Goal: Task Accomplishment & Management: Complete application form

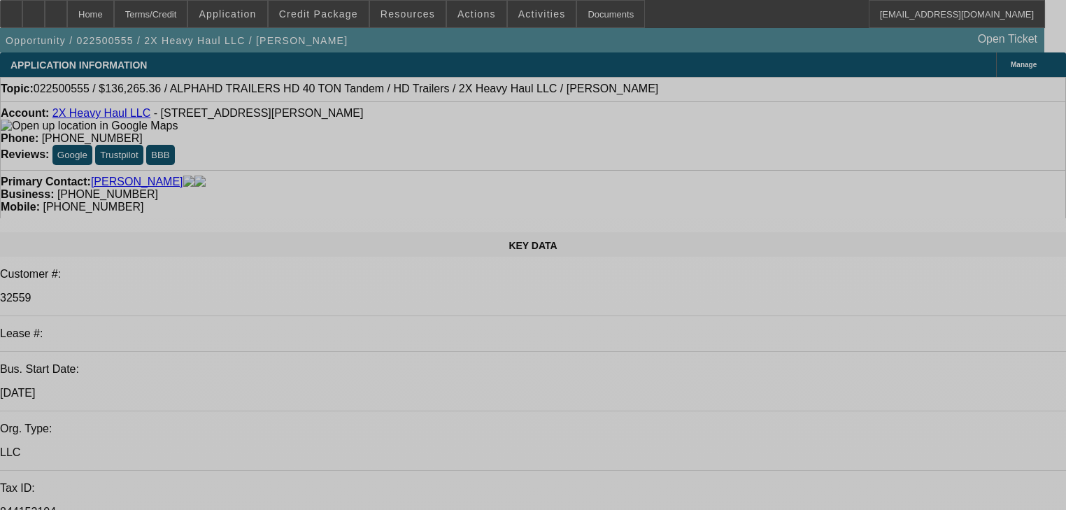
select select "0"
select select "2"
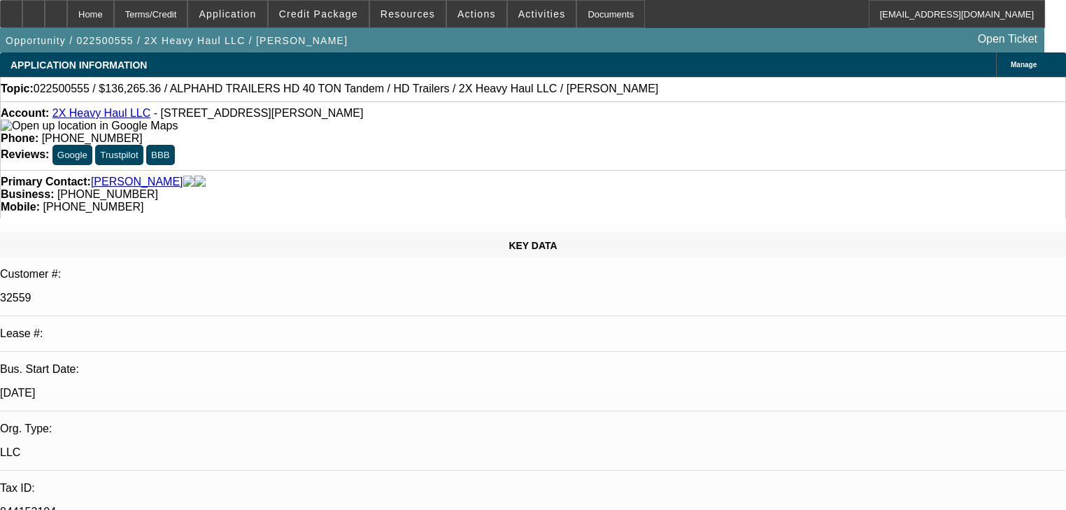
select select "2"
select select "0"
select select "6"
select select "0"
select select "2"
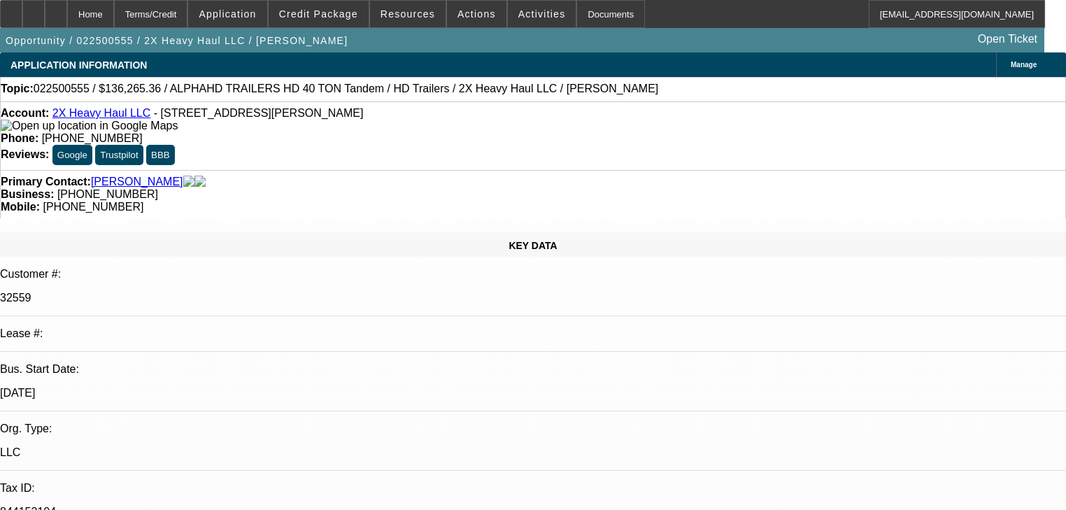
select select "2"
select select "0"
select select "6"
select select "0"
select select "2"
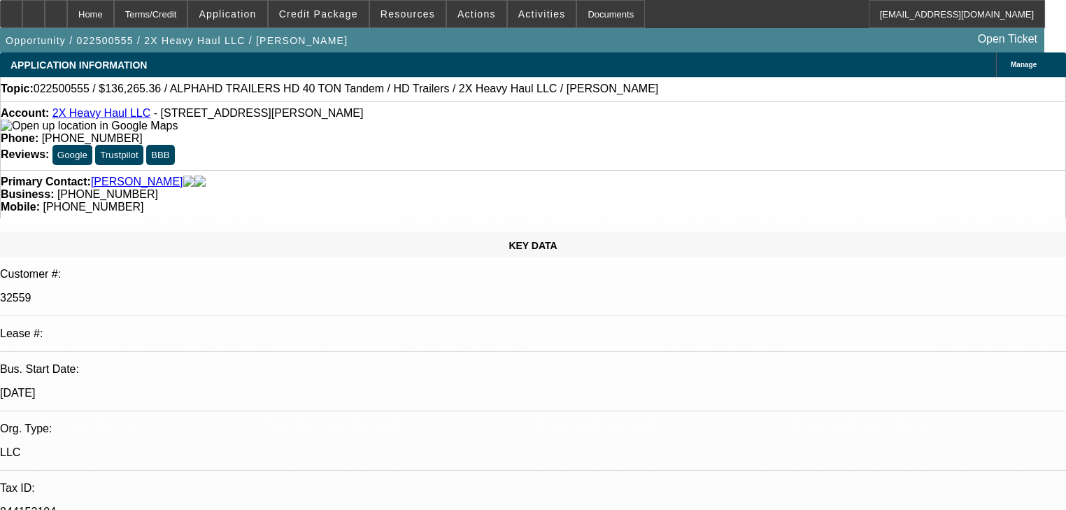
select select "2"
select select "0"
select select "6"
select select "0"
select select "2"
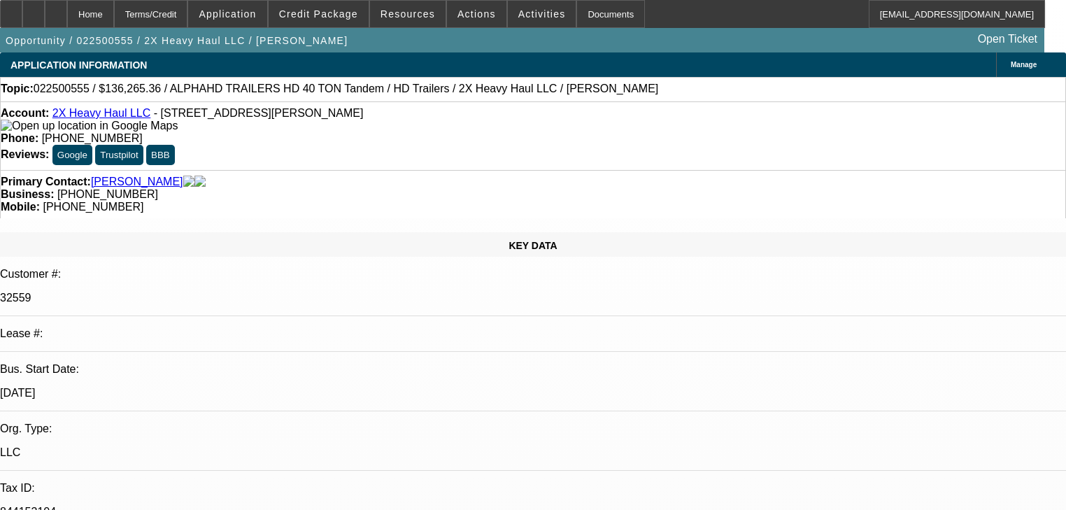
select select "2"
select select "0"
select select "6"
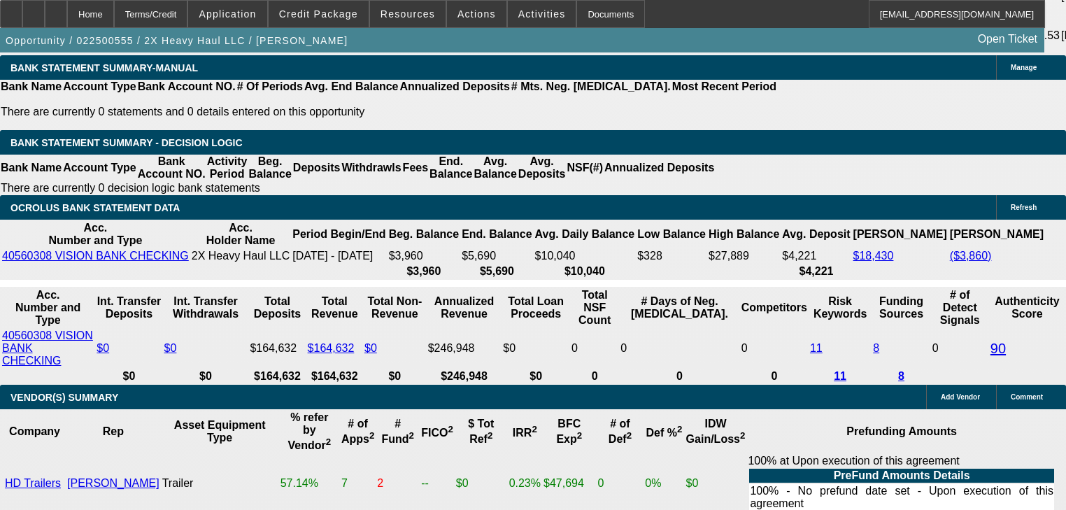
scroll to position [2630, 0]
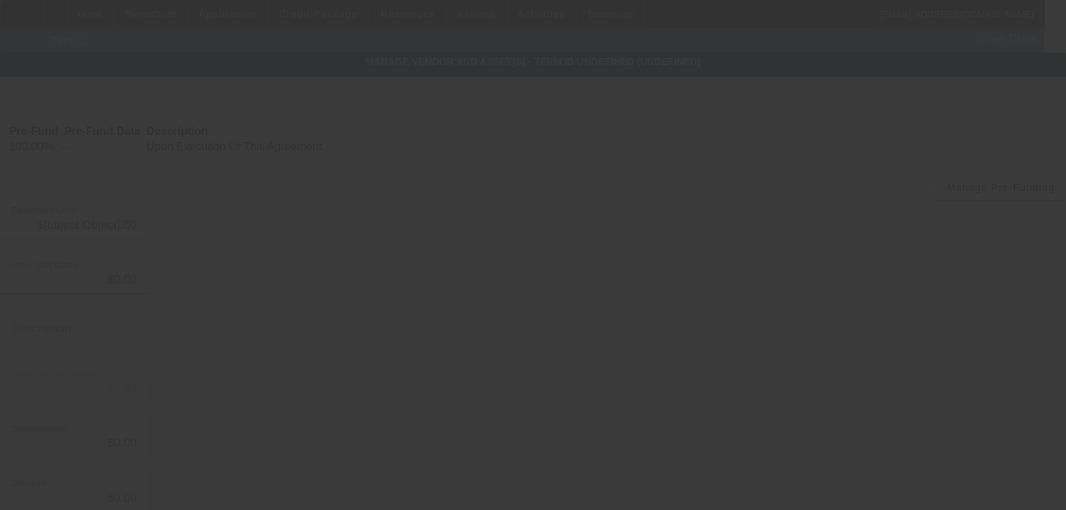
type input "$115,000.00"
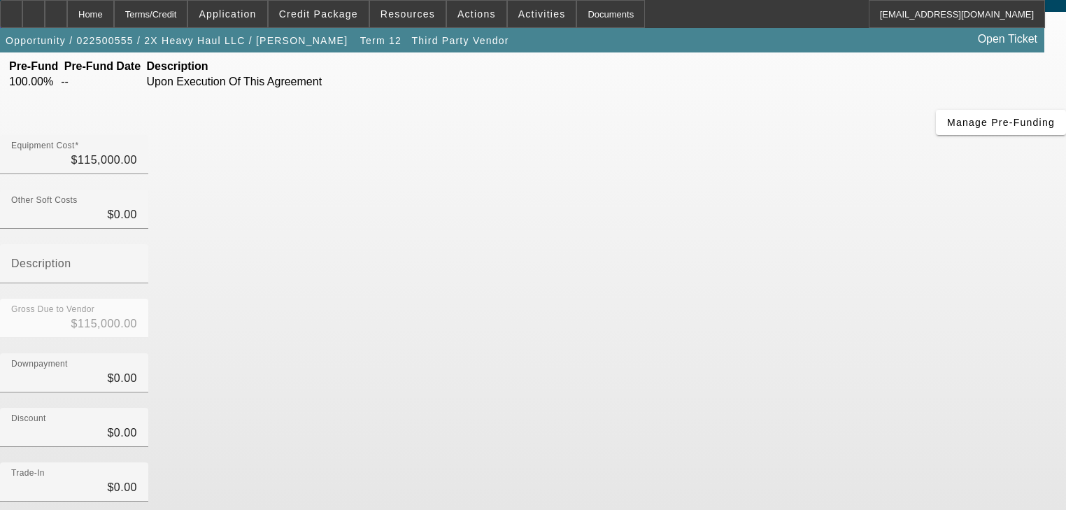
scroll to position [143, 0]
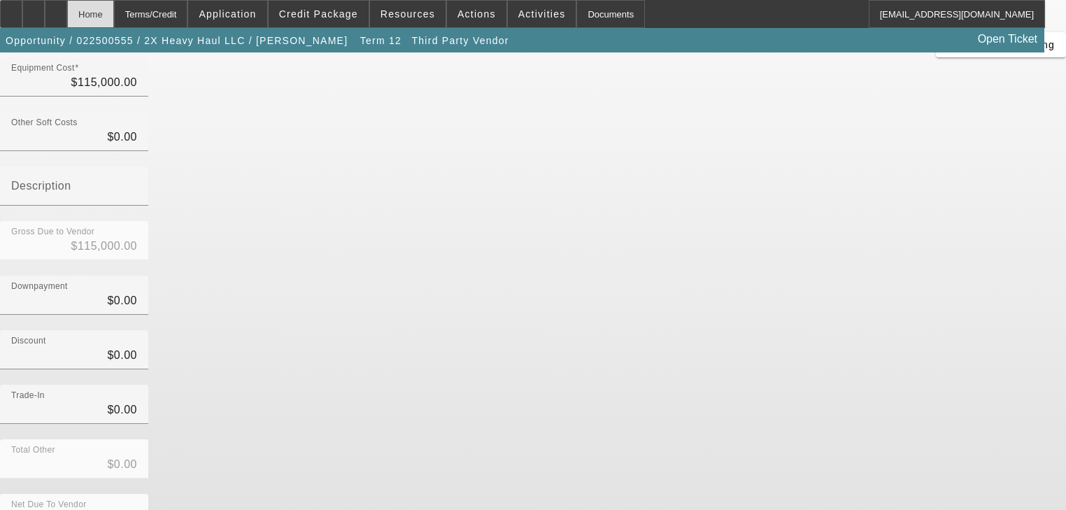
click at [114, 7] on div "Home" at bounding box center [90, 14] width 47 height 28
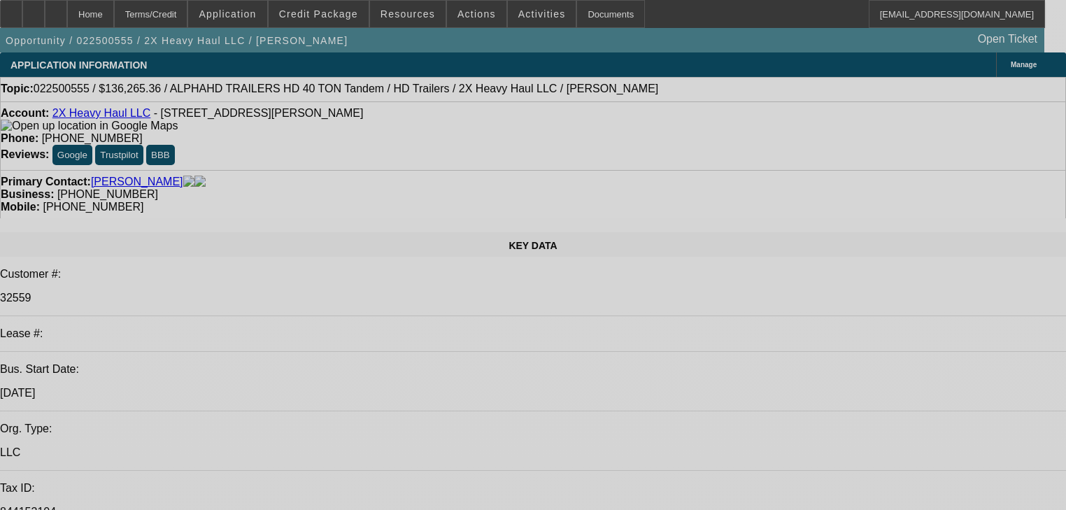
select select "0"
select select "2"
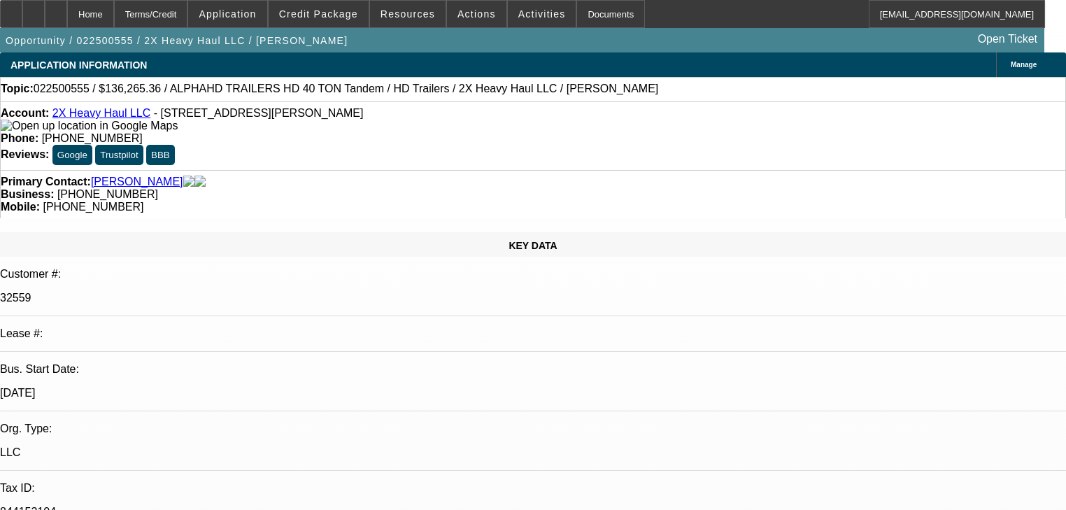
select select "2"
select select "0"
select select "6"
select select "0"
select select "2"
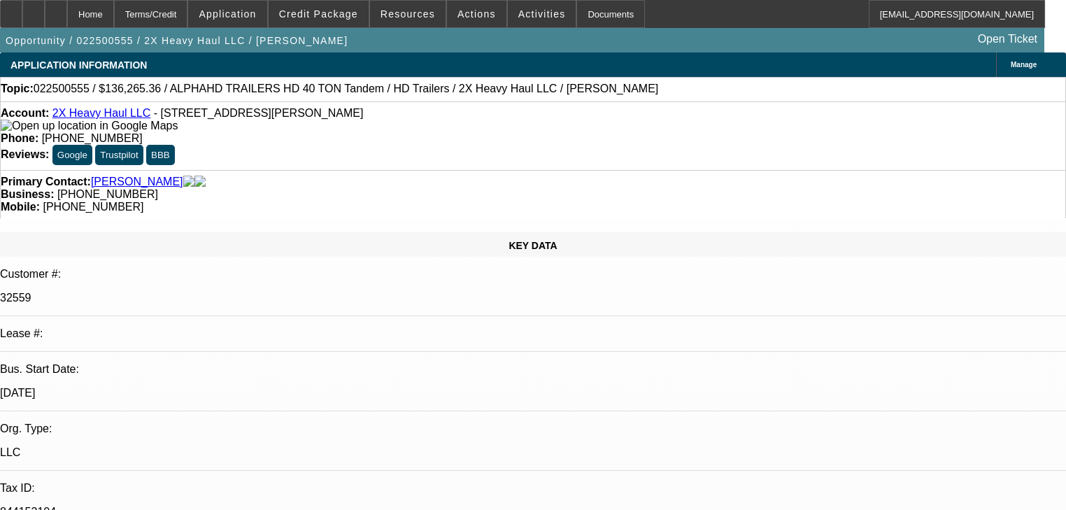
select select "2"
select select "0"
select select "6"
select select "0"
select select "2"
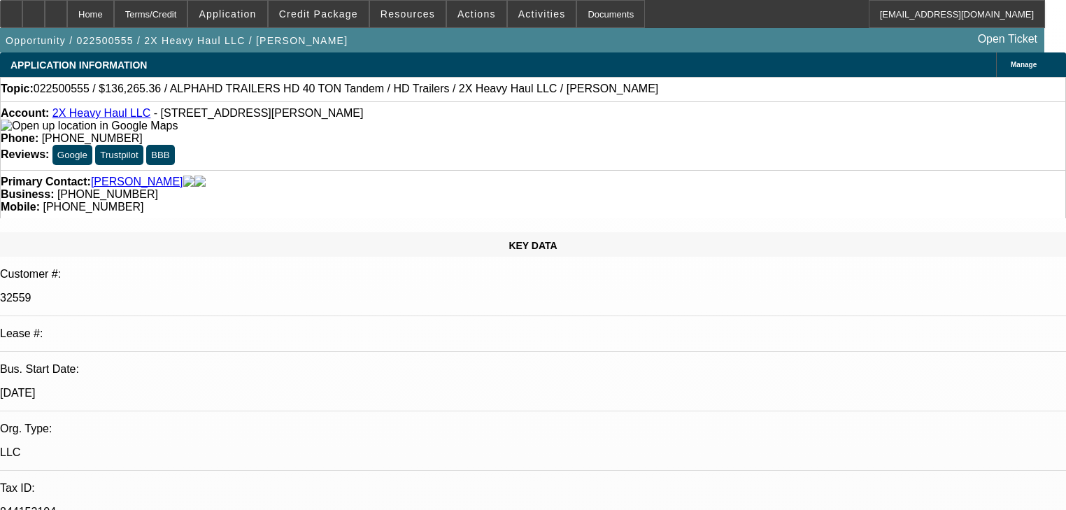
select select "2"
select select "0"
select select "6"
select select "0"
select select "2"
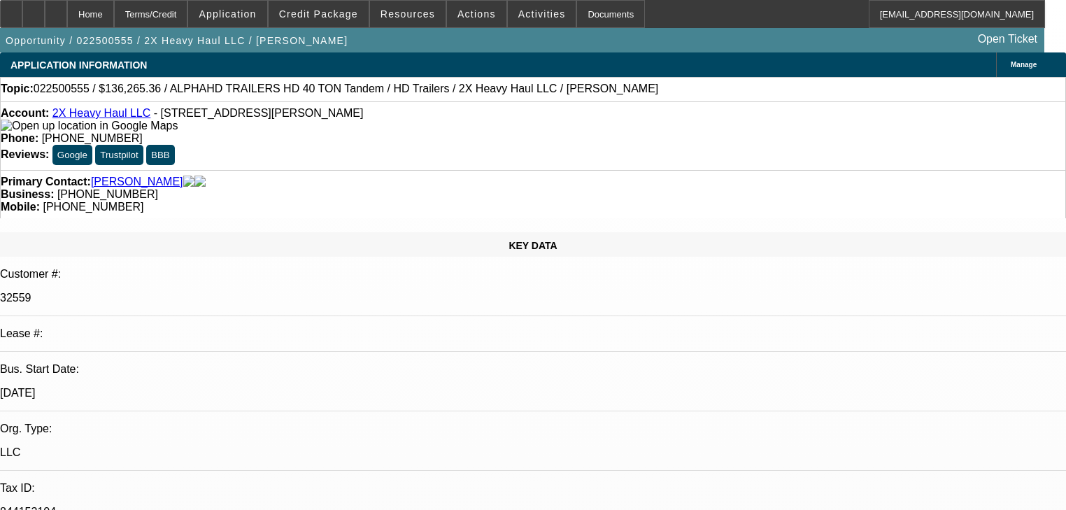
select select "2"
select select "0"
select select "6"
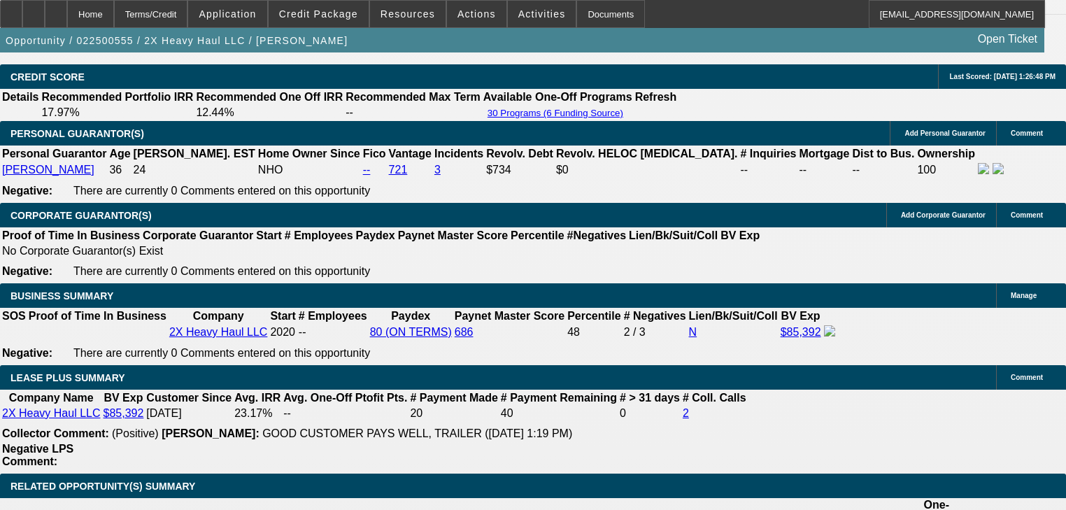
scroll to position [2127, 0]
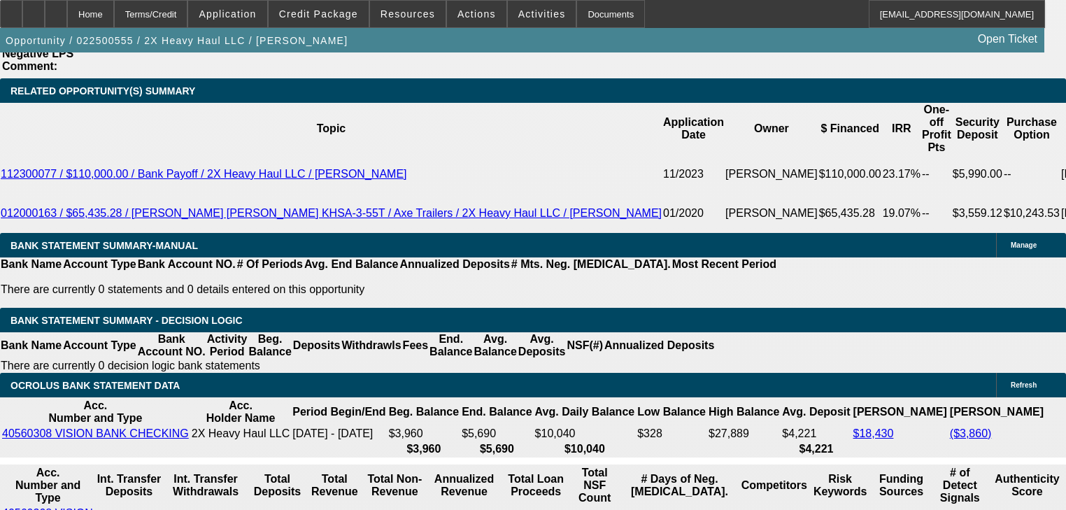
scroll to position [2462, 0]
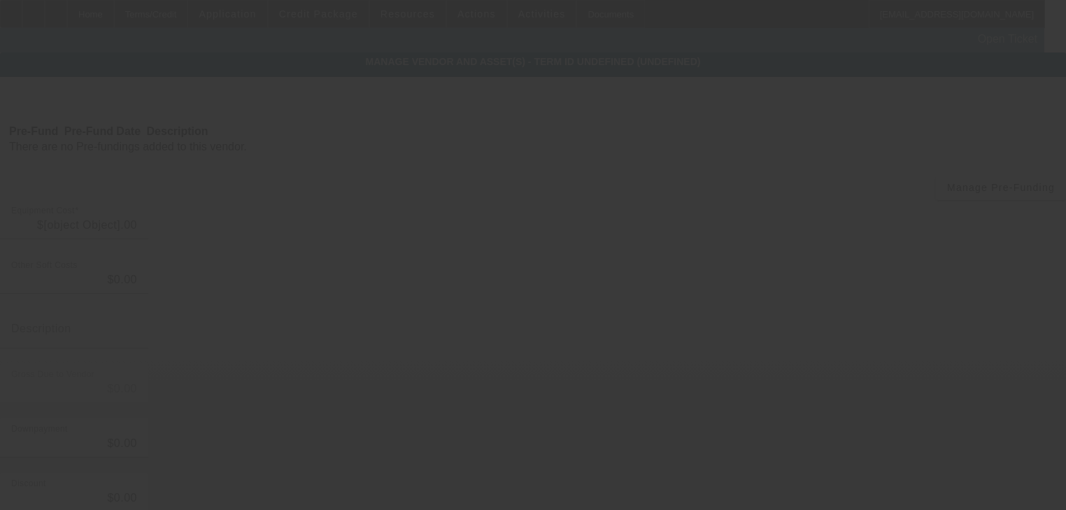
type input "$115,000.00"
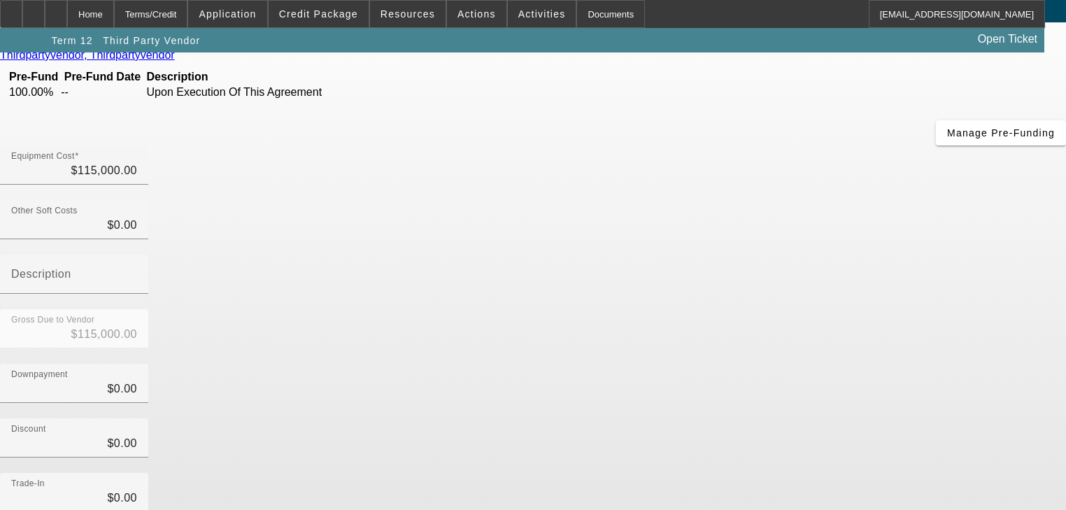
scroll to position [143, 0]
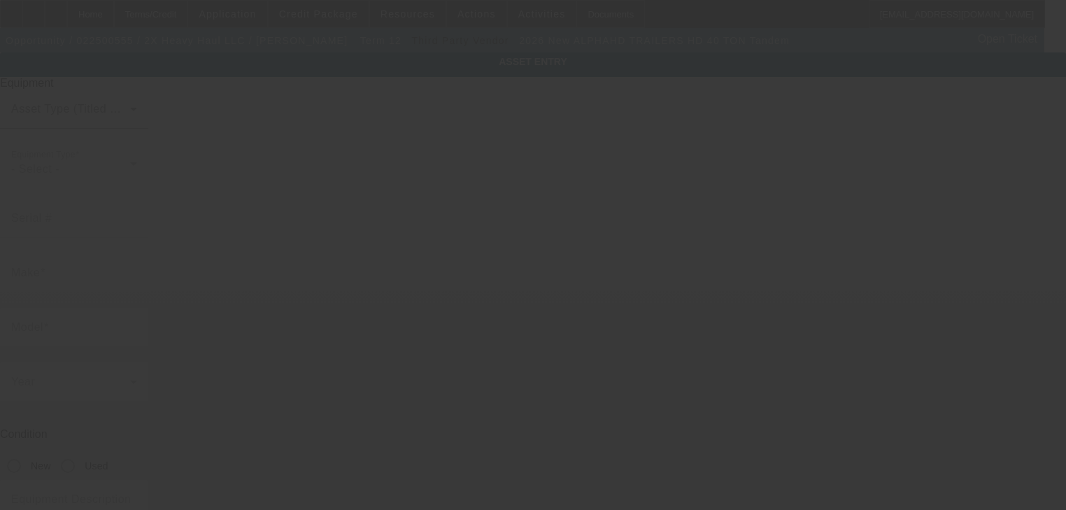
type input "ALPHAHD TRAILERS"
type input "HD 40 TON Tandem"
radio input "true"
type textarea "Alpha 40 ton tandem Trailer with Hydraulic Flip Axel"
type input "[STREET_ADDRESS]"
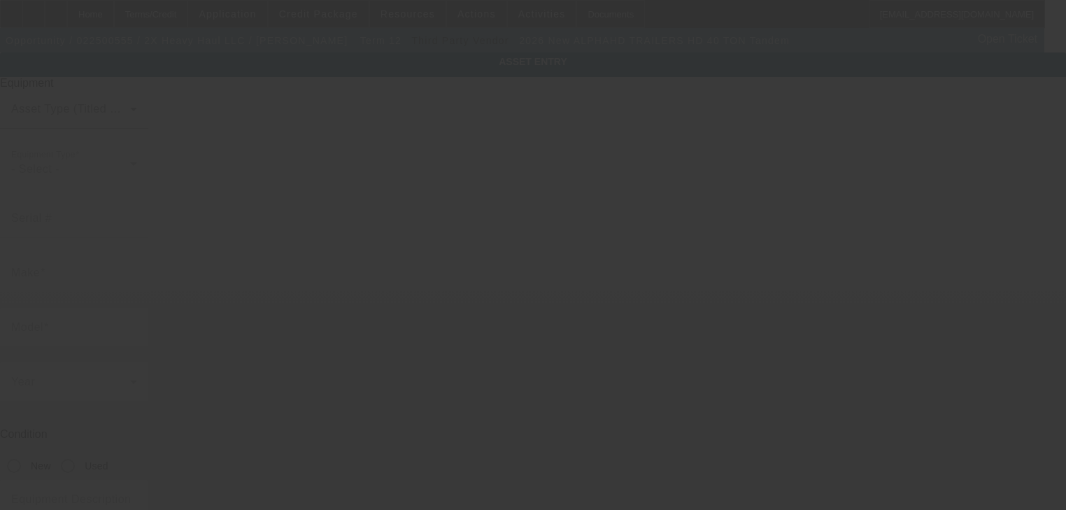
type input "[PERSON_NAME]"
type input "74855"
type input "Lincoln"
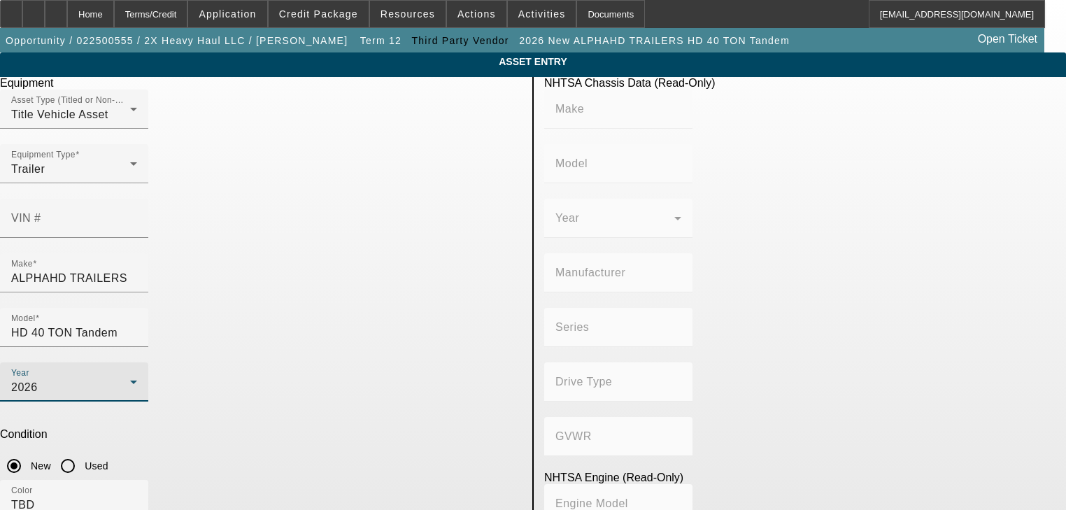
click at [130, 379] on div "2026" at bounding box center [70, 387] width 119 height 17
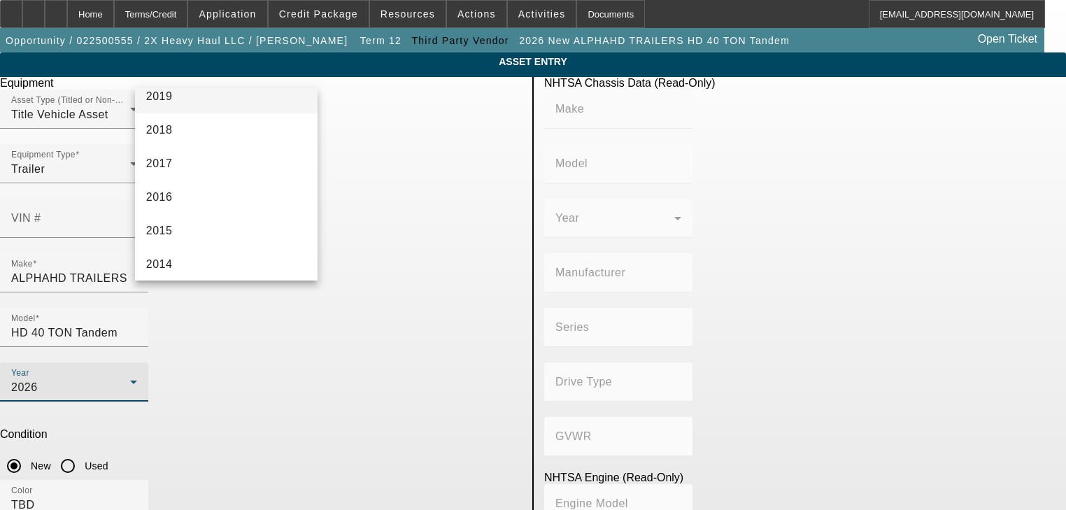
scroll to position [336, 0]
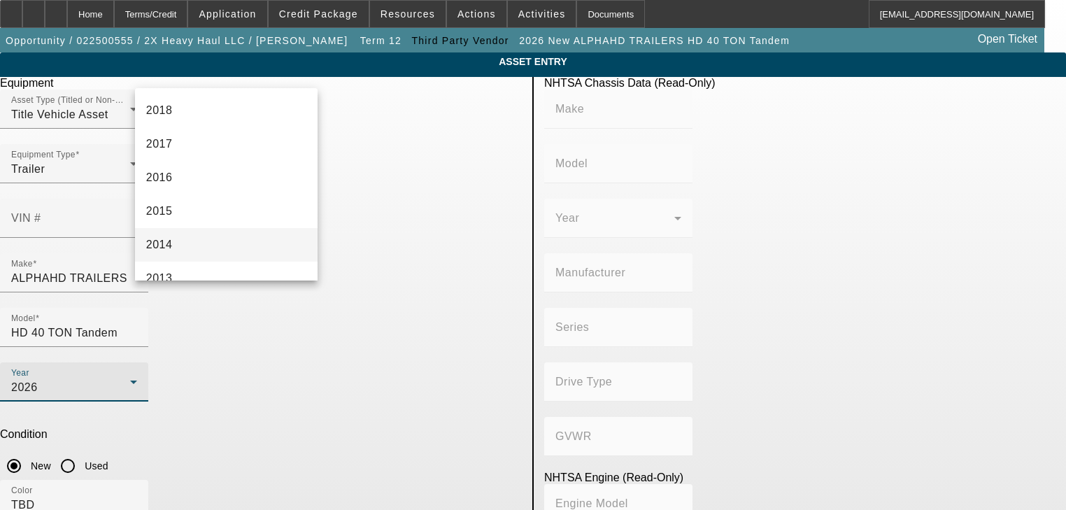
click at [219, 247] on mat-option "2014" at bounding box center [226, 245] width 183 height 34
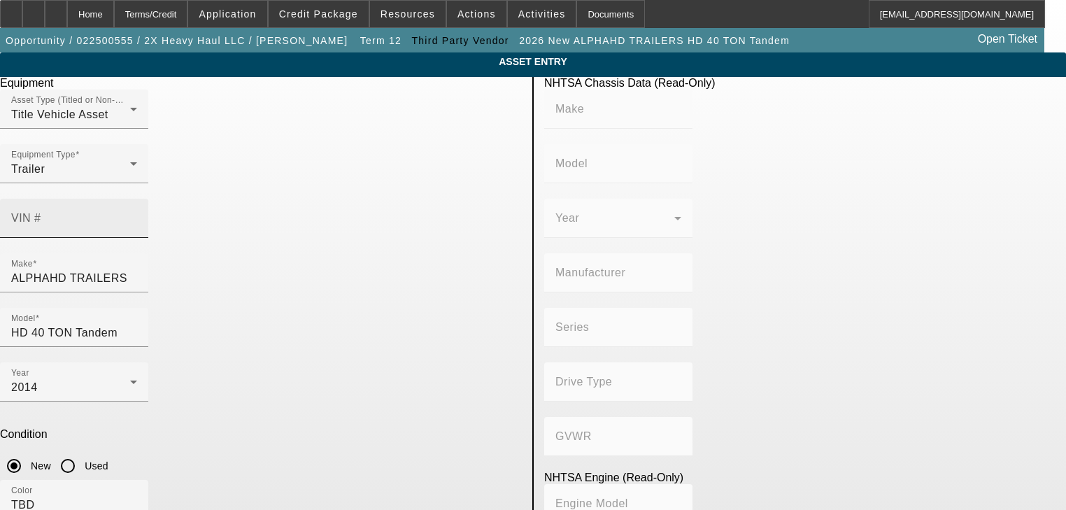
click at [137, 215] on input "VIN #" at bounding box center [74, 223] width 126 height 17
type input "[US_VEHICLE_IDENTIFICATION_NUMBER]"
type input "X-L SPECIALIZED TRAILERS INC"
type input "BULL MOOSE HEAVY HAUL, INC"
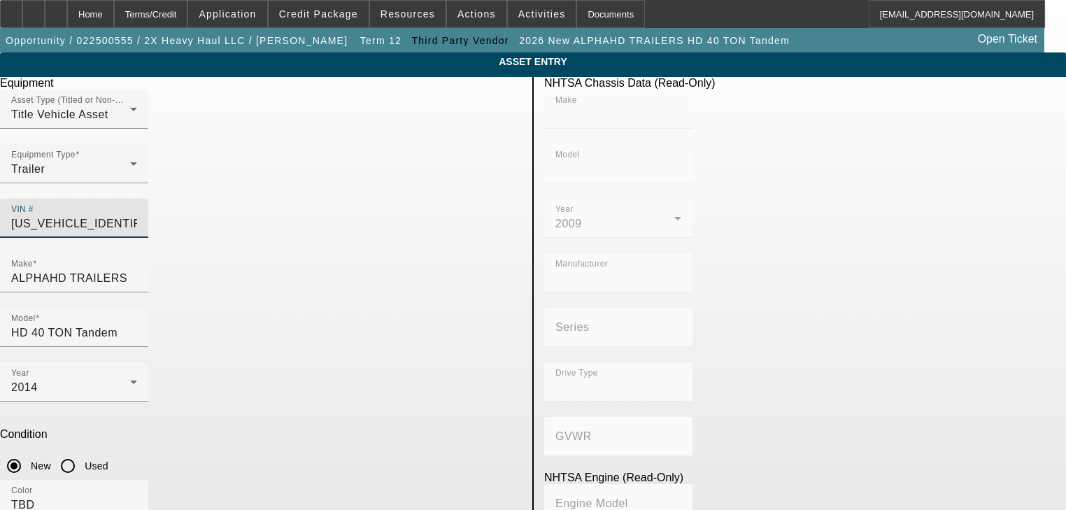
type input "Not Applicable"
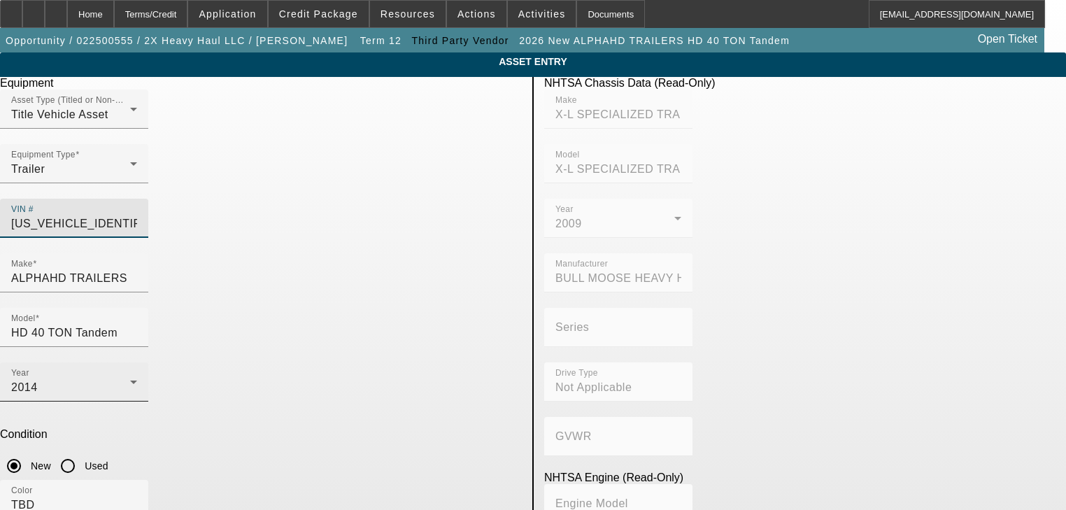
type input "[US_VEHICLE_IDENTIFICATION_NUMBER]"
click at [137, 362] on div "Year [DATE]" at bounding box center [74, 381] width 126 height 39
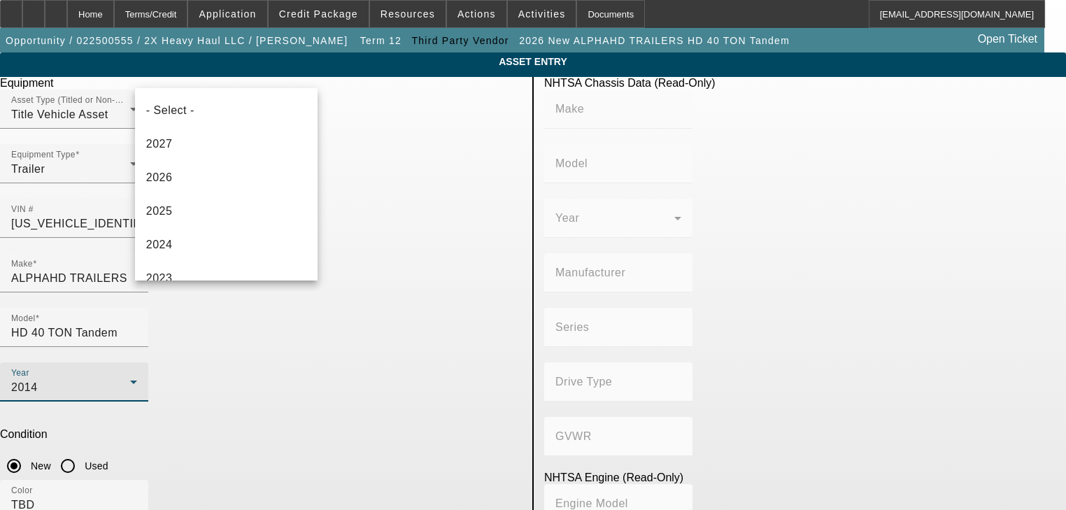
scroll to position [316, 0]
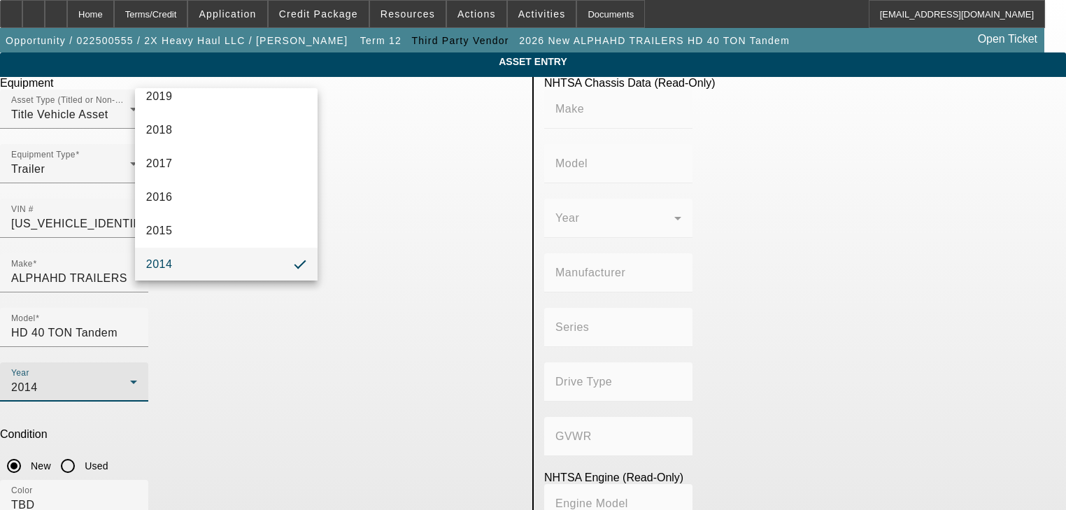
type input "X-L SPECIALIZED TRAILERS INC"
type input "BULL MOOSE HEAVY HAUL, INC"
type input "Not Applicable"
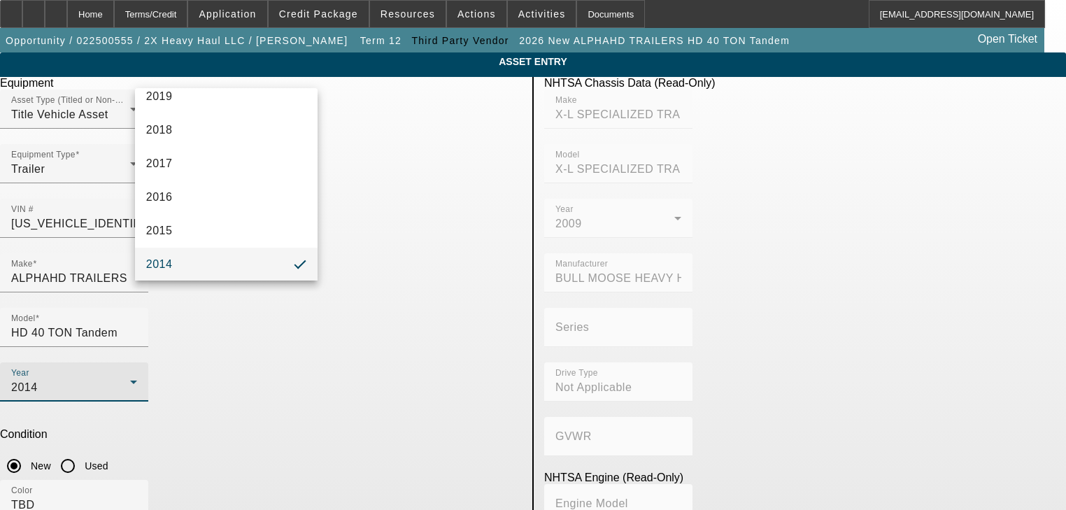
click at [401, 325] on div at bounding box center [533, 255] width 1066 height 510
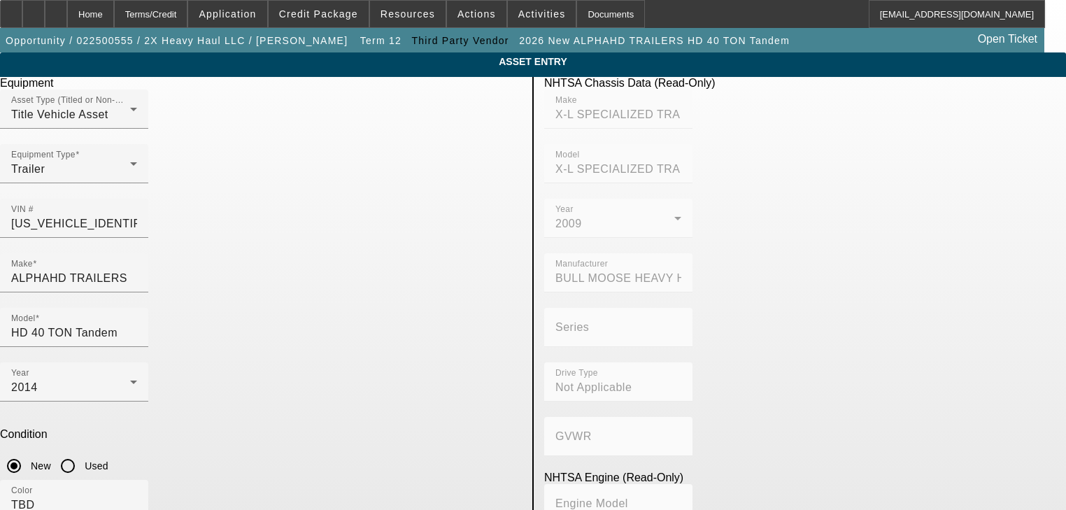
click at [148, 347] on div at bounding box center [74, 354] width 148 height 15
click at [137, 270] on input "ALPHAHD TRAILERS" at bounding box center [74, 278] width 126 height 17
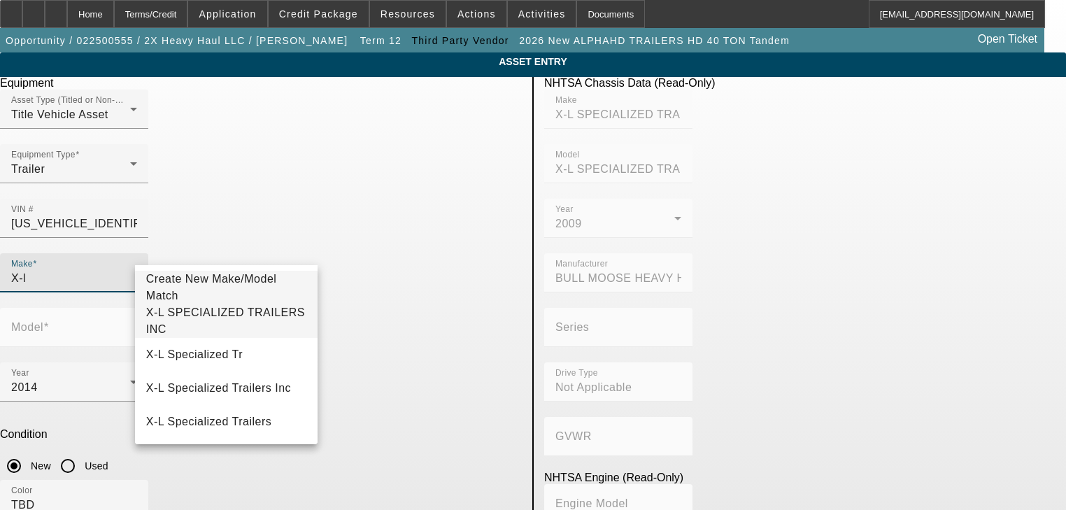
click at [250, 311] on mat-option "X-L SPECIALIZED TRAILERS INC" at bounding box center [226, 321] width 183 height 34
type input "X-L SPECIALIZED TRAILERS INC"
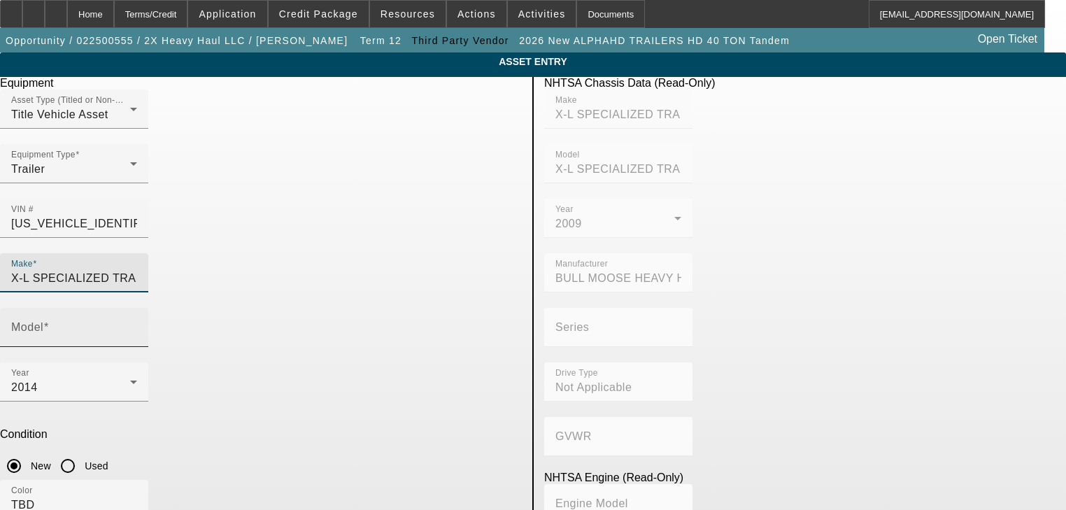
click at [137, 325] on input "Model" at bounding box center [74, 333] width 126 height 17
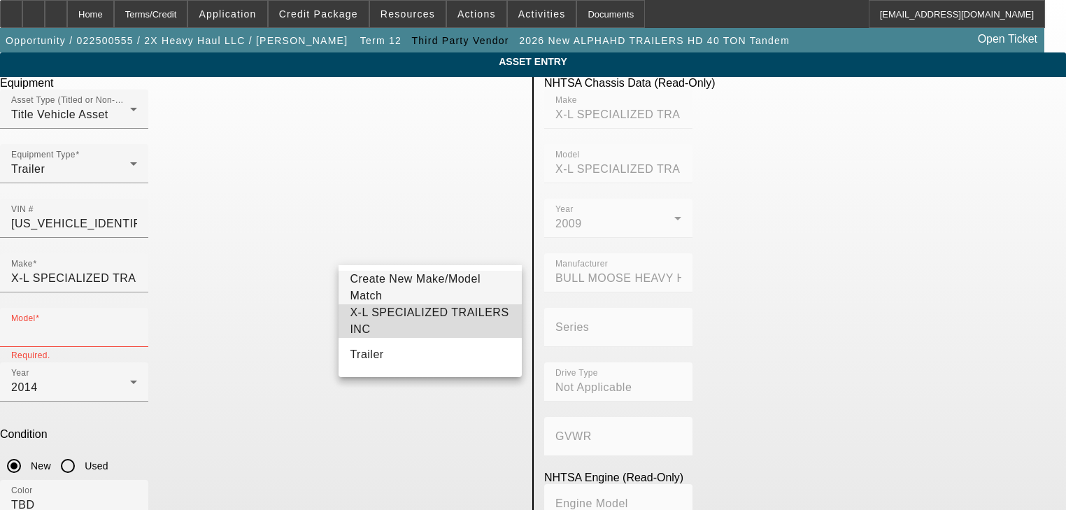
click at [434, 331] on mat-option "X-L SPECIALIZED TRAILERS INC" at bounding box center [430, 321] width 183 height 34
type input "X-L SPECIALIZED TRAILERS INC"
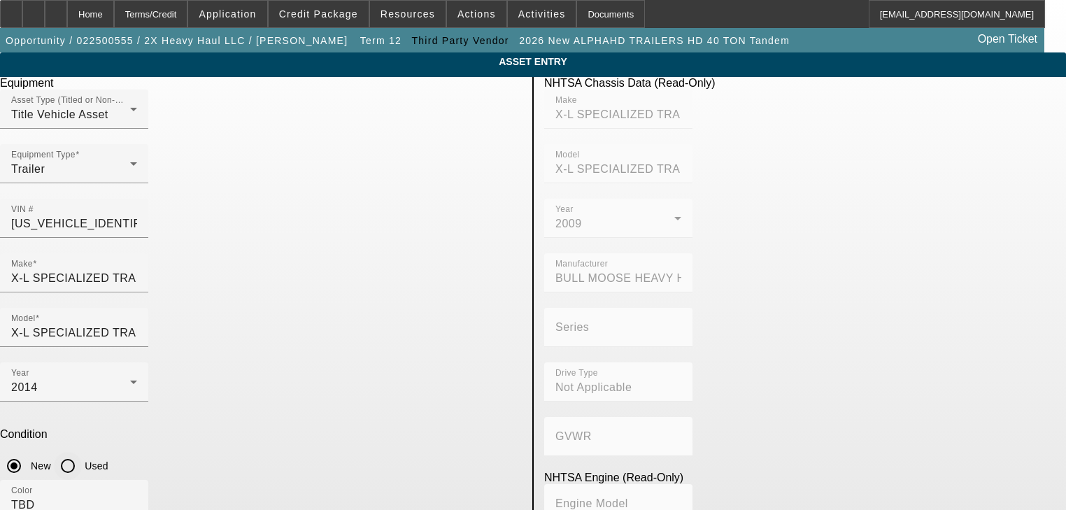
click at [82, 452] on input "Used" at bounding box center [68, 466] width 28 height 28
radio input "true"
click at [137, 497] on input "TBD" at bounding box center [74, 505] width 126 height 17
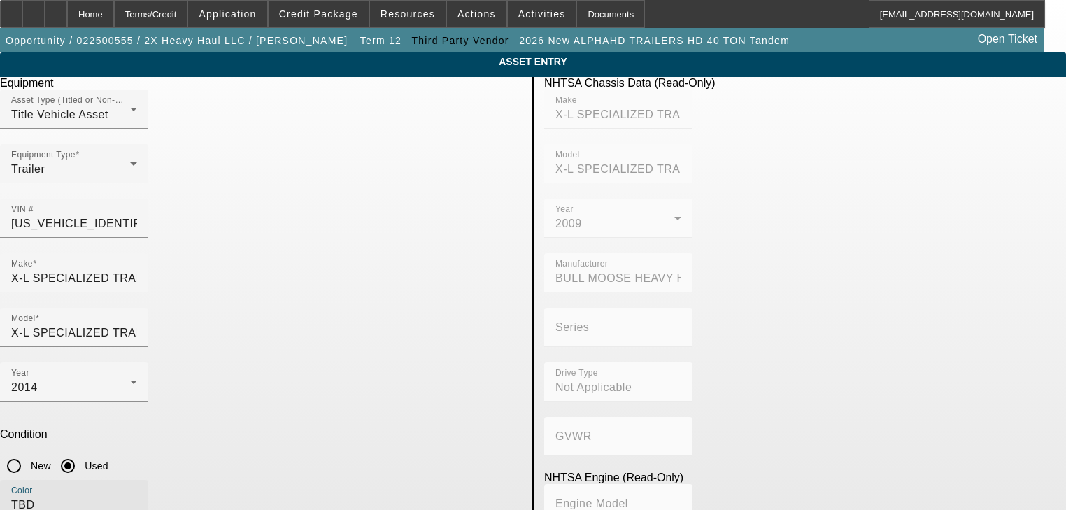
click at [137, 497] on input "TBD" at bounding box center [74, 505] width 126 height 17
type input "Black"
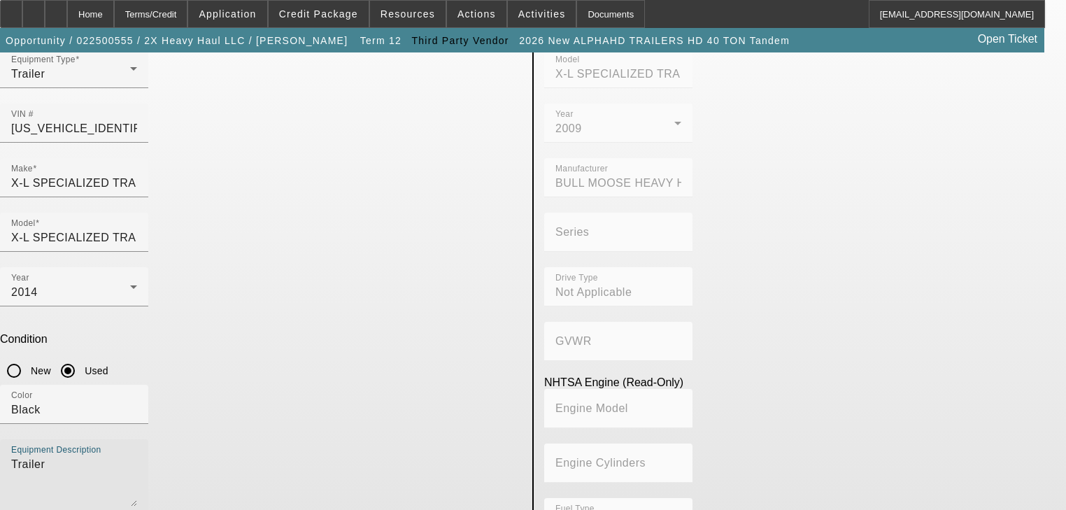
scroll to position [100, 0]
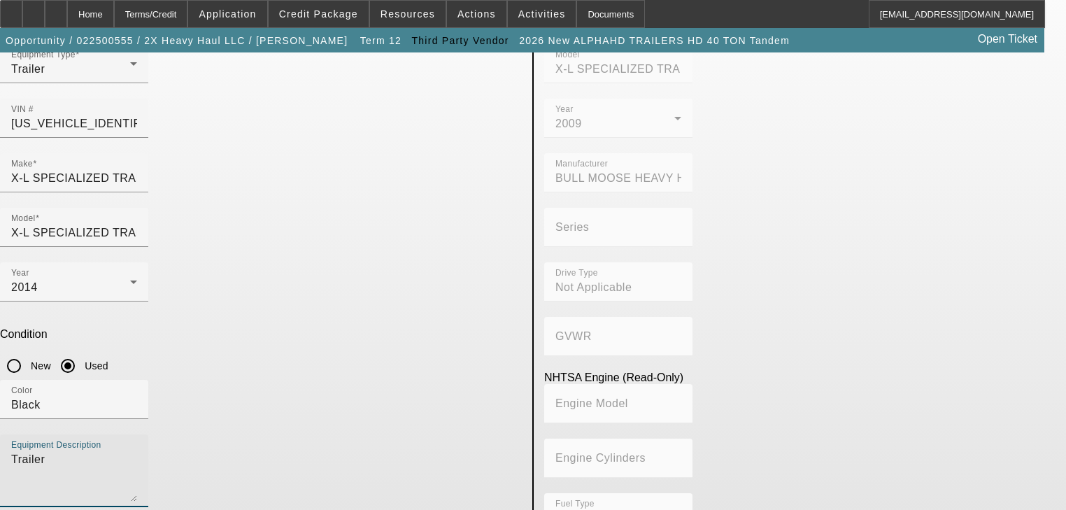
type textarea "Trailer"
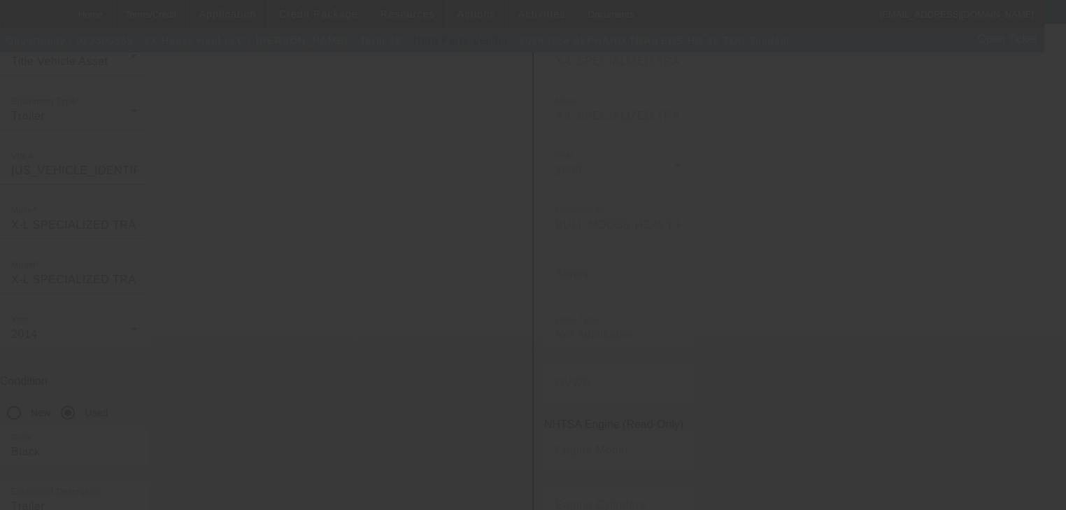
scroll to position [0, 0]
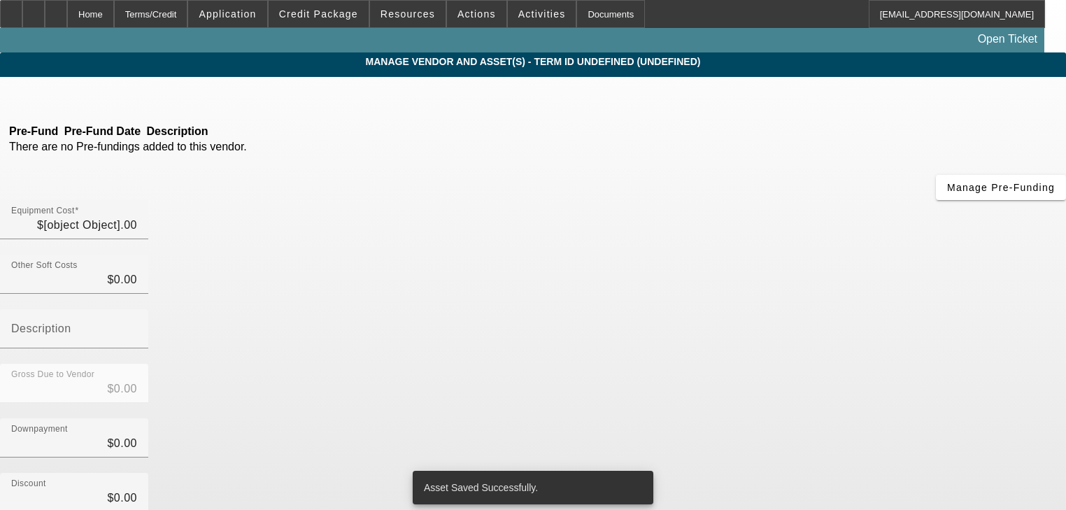
type input "$115,000.00"
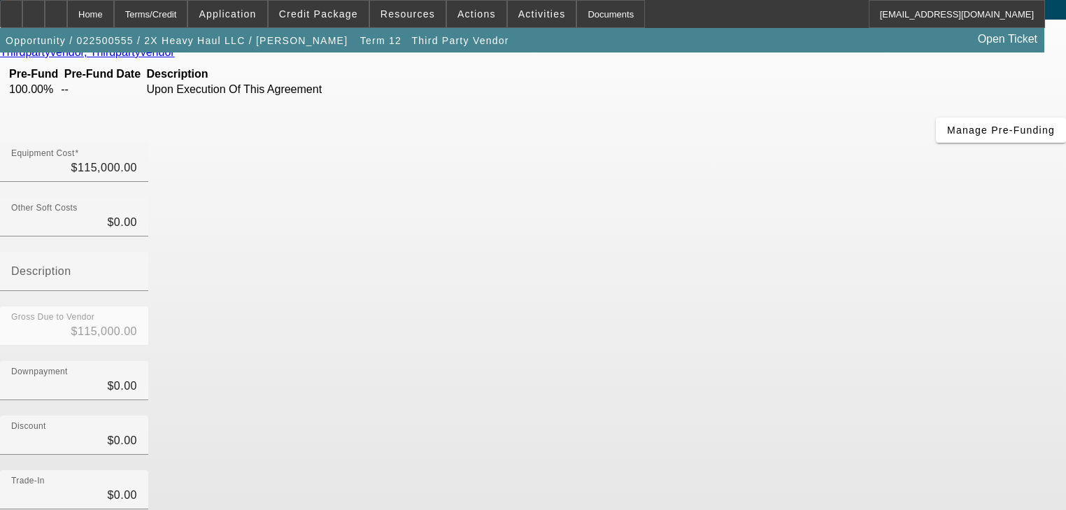
scroll to position [143, 0]
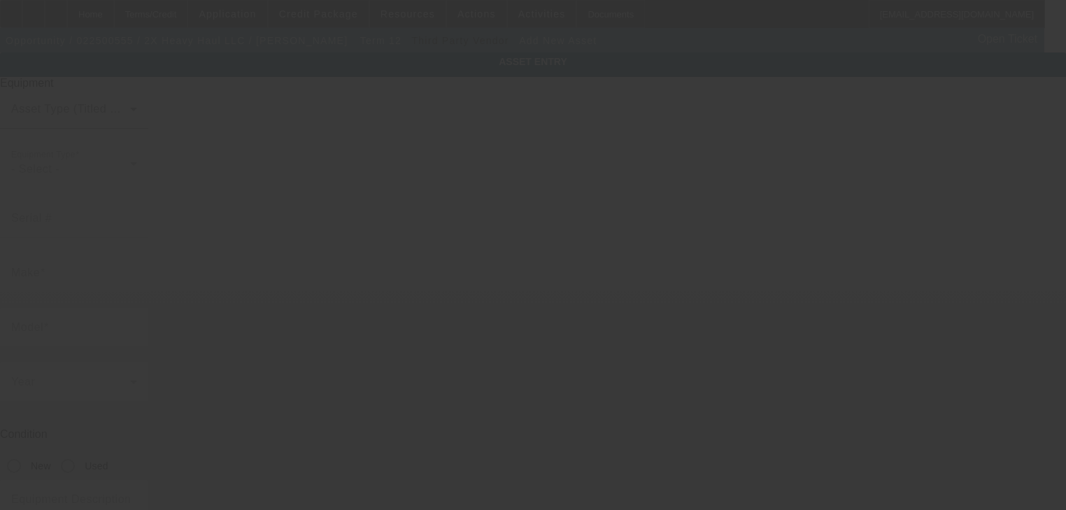
type input "[STREET_ADDRESS]"
type input "[PERSON_NAME]"
type input "74855"
type input "Lincoln"
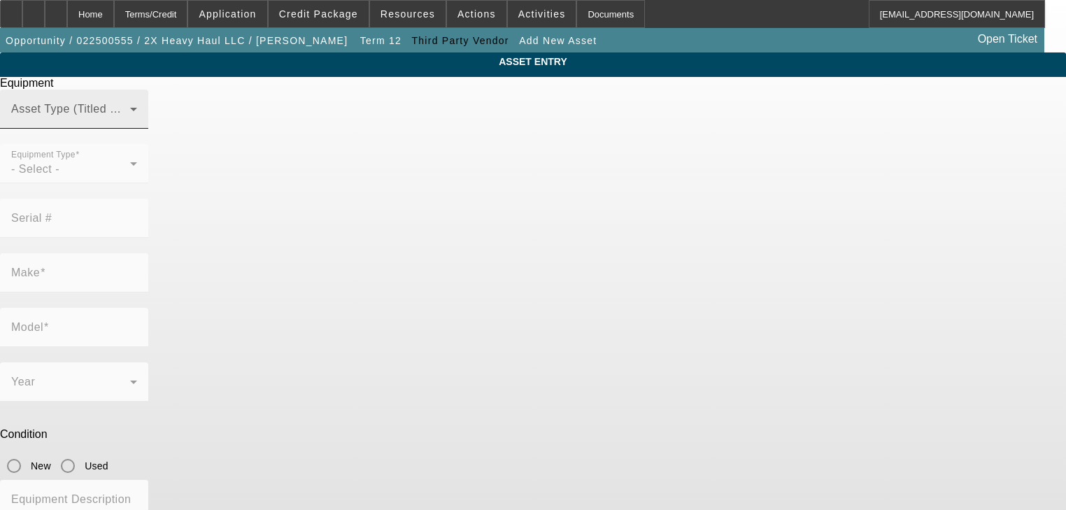
click at [137, 127] on div "Asset Type (Titled or Non-Titled)" at bounding box center [74, 109] width 126 height 39
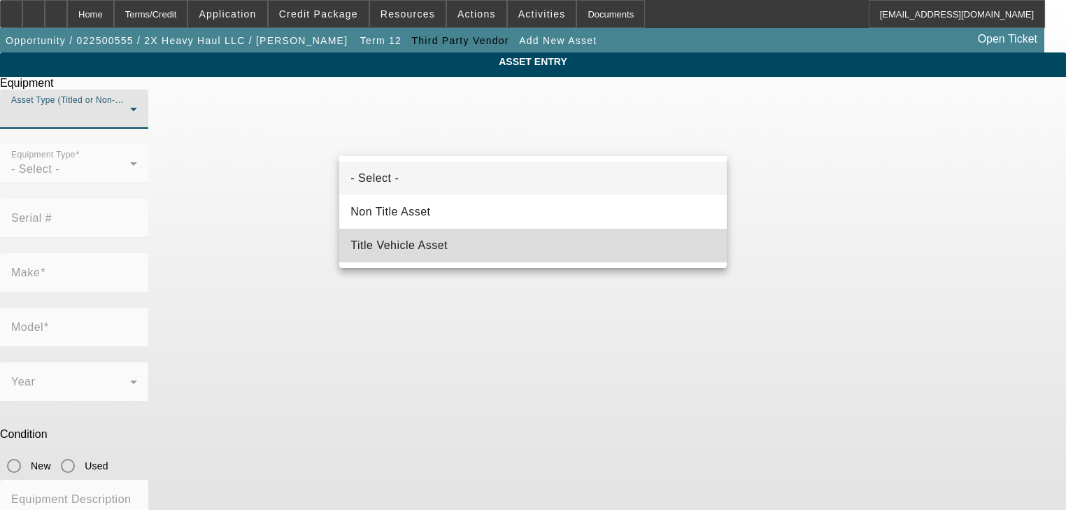
click at [485, 255] on mat-option "Title Vehicle Asset" at bounding box center [532, 246] width 387 height 34
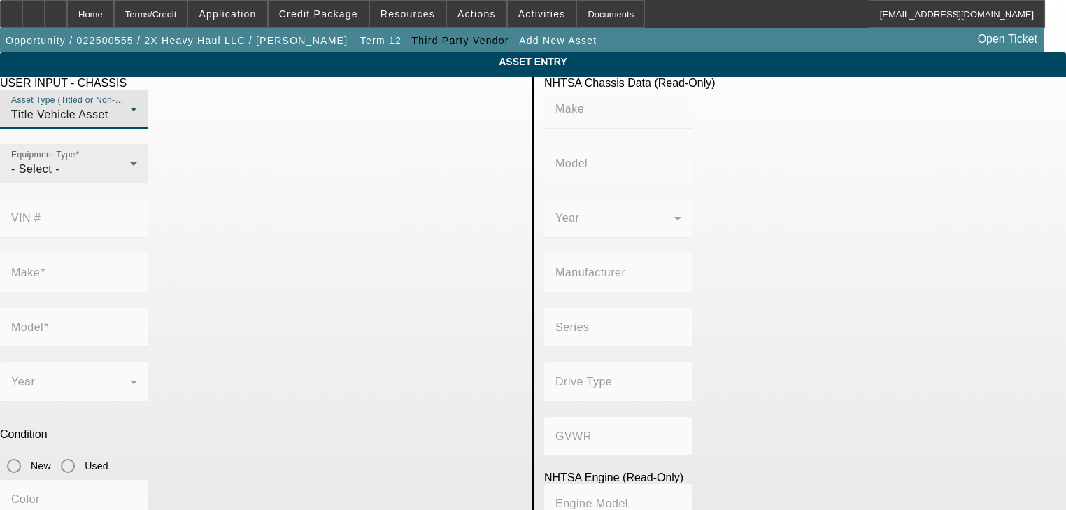
click at [130, 178] on div "- Select -" at bounding box center [70, 169] width 119 height 17
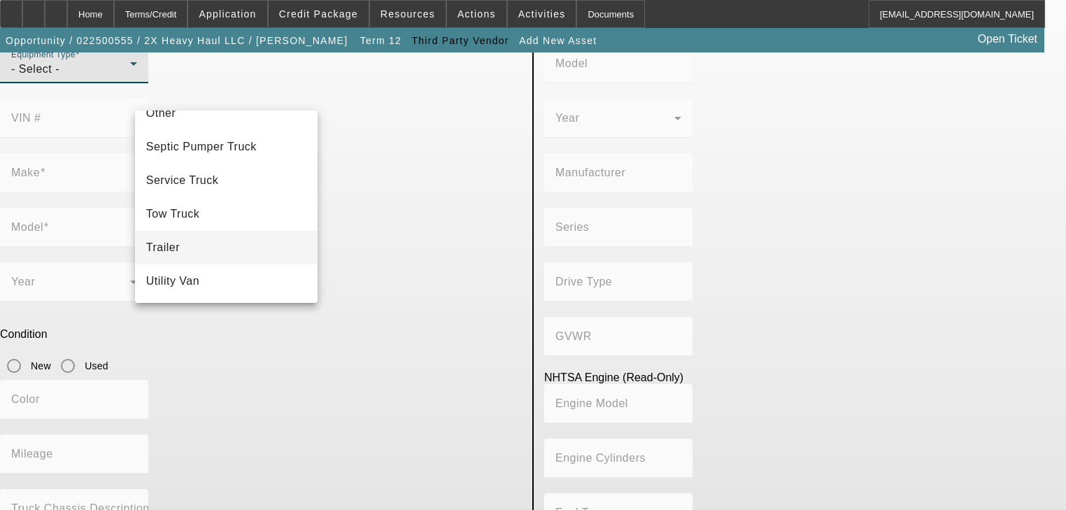
scroll to position [221, 0]
click at [214, 246] on mat-option "Trailer" at bounding box center [226, 248] width 183 height 34
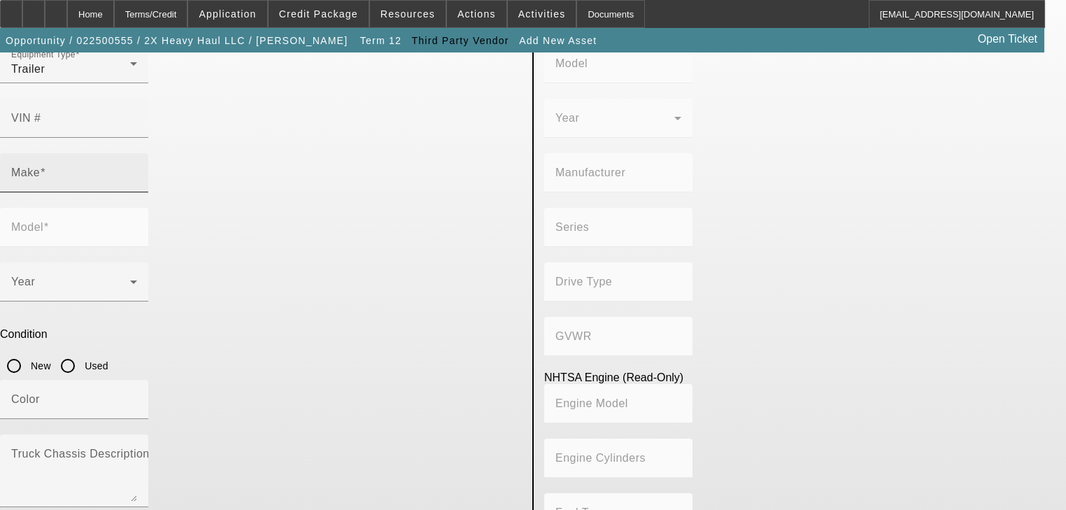
click at [137, 170] on input "Make" at bounding box center [74, 178] width 126 height 17
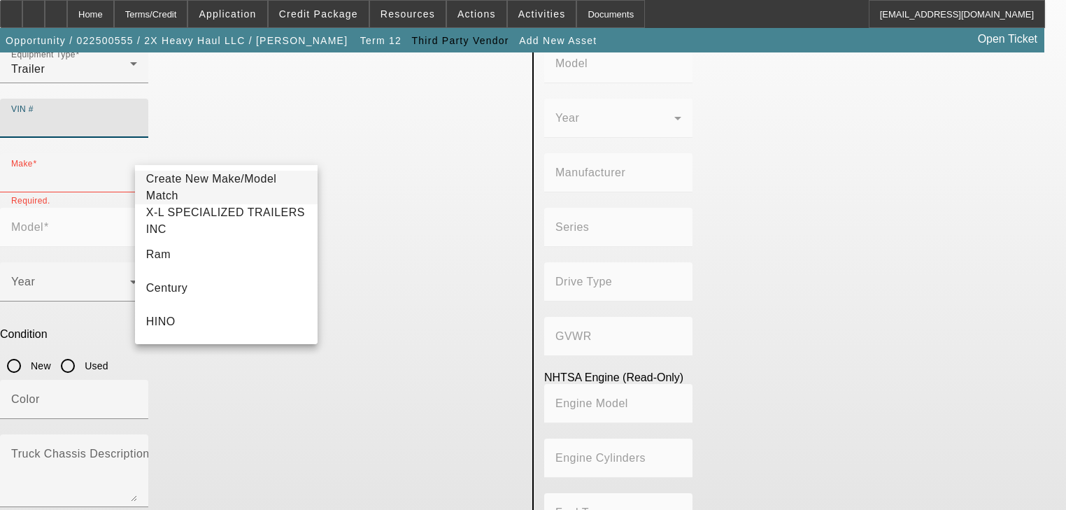
click at [137, 115] on input "VIN #" at bounding box center [74, 123] width 126 height 17
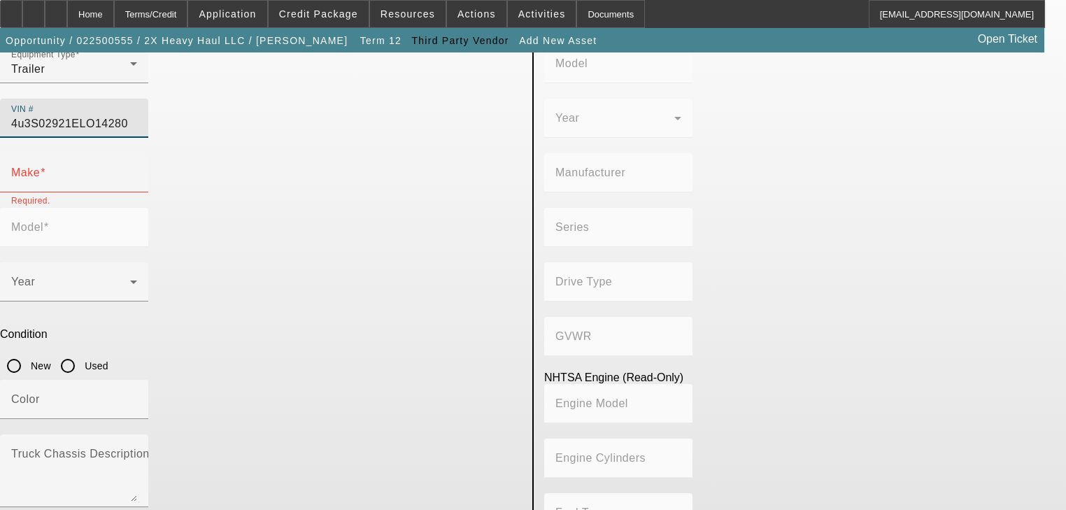
type input "4U3S02921ELO14280"
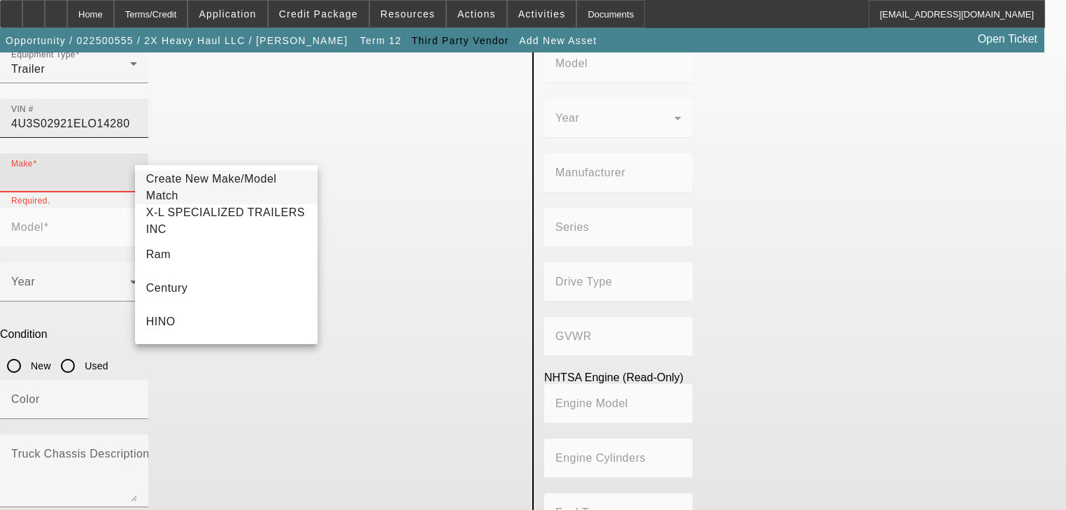
type input "X-L SPECIALIZED TRAILERS INC"
type input "BULL MOOSE HEAVY HAUL, INC"
type input "Not Applicable"
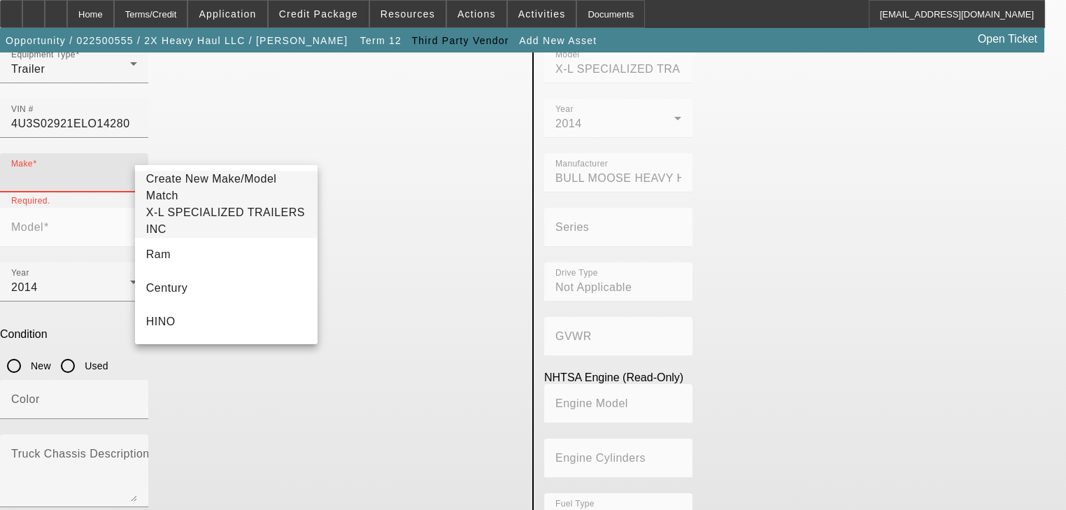
type input "X-L SPECIALIZED TRAILERS INC"
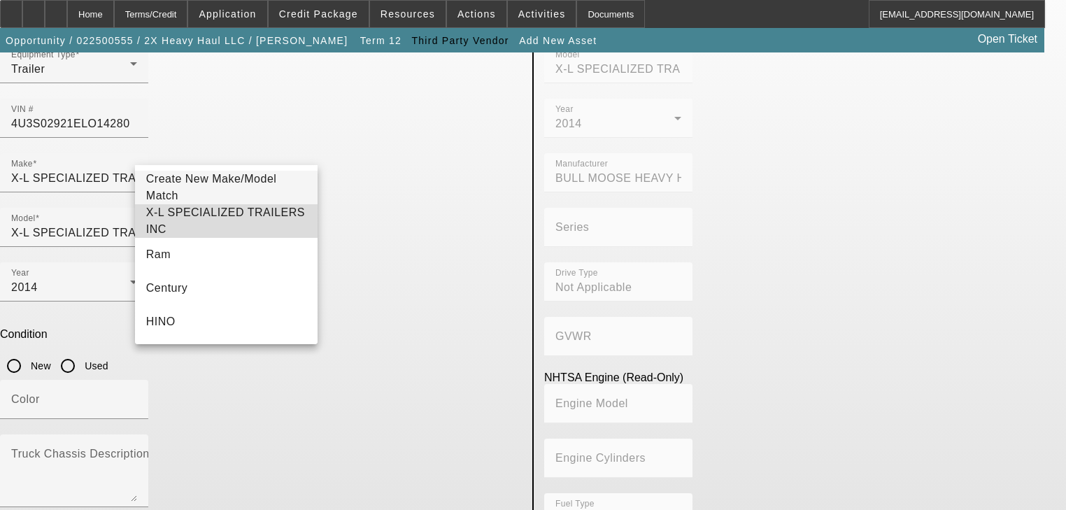
click at [272, 222] on span "X-L SPECIALIZED TRAILERS INC" at bounding box center [225, 220] width 159 height 29
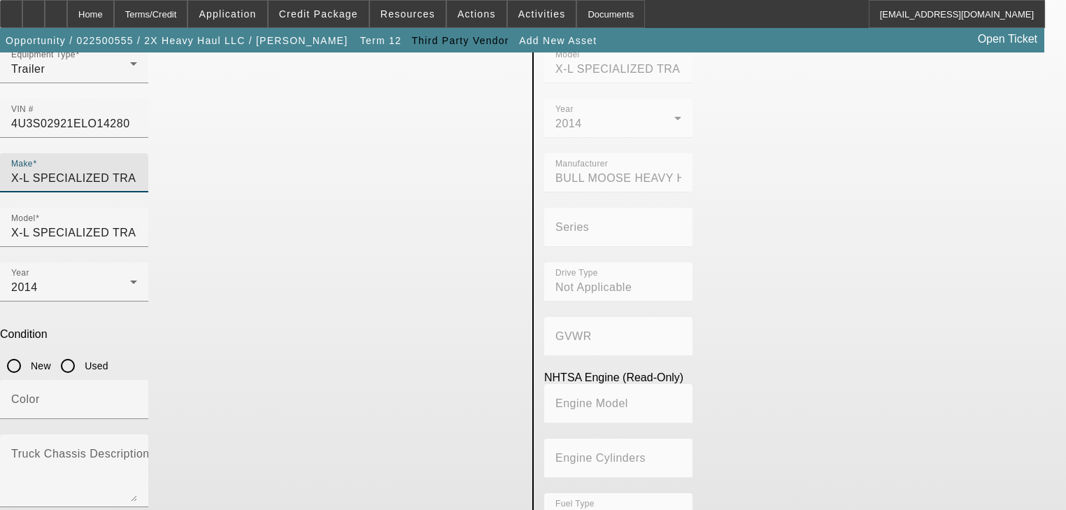
click at [82, 352] on input "Used" at bounding box center [68, 366] width 28 height 28
radio input "true"
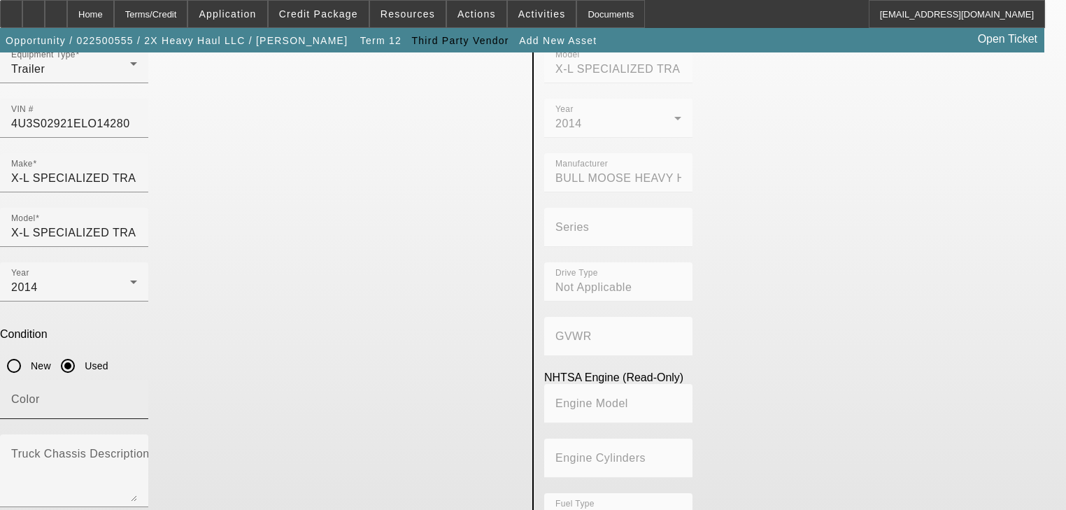
click at [137, 397] on input "Color" at bounding box center [74, 405] width 126 height 17
type input "Black"
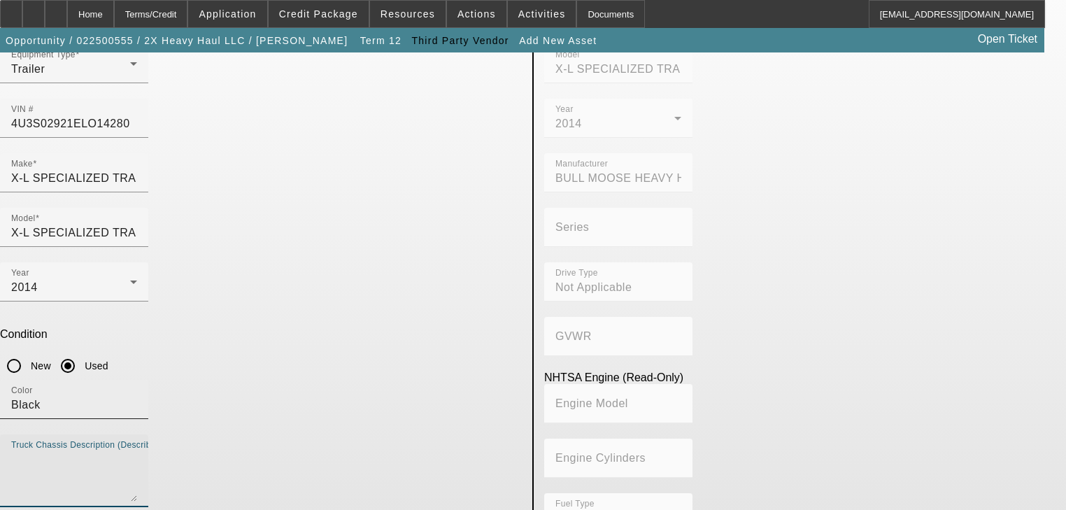
type textarea "F"
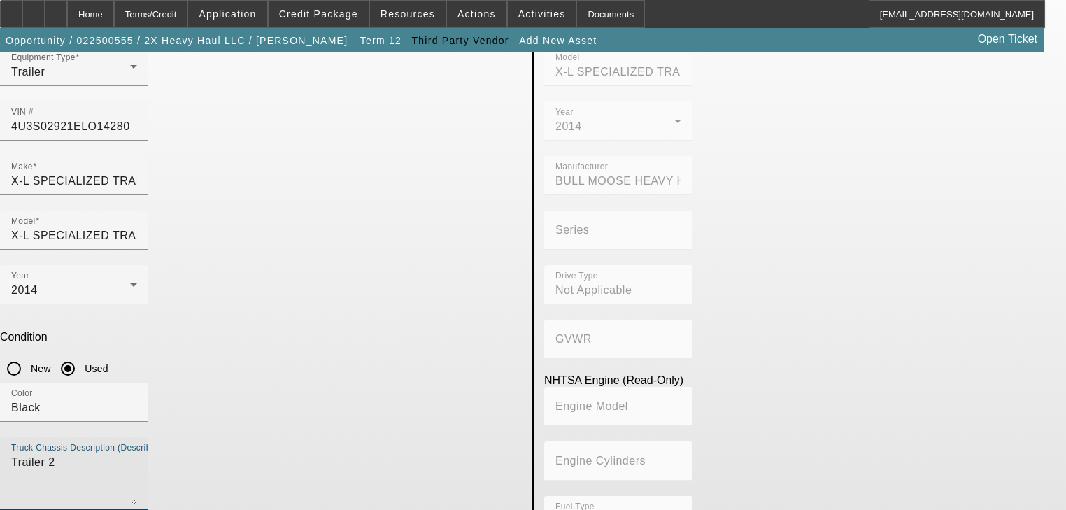
scroll to position [100, 0]
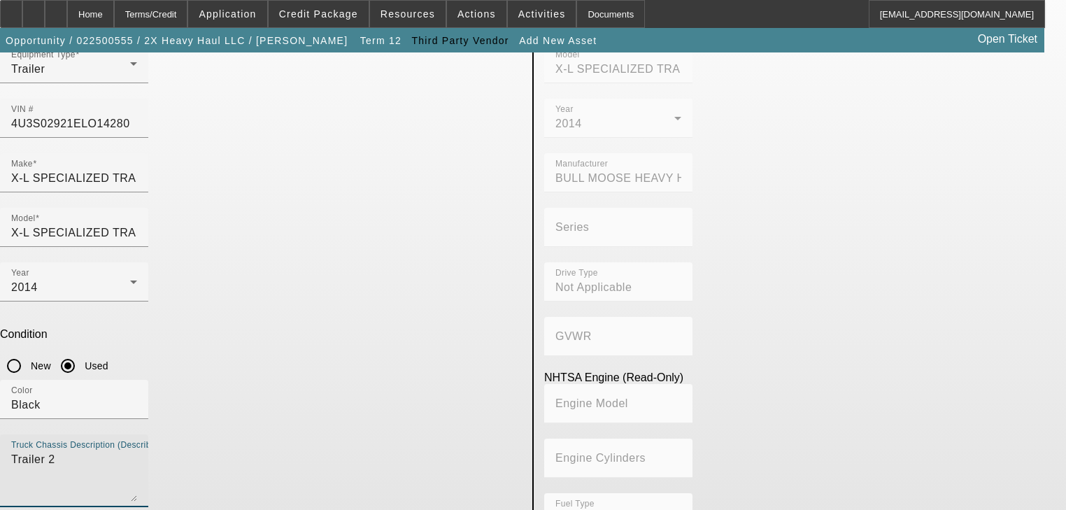
type textarea "Trailer 2"
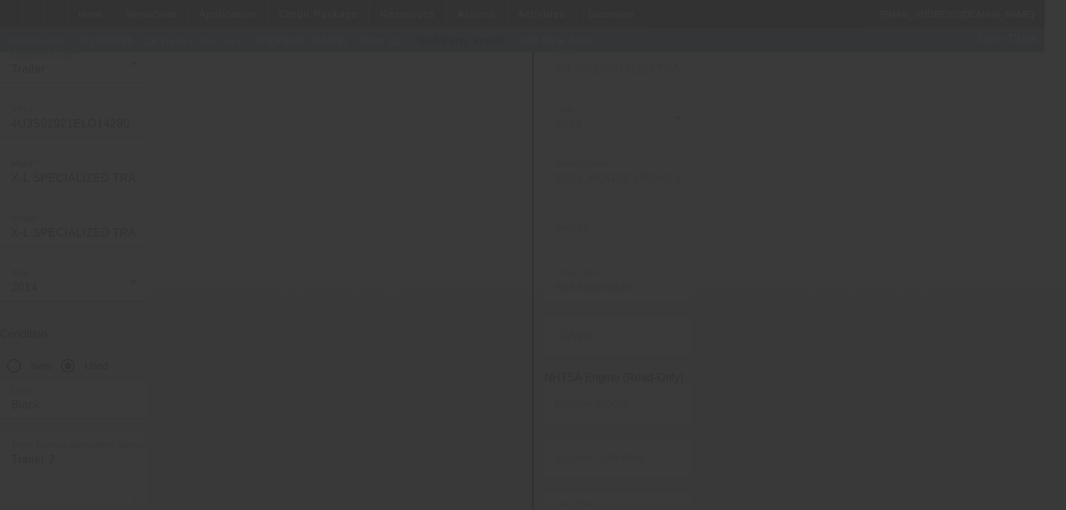
scroll to position [44, 0]
type input "$115,000.00"
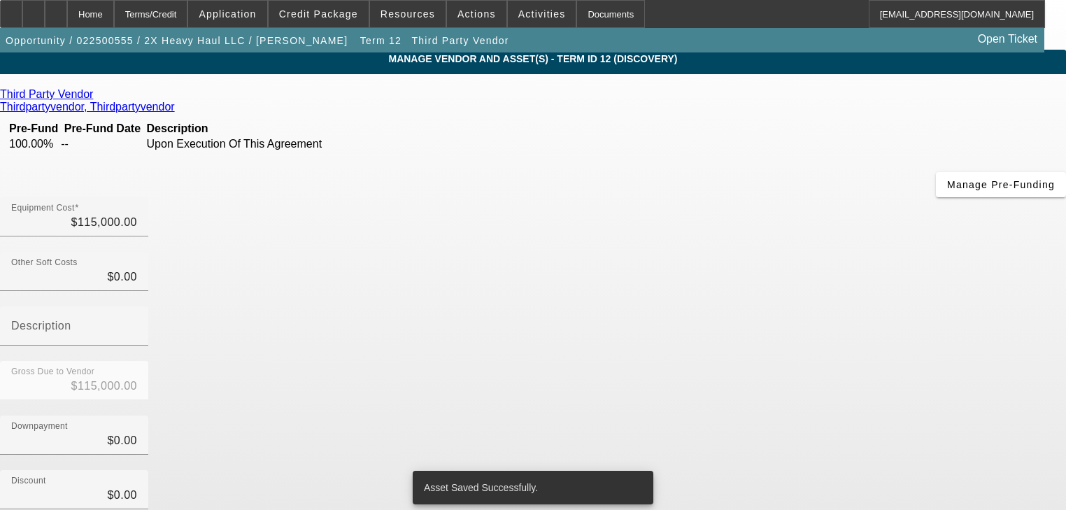
scroll to position [163, 0]
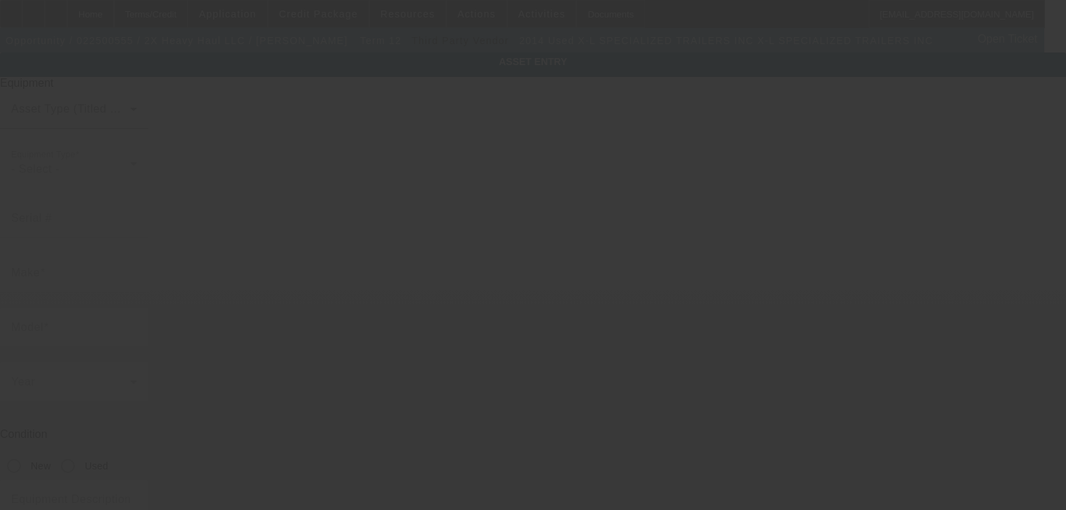
type input "[US_VEHICLE_IDENTIFICATION_NUMBER]"
type input "X-L SPECIALIZED TRAILERS INC"
radio input "true"
type textarea "Trailer"
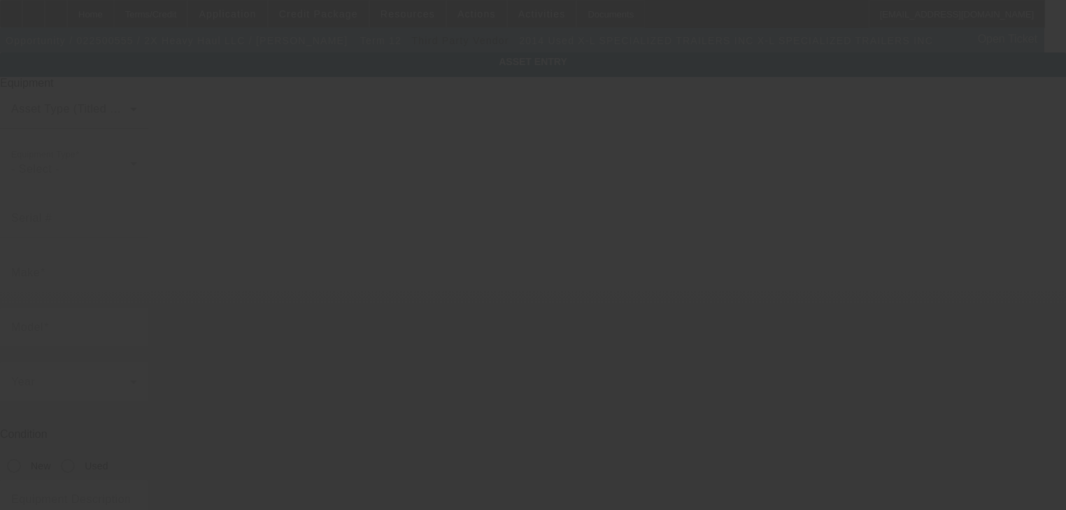
type input "[STREET_ADDRESS]"
type input "[PERSON_NAME]"
type input "74855"
type input "Lincoln"
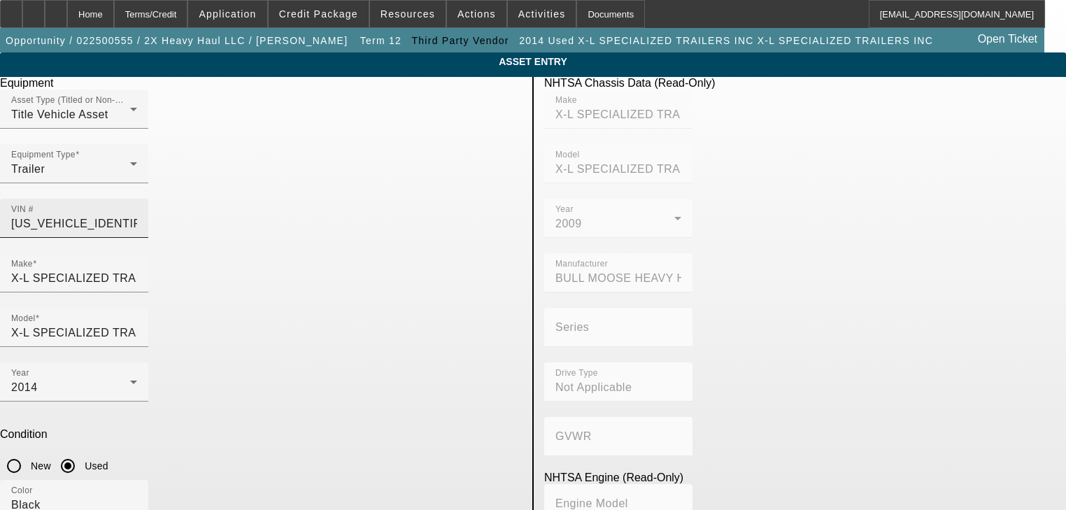
click at [137, 215] on input "[US_VEHICLE_IDENTIFICATION_NUMBER]" at bounding box center [74, 223] width 126 height 17
click at [111, 19] on div "Home" at bounding box center [90, 14] width 47 height 28
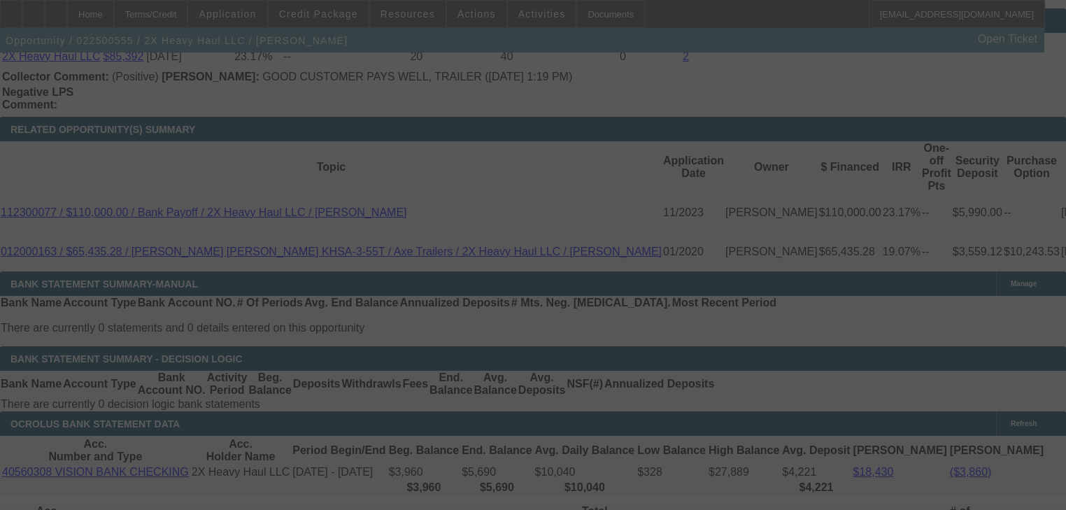
scroll to position [2618, 0]
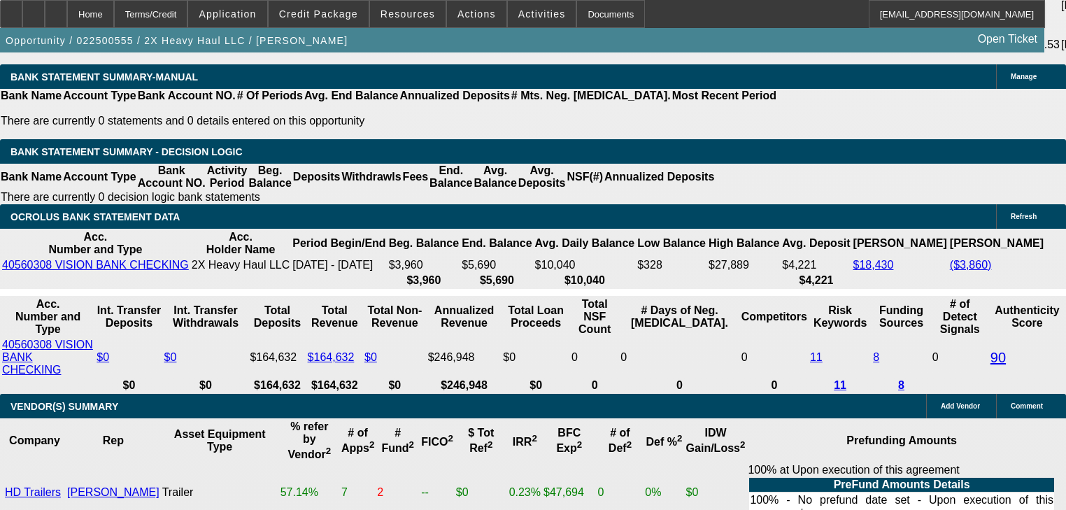
select select "0"
select select "2"
select select "0"
select select "6"
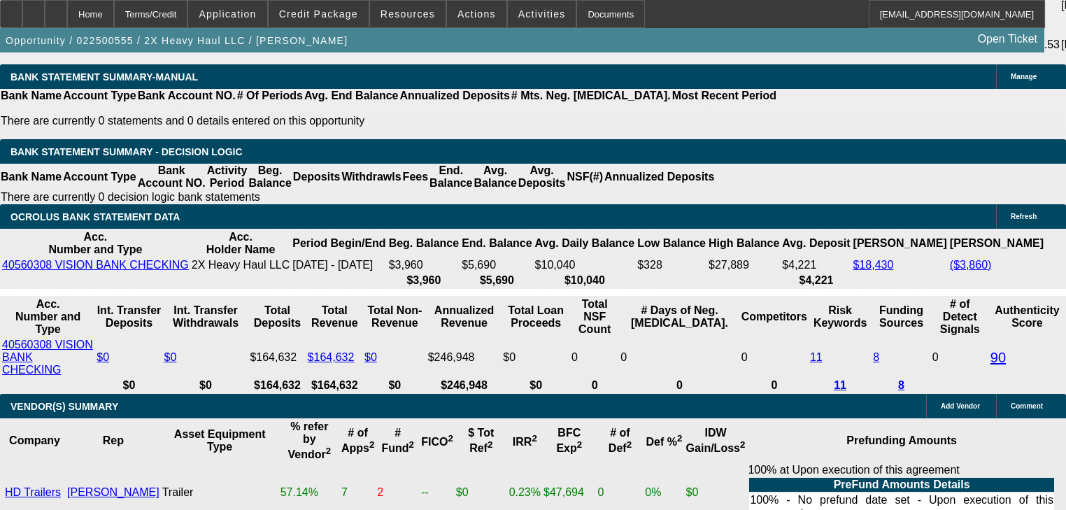
select select "0"
select select "2"
select select "0"
select select "6"
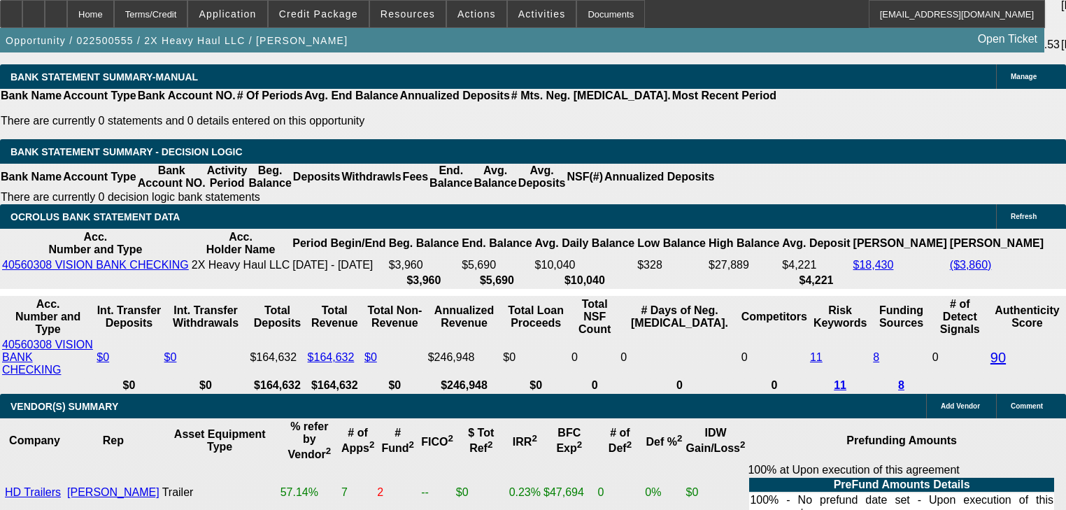
select select "0"
select select "2"
select select "0"
select select "6"
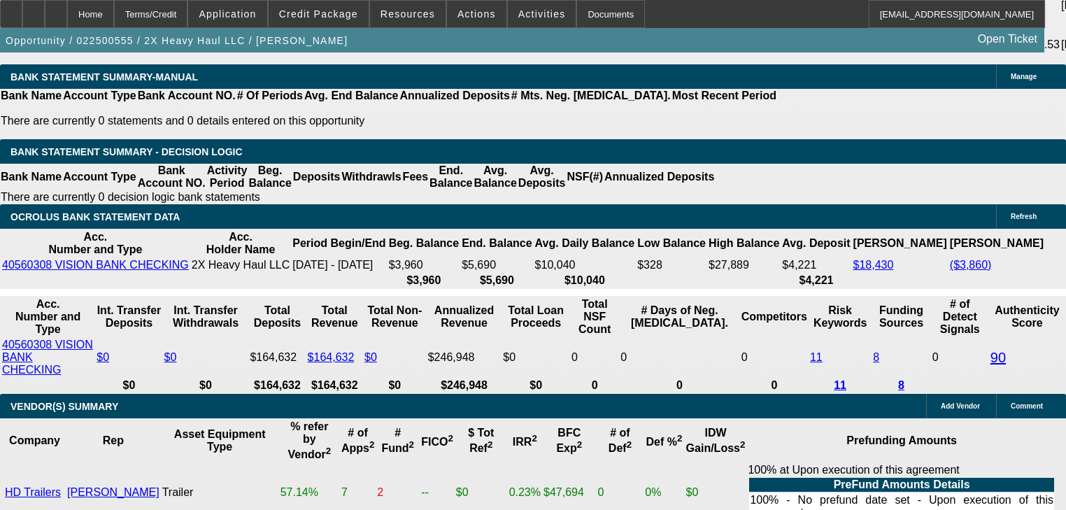
select select "0"
select select "2"
select select "0"
select select "6"
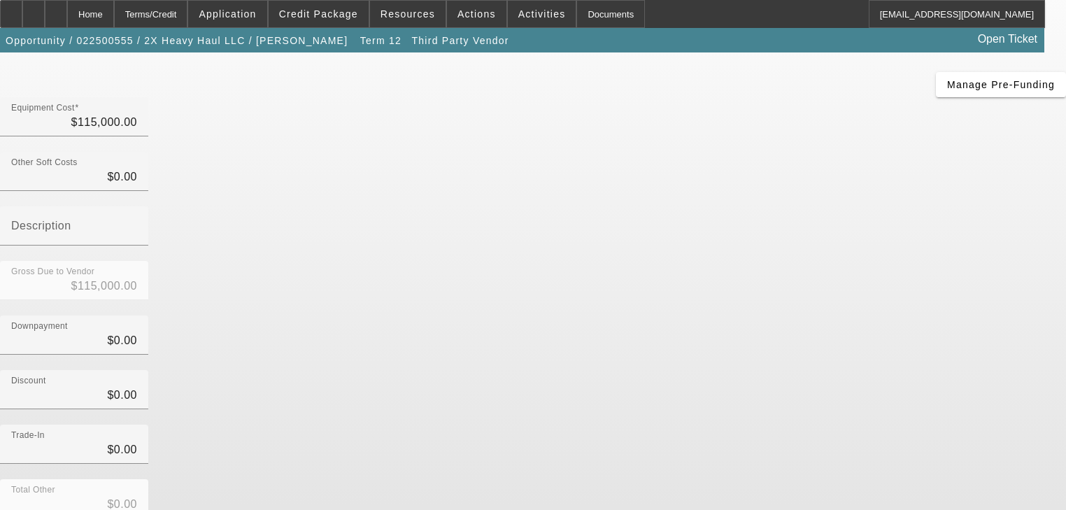
scroll to position [163, 0]
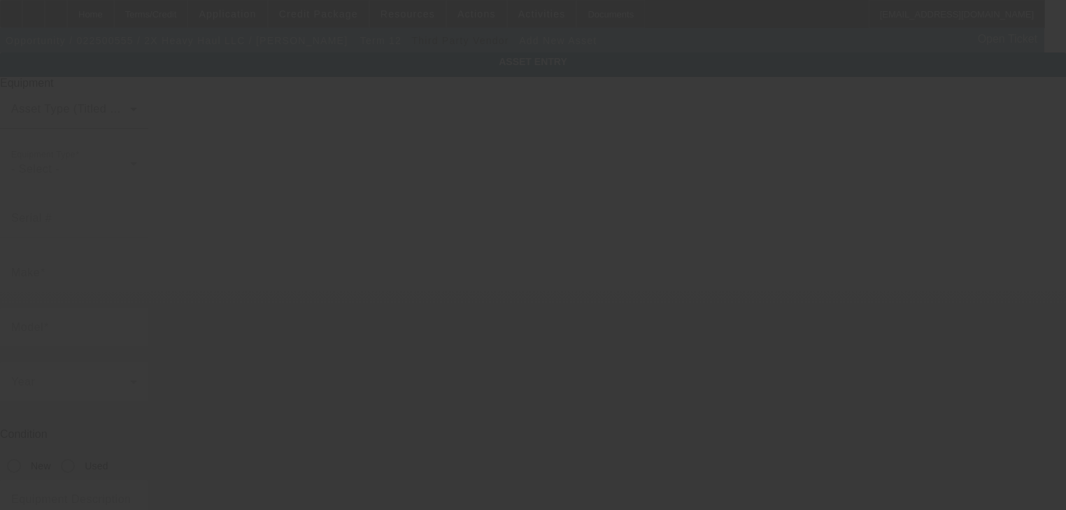
type input "[STREET_ADDRESS]"
type input "[PERSON_NAME]"
type input "74855"
type input "Lincoln"
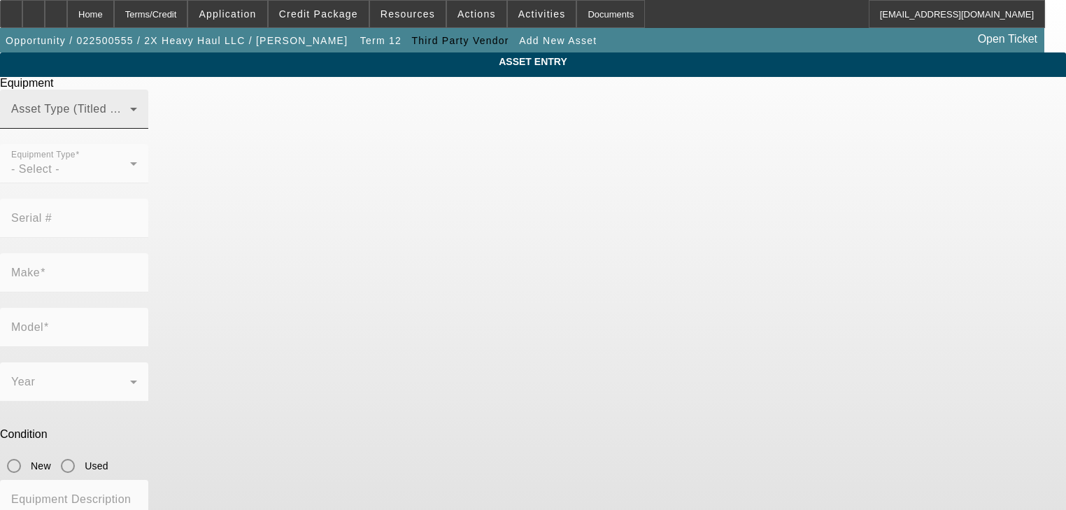
click at [130, 123] on span at bounding box center [70, 114] width 119 height 17
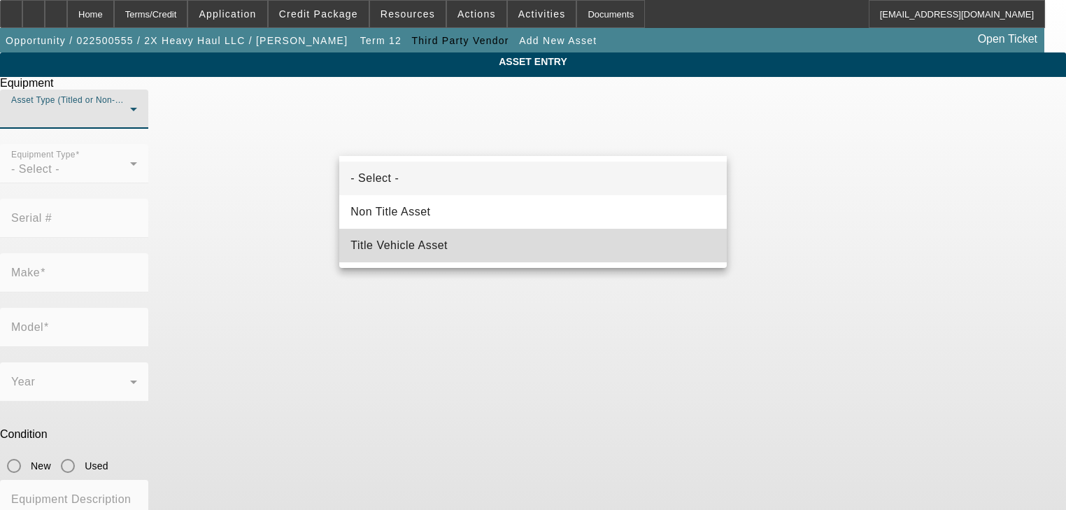
click at [456, 243] on mat-option "Title Vehicle Asset" at bounding box center [532, 246] width 387 height 34
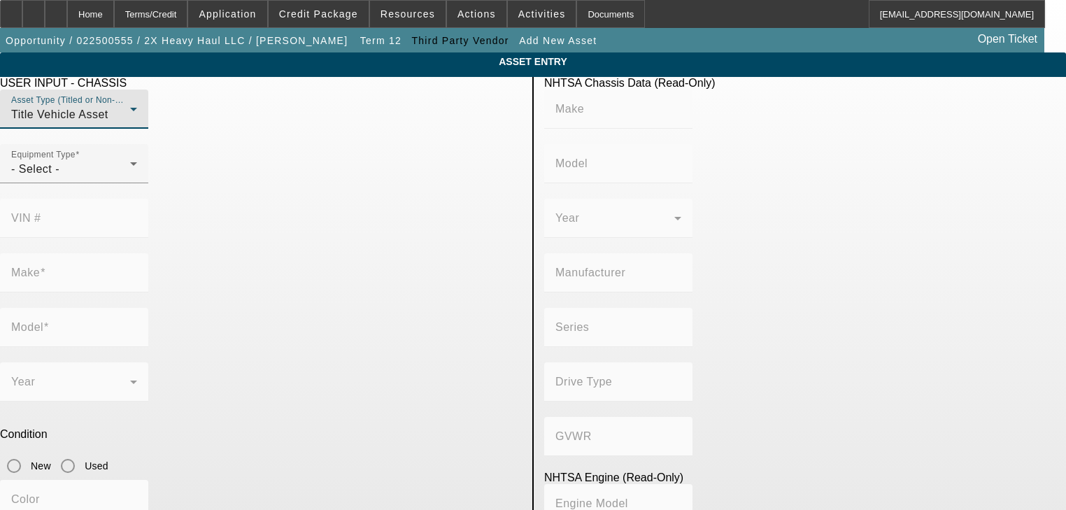
click at [148, 199] on div at bounding box center [74, 190] width 148 height 15
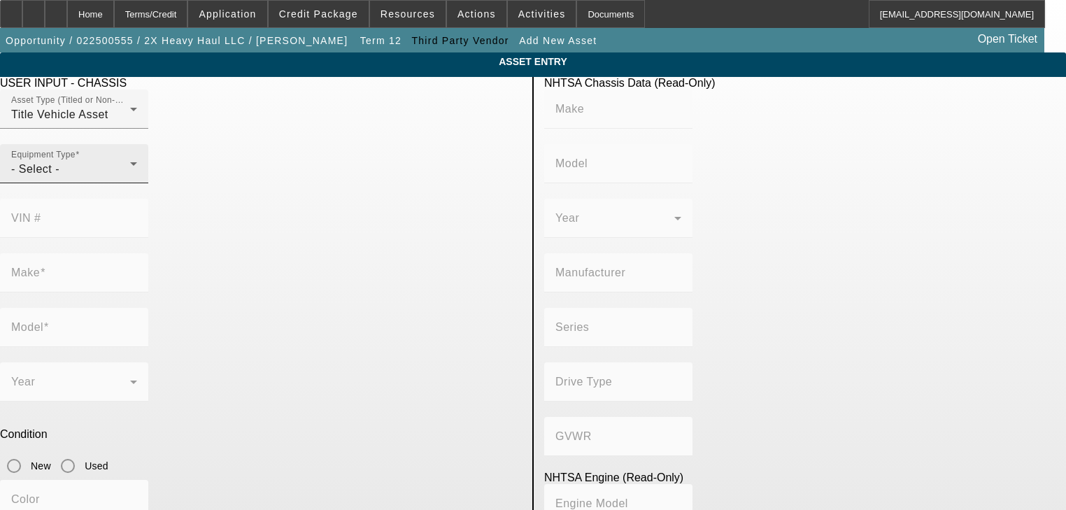
click at [130, 178] on div "- Select -" at bounding box center [70, 169] width 119 height 17
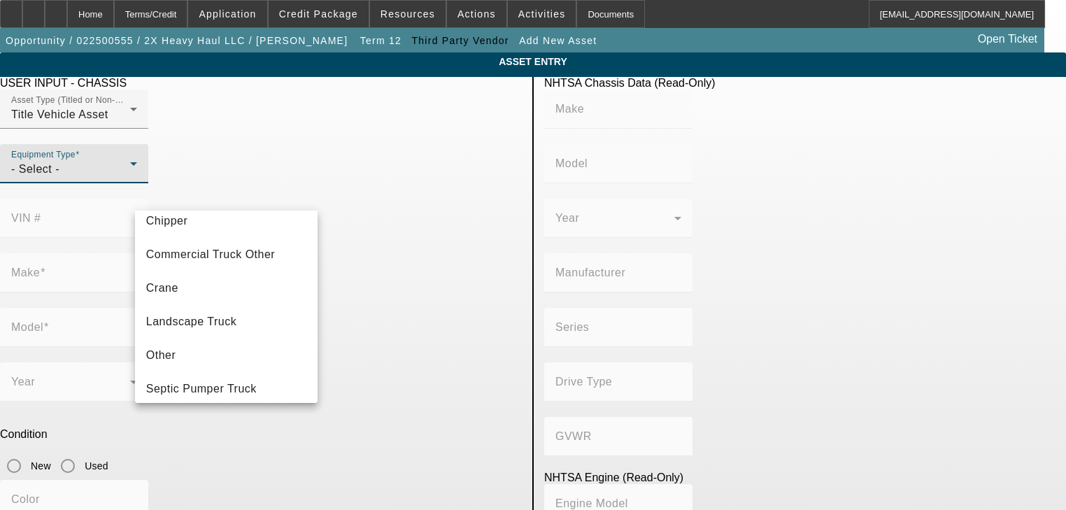
scroll to position [221, 0]
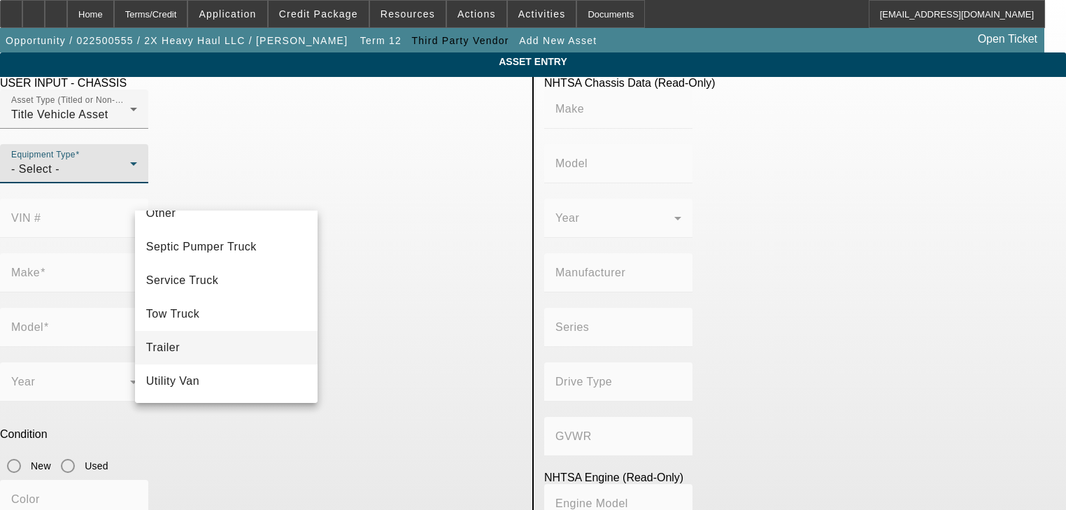
click at [246, 346] on mat-option "Trailer" at bounding box center [226, 348] width 183 height 34
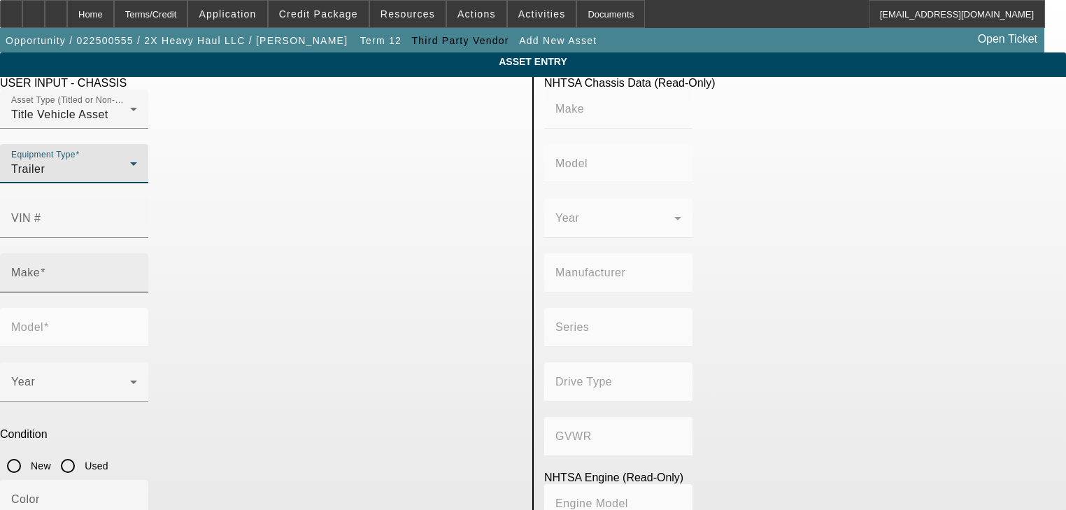
click at [137, 270] on input "Make" at bounding box center [74, 278] width 126 height 17
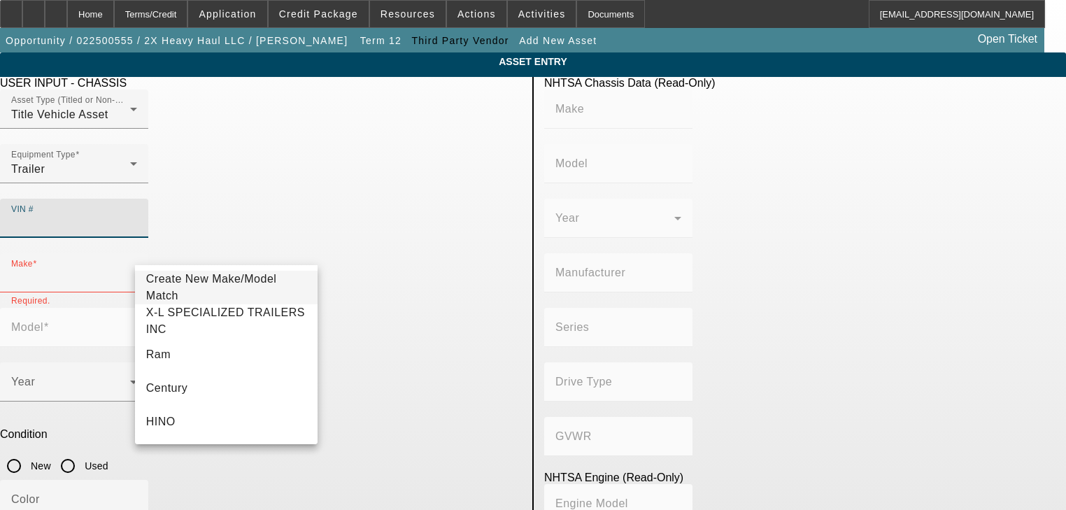
click at [137, 215] on input "VIN #" at bounding box center [74, 223] width 126 height 17
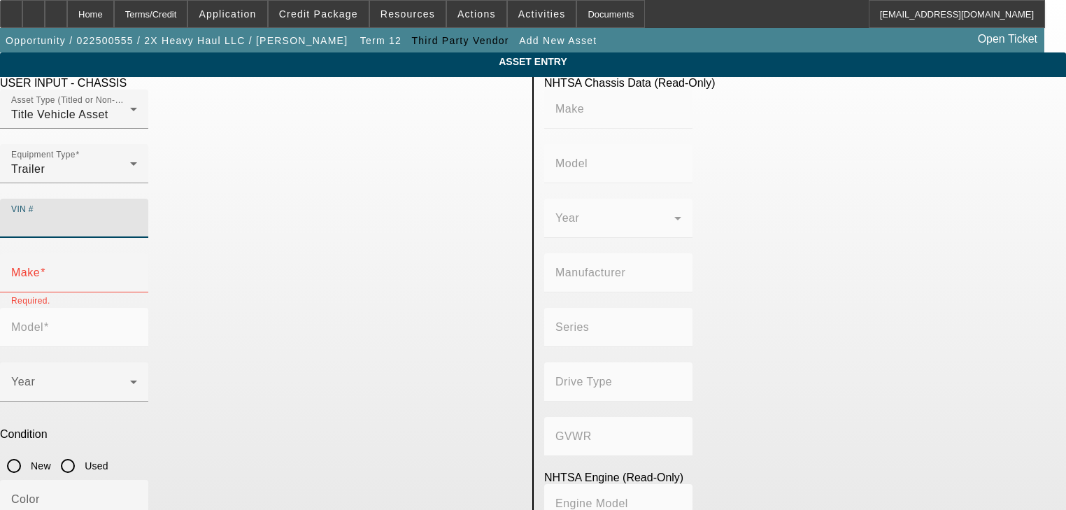
click at [137, 215] on input "VIN #" at bounding box center [74, 223] width 126 height 17
type input "4"
type input "4U3s016249l010166"
type input "X-L SPECIALIZED TRAILERS INC"
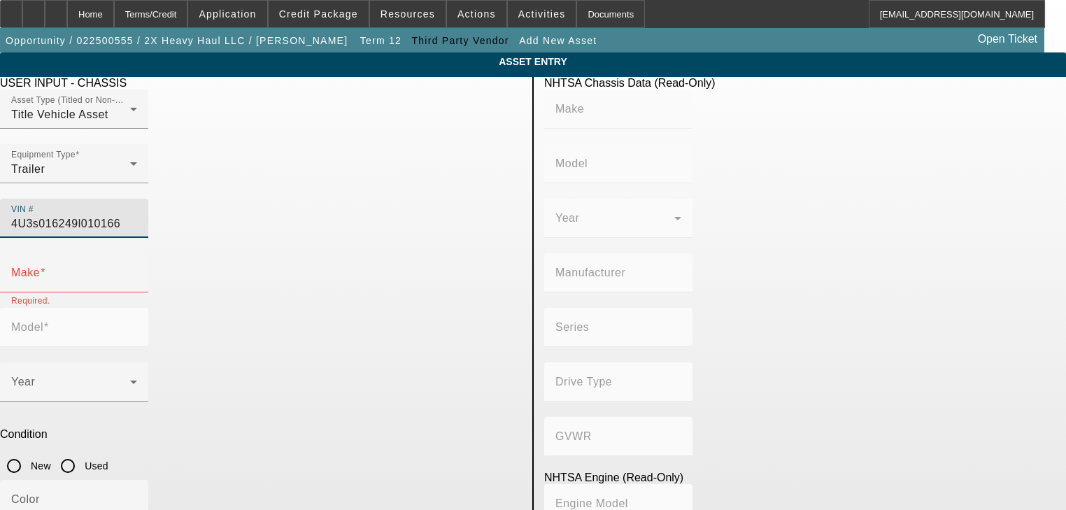
type input "BULL MOOSE HEAVY HAUL, INC"
type input "Not Applicable"
type input "X-L SPECIALIZED TRAILERS INC"
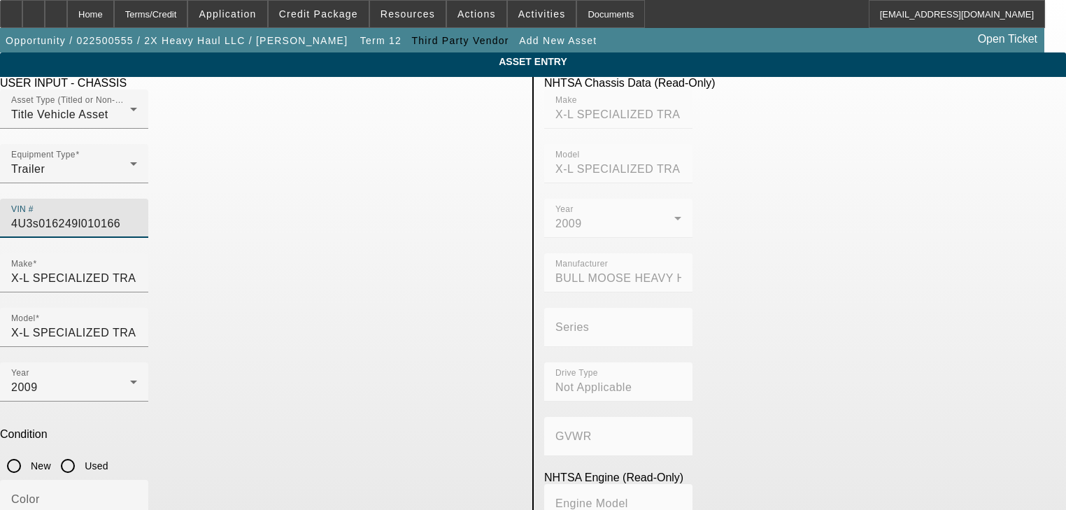
type input "[US_VEHICLE_IDENTIFICATION_NUMBER]"
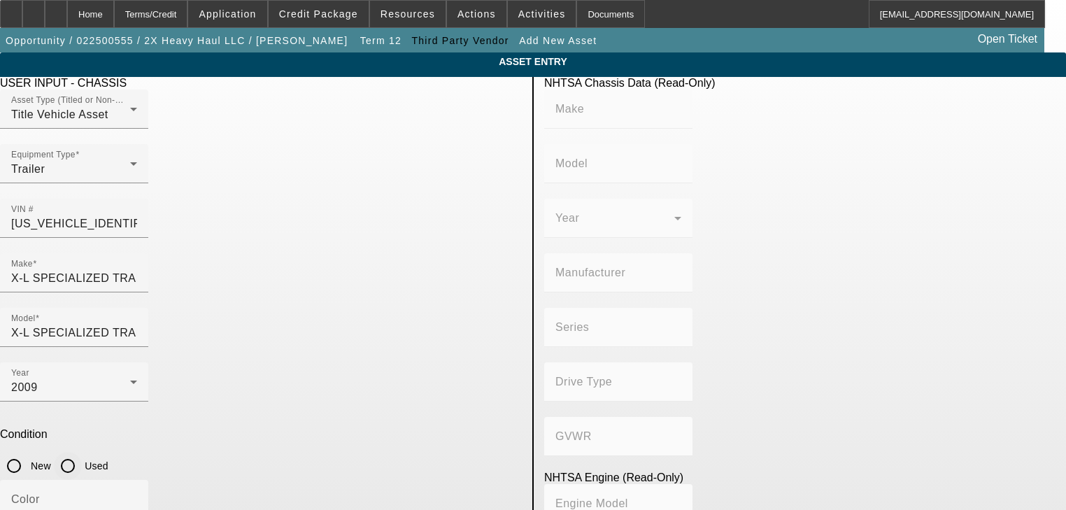
click at [82, 452] on input "Used" at bounding box center [68, 466] width 28 height 28
radio input "true"
type input "X-L SPECIALIZED TRAILERS INC"
type input "BULL MOOSE HEAVY HAUL, INC"
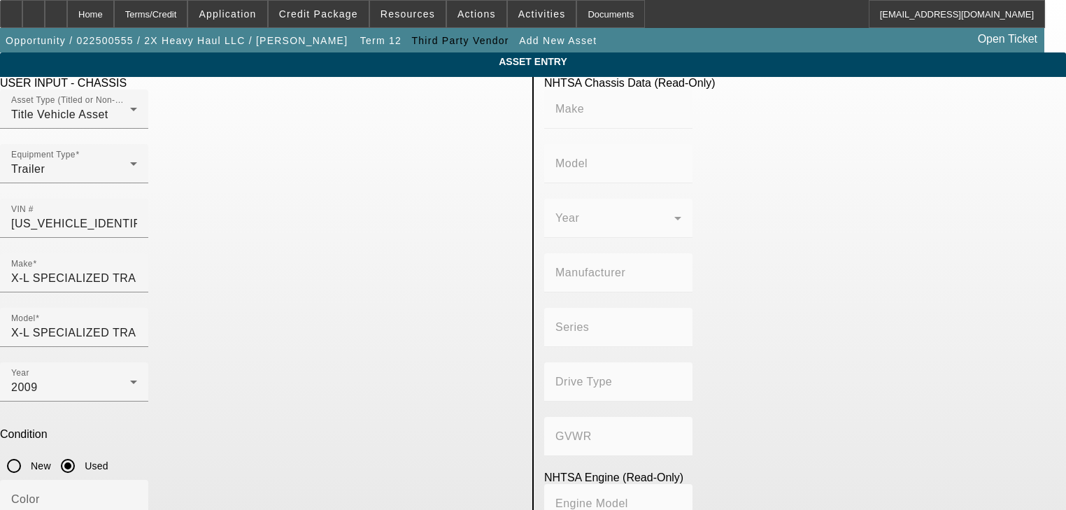
type input "Not Applicable"
click at [137, 497] on input "Color" at bounding box center [74, 505] width 126 height 17
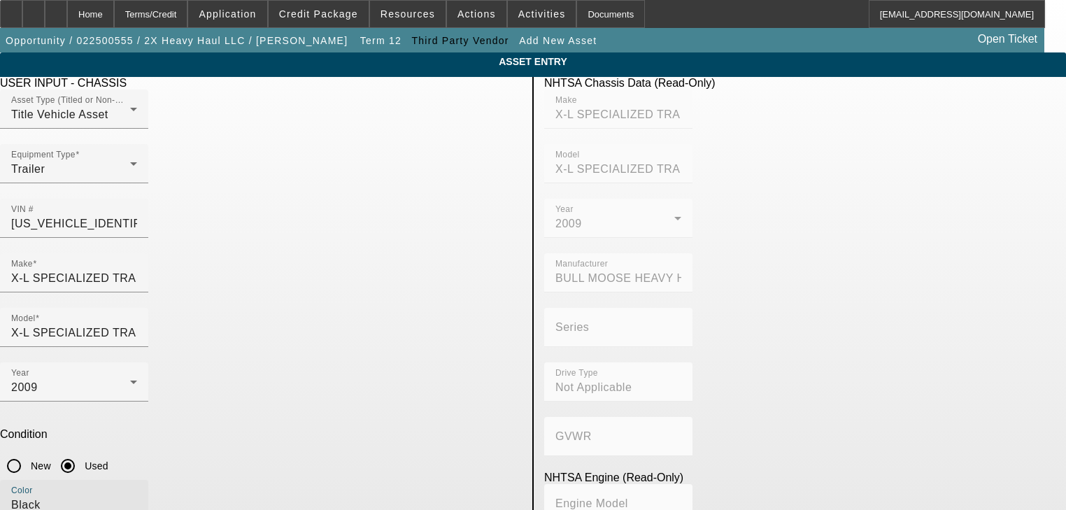
type input "Black"
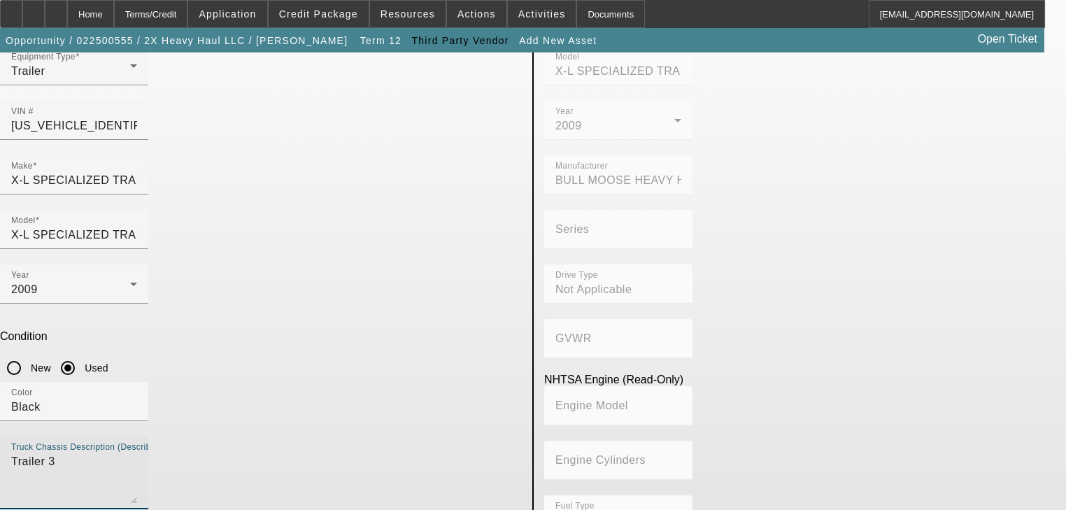
scroll to position [100, 0]
type textarea "Trailer 3"
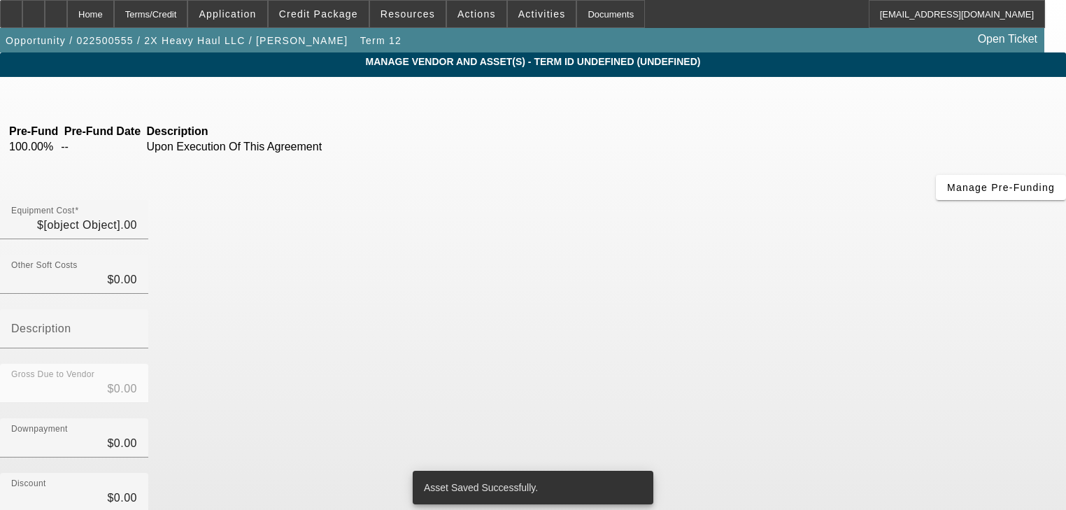
type input "$115,000.00"
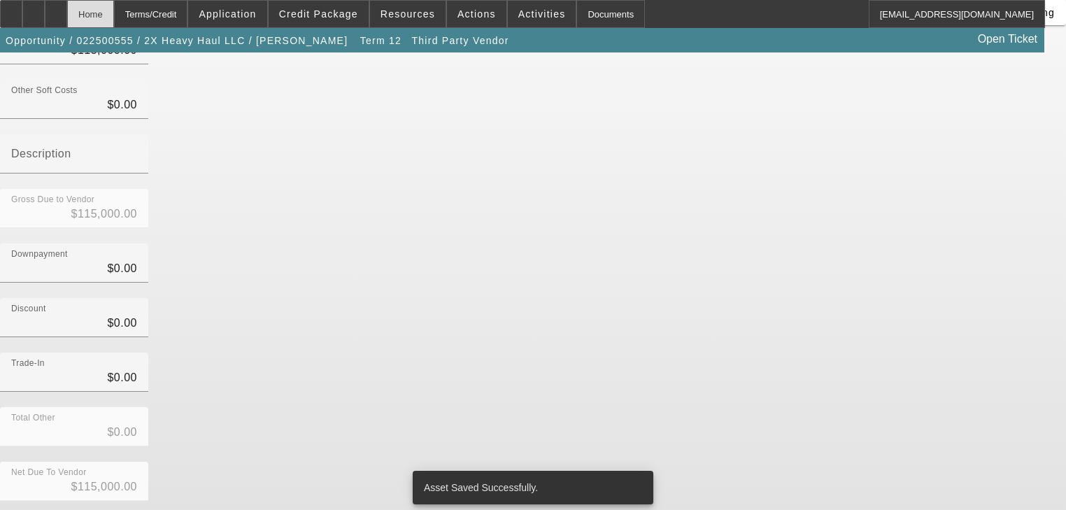
scroll to position [183, 0]
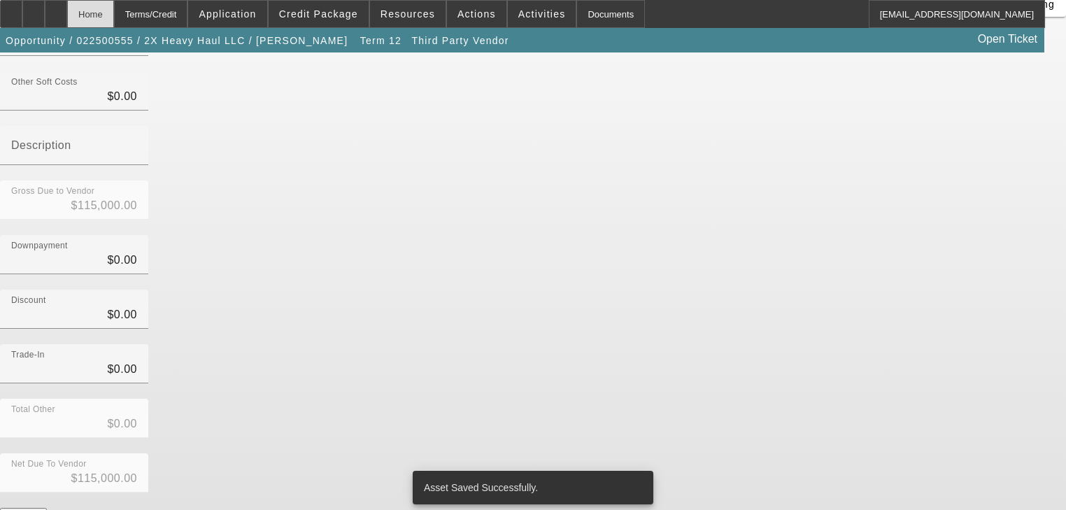
click at [114, 21] on div "Home" at bounding box center [90, 14] width 47 height 28
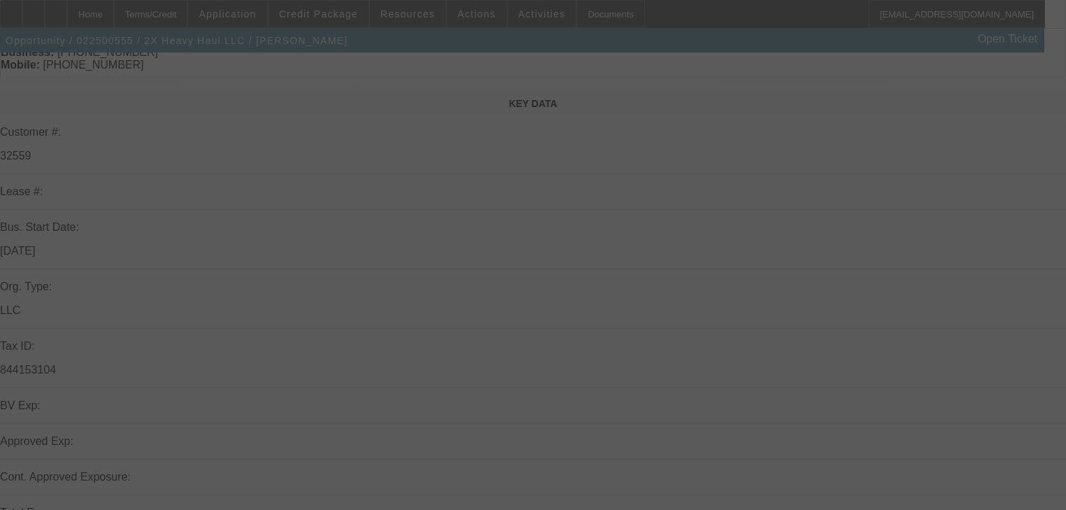
scroll to position [168, 0]
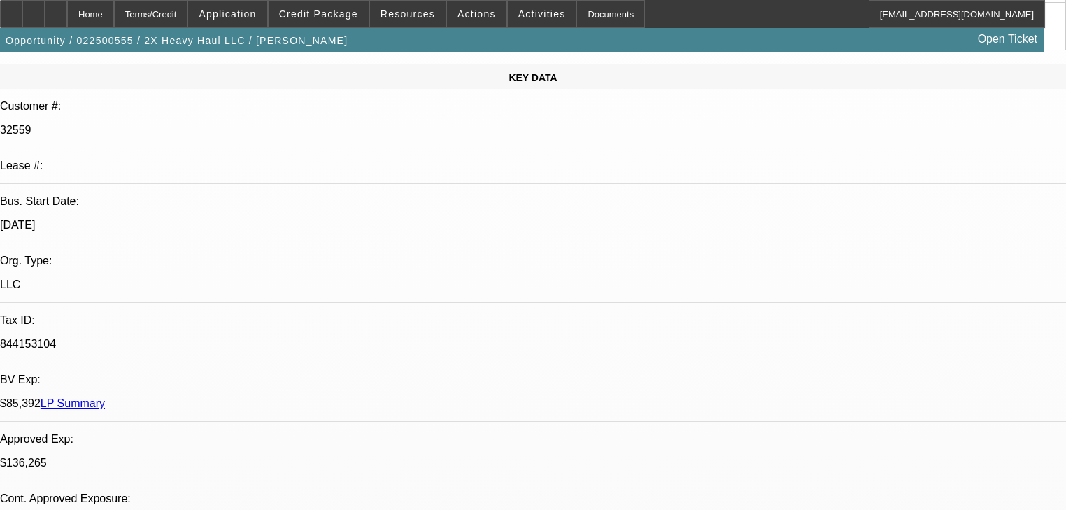
select select "0"
select select "2"
select select "0"
select select "6"
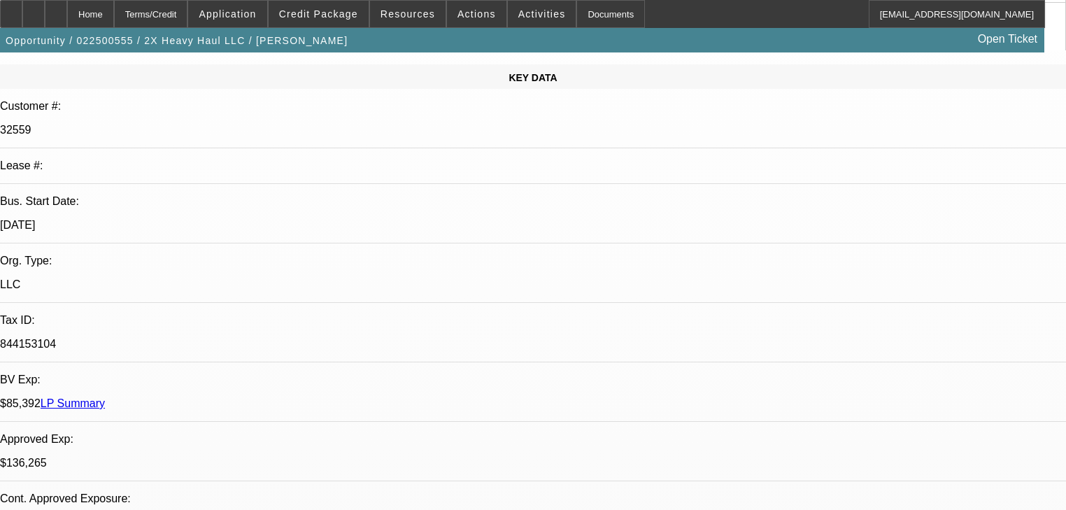
select select "0"
select select "2"
select select "0"
select select "6"
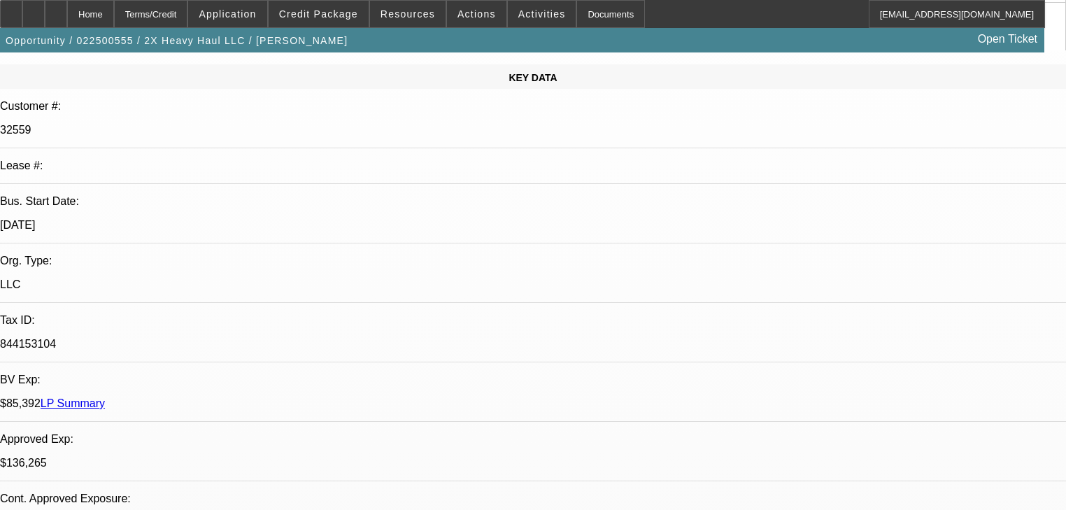
select select "0"
select select "2"
select select "0"
select select "6"
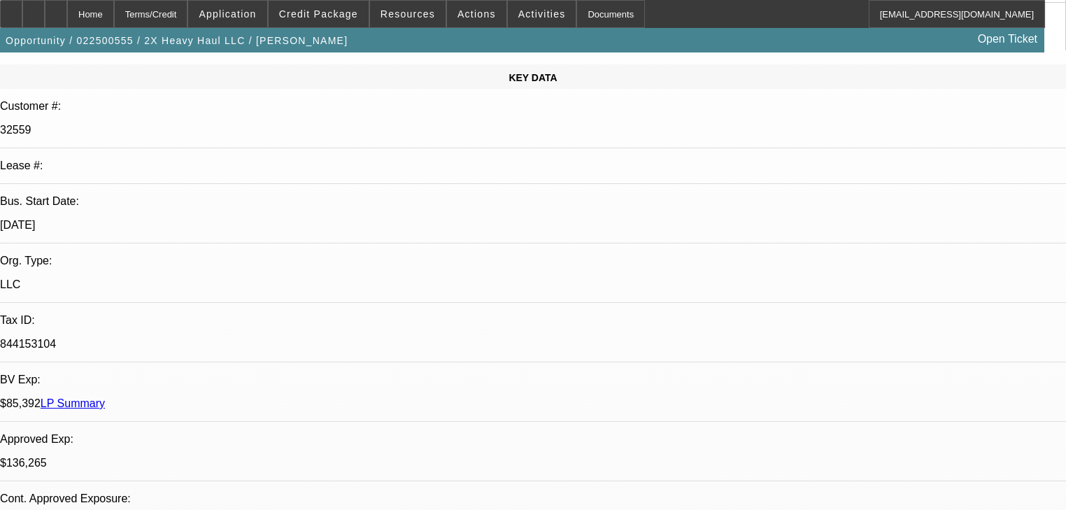
select select "0"
select select "2"
select select "0"
select select "6"
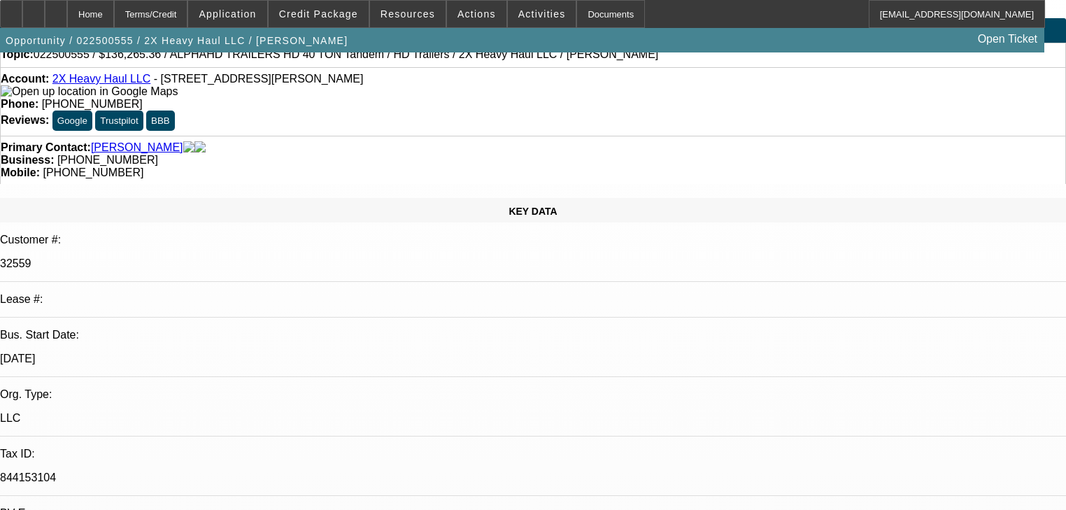
scroll to position [0, 0]
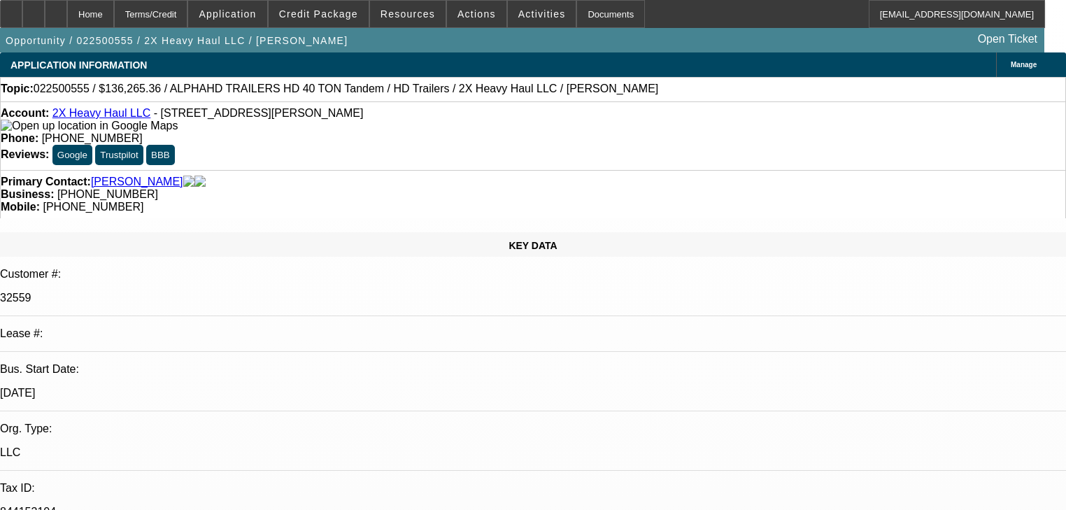
radio input "false"
radio input "true"
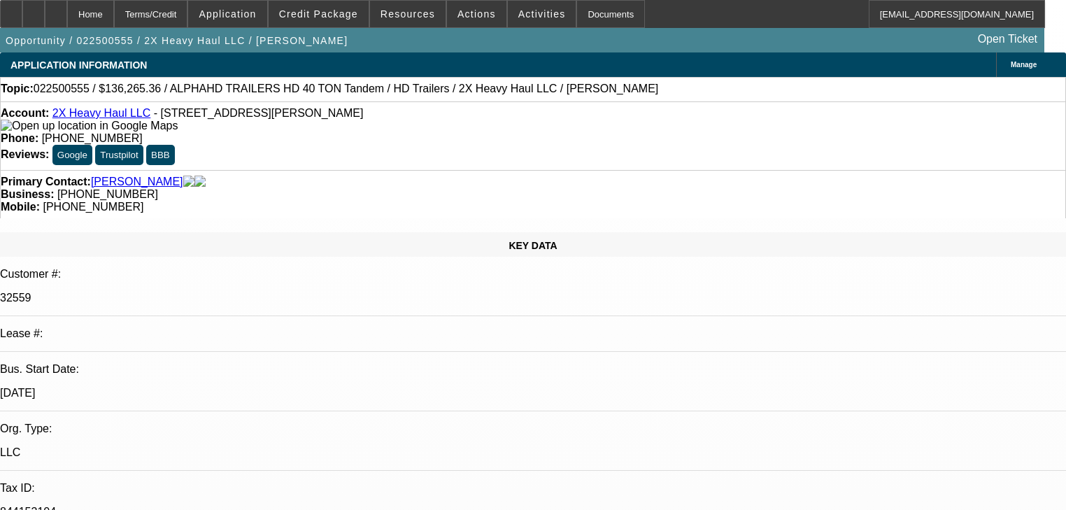
drag, startPoint x: 708, startPoint y: 355, endPoint x: 411, endPoint y: 394, distance: 299.9
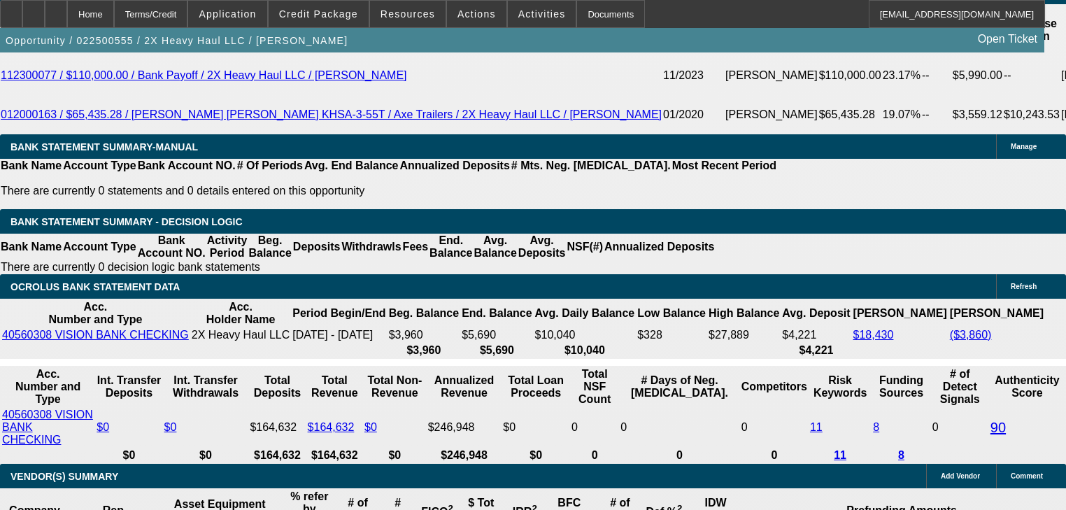
scroll to position [2574, 0]
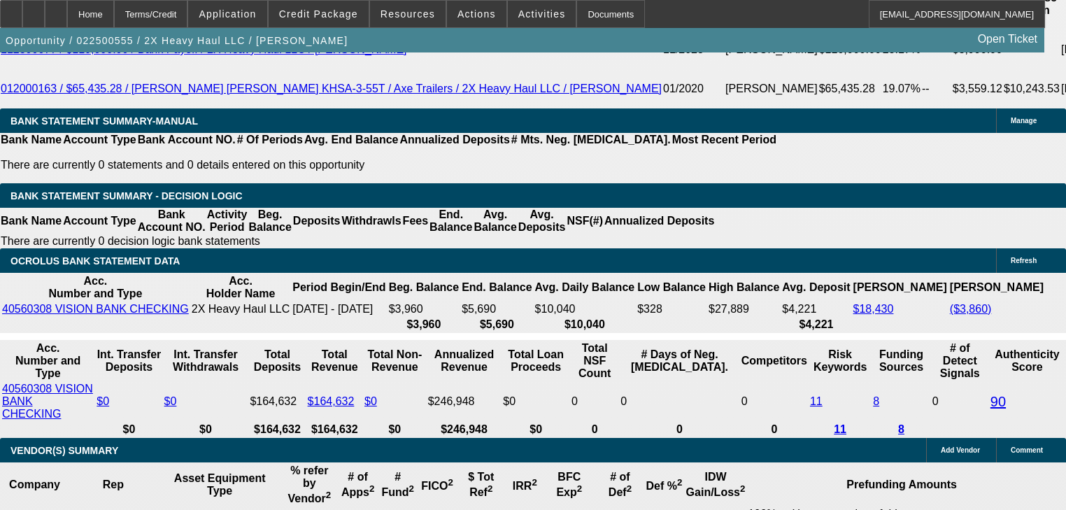
type textarea "Sraight"
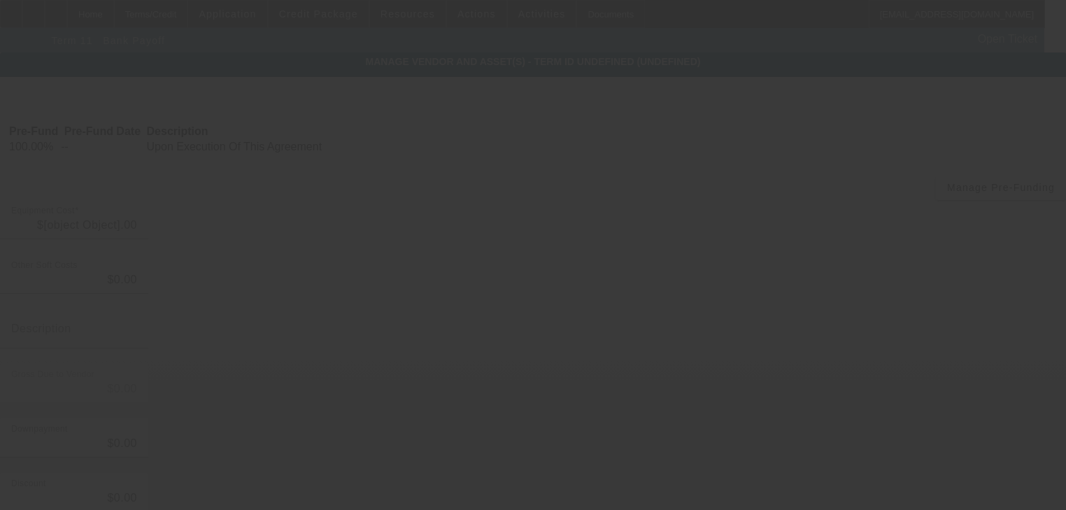
type input "$93,570.36"
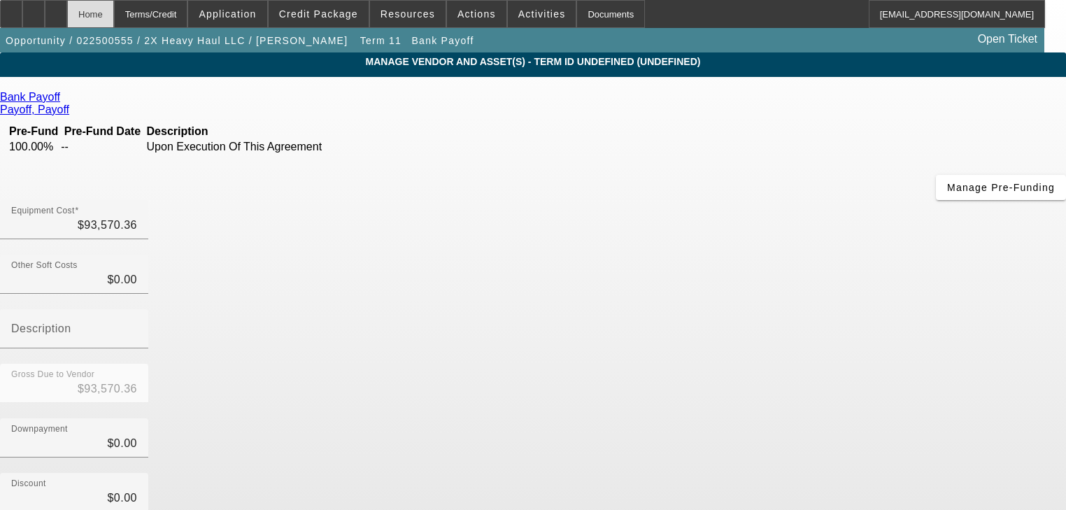
click at [114, 15] on div "Home" at bounding box center [90, 14] width 47 height 28
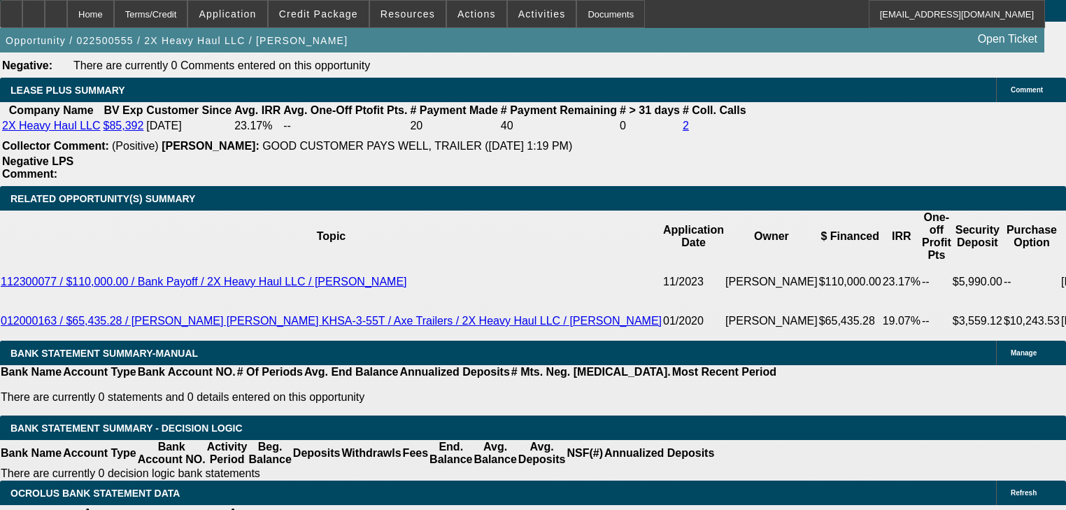
select select "0"
select select "2"
select select "0"
select select "6"
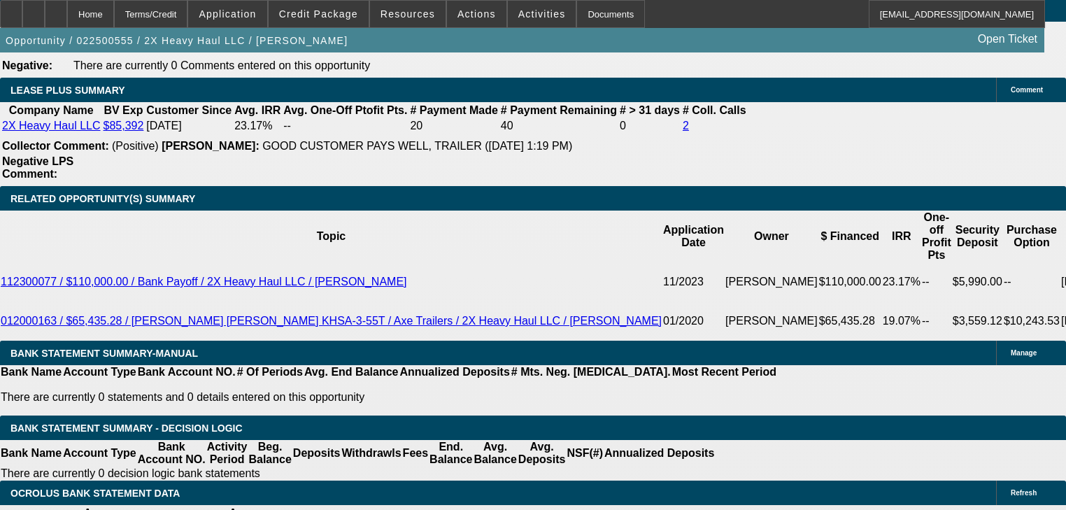
select select "0"
select select "2"
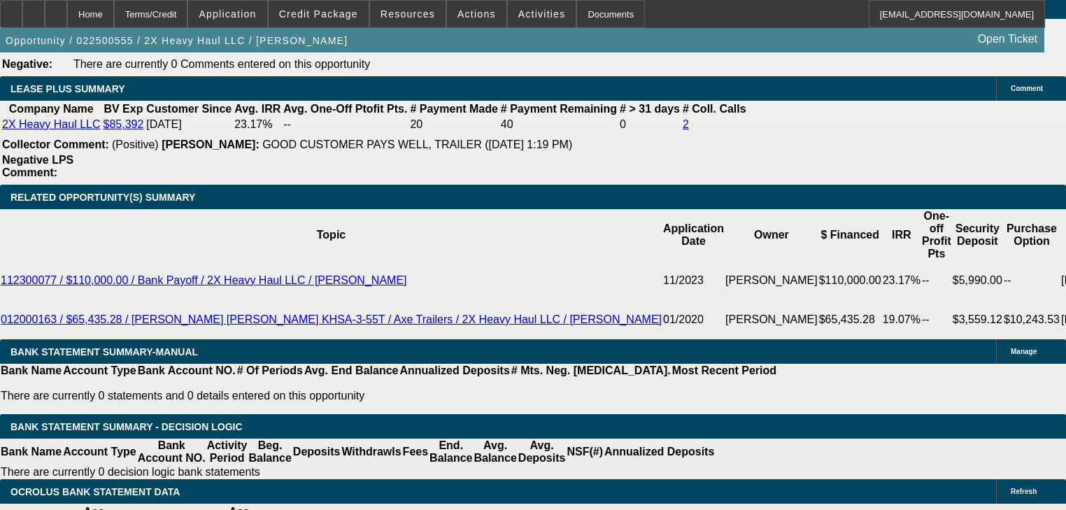
select select "2"
select select "0"
select select "6"
select select "0"
select select "2"
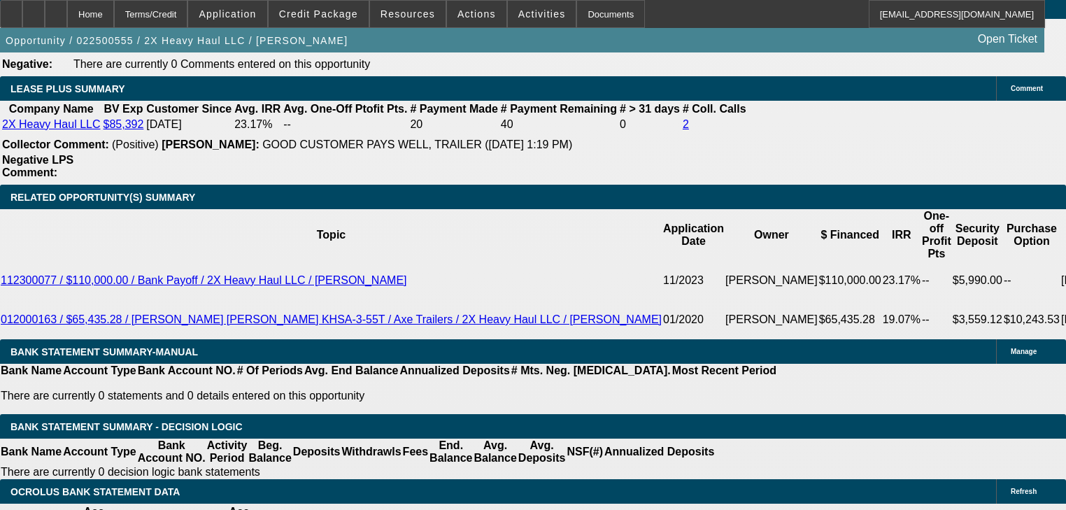
select select "2"
select select "0"
select select "6"
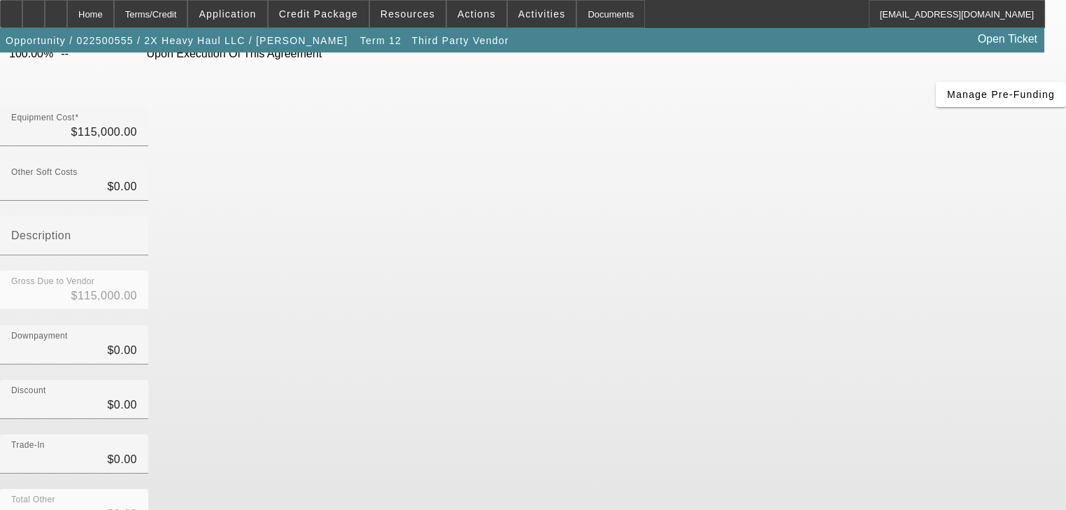
scroll to position [183, 0]
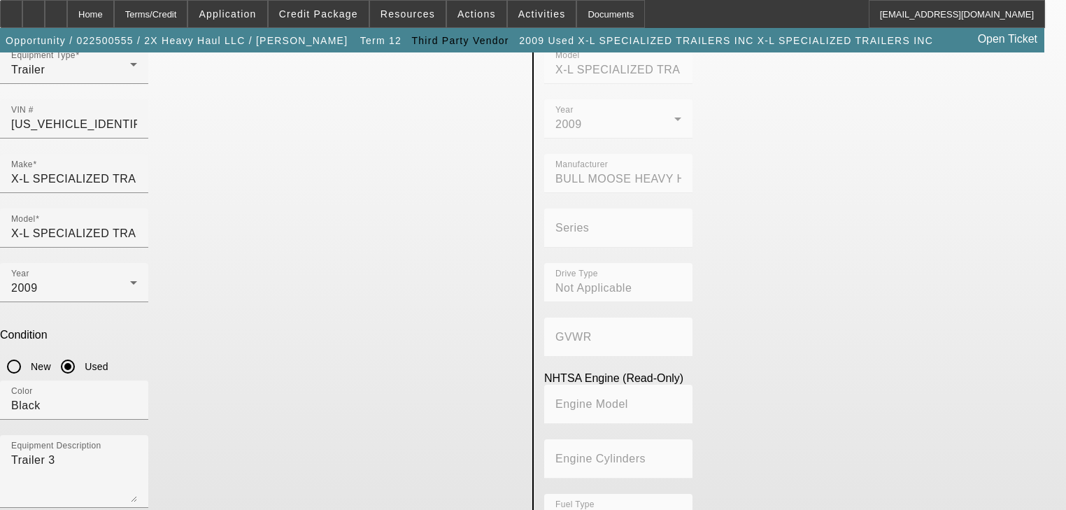
scroll to position [100, 0]
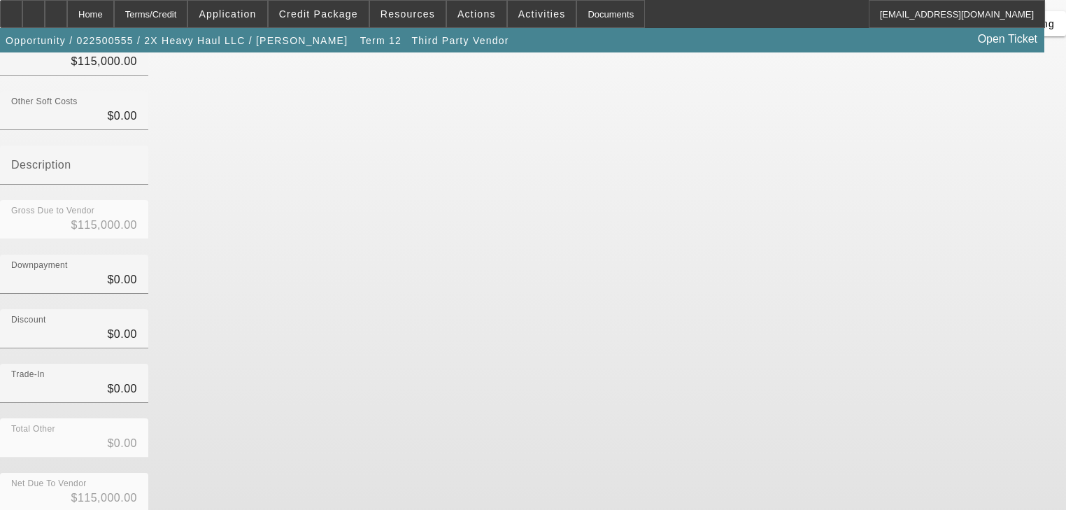
scroll to position [183, 0]
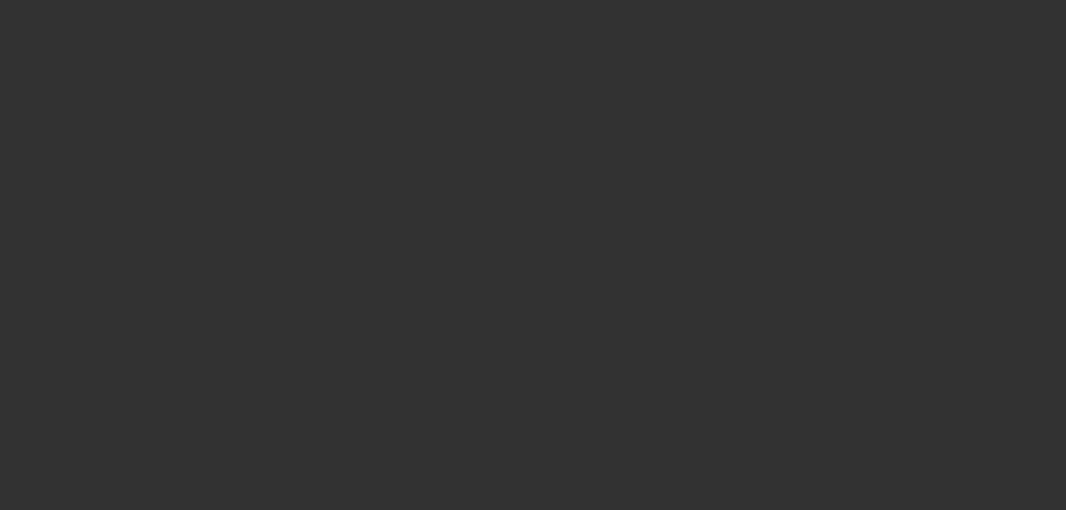
scroll to position [17, 0]
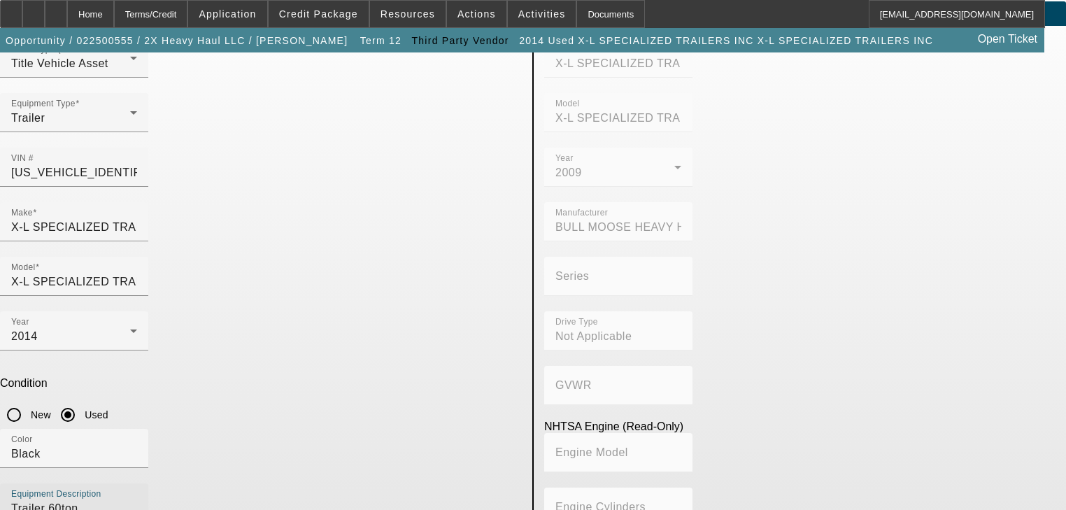
scroll to position [100, 0]
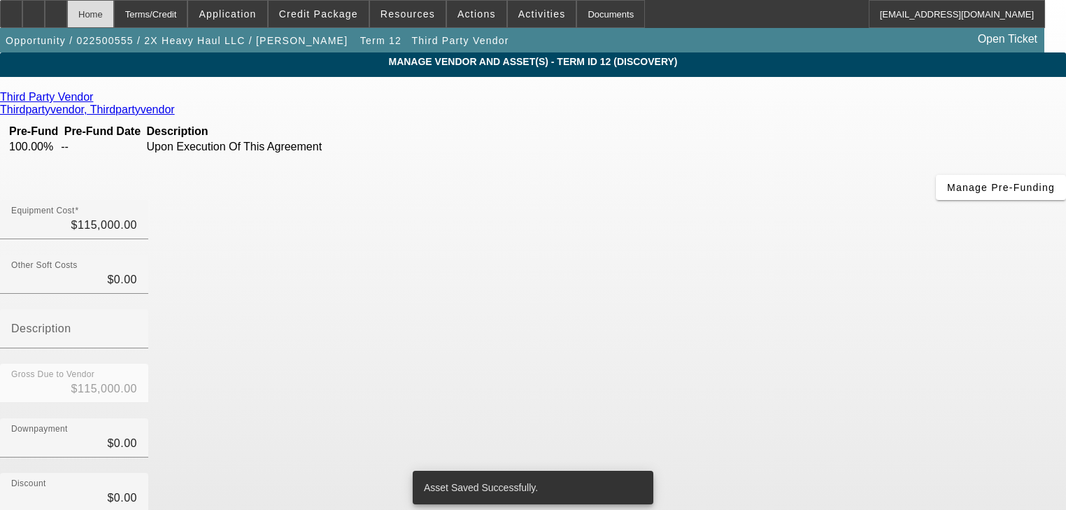
click at [114, 20] on div "Home" at bounding box center [90, 14] width 47 height 28
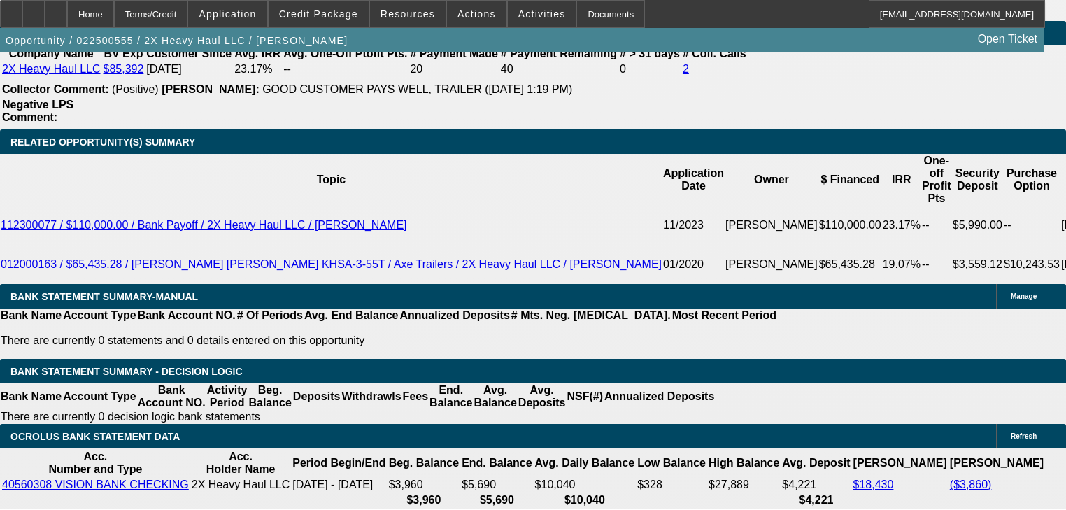
scroll to position [2294, 0]
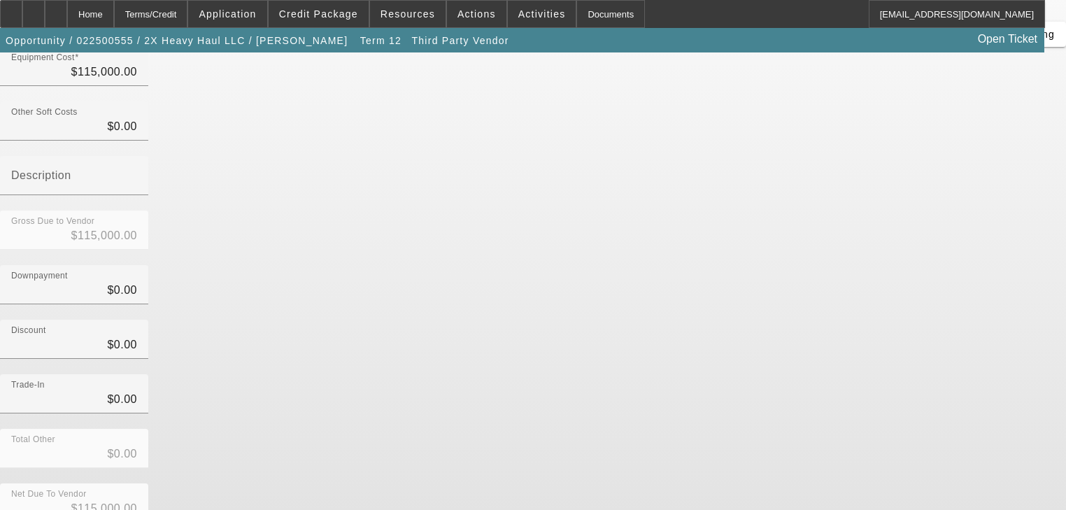
scroll to position [183, 0]
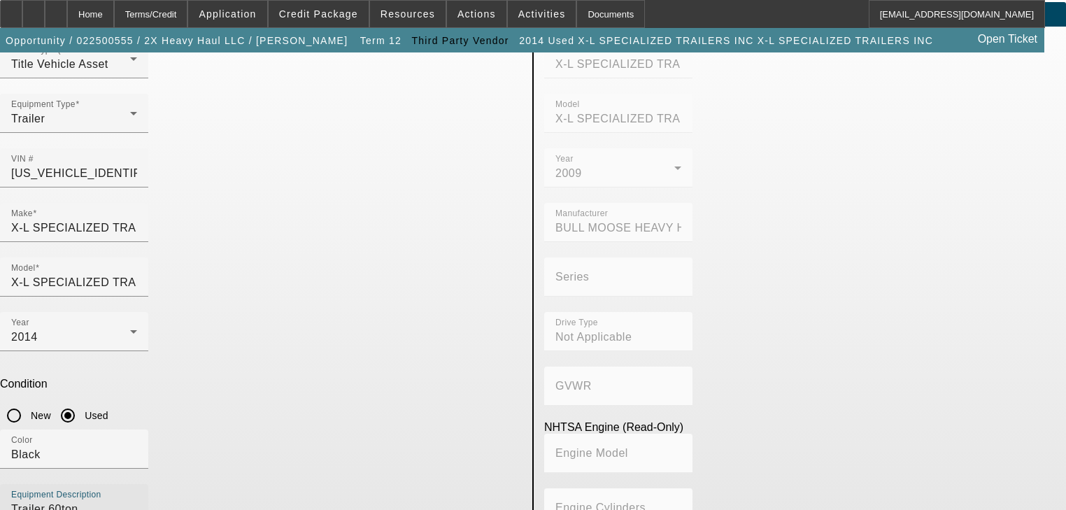
scroll to position [100, 0]
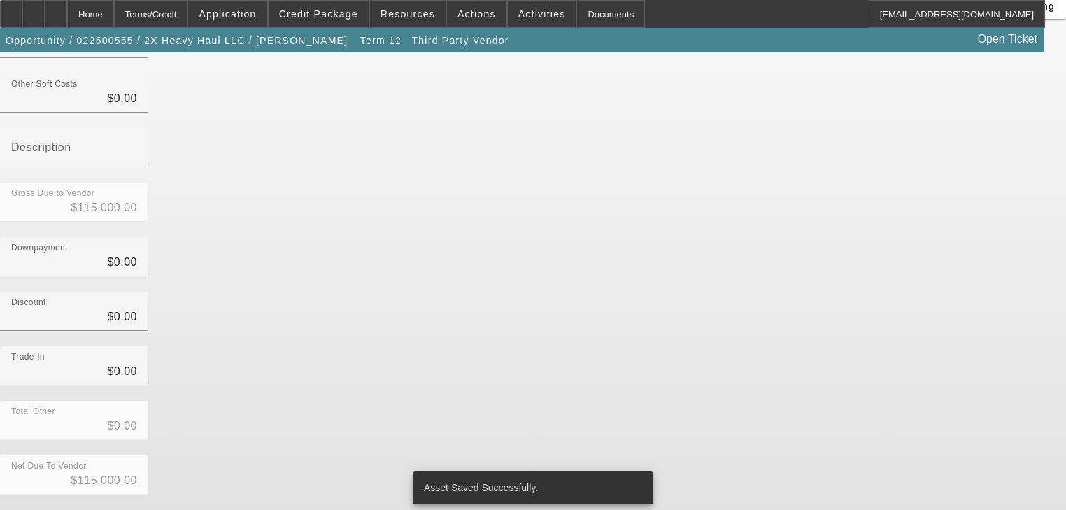
scroll to position [183, 0]
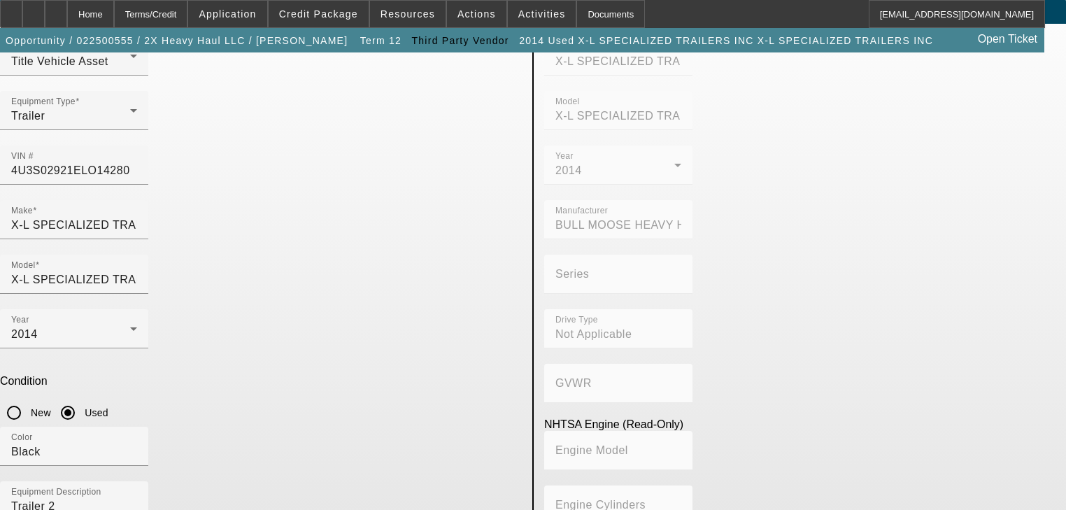
scroll to position [56, 0]
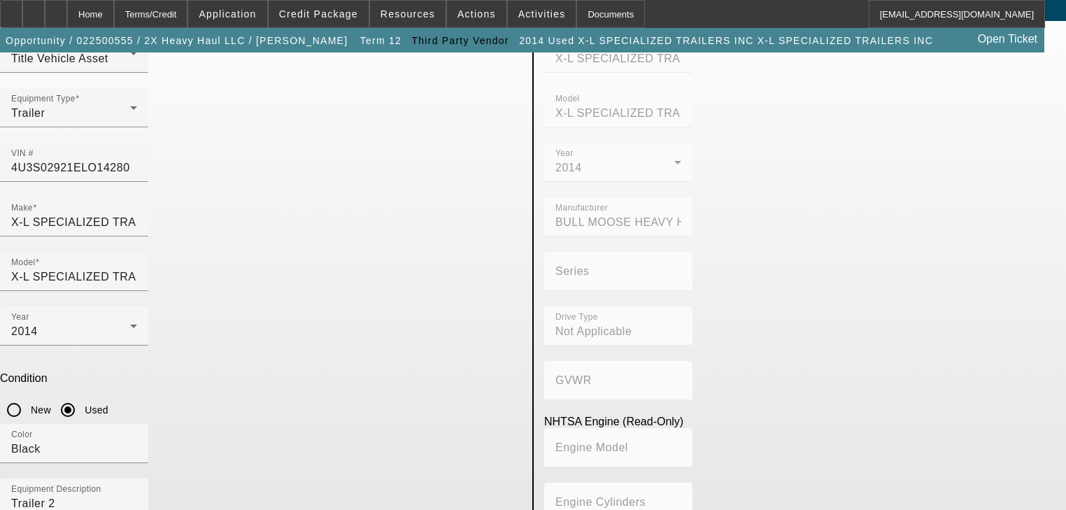
click at [245, 437] on div "Equipment Asset Type (Titled or Non-Titled) Title Vehicle Asset Equipment Type …" at bounding box center [261, 396] width 543 height 751
click at [137, 495] on textarea "Trailer 2" at bounding box center [74, 520] width 126 height 50
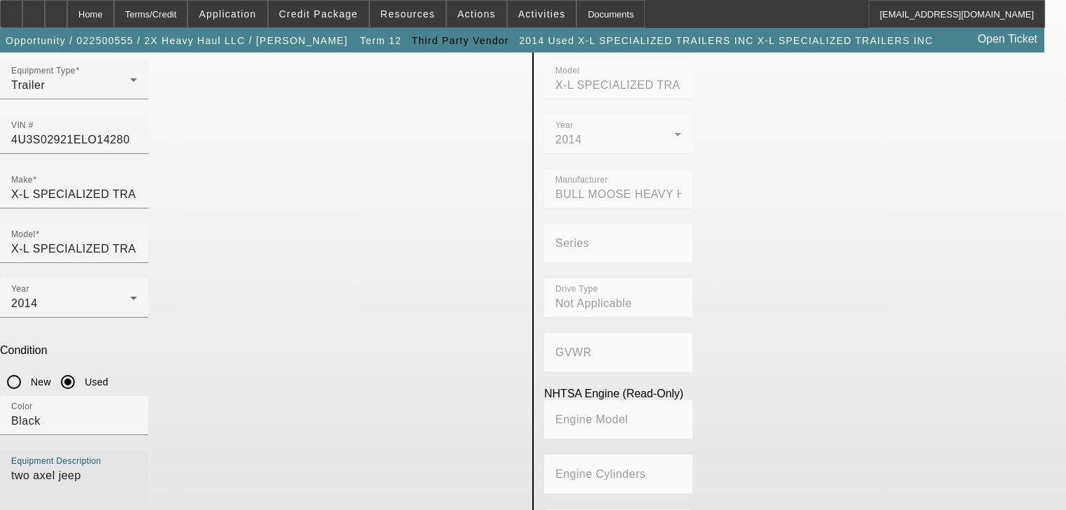
scroll to position [100, 0]
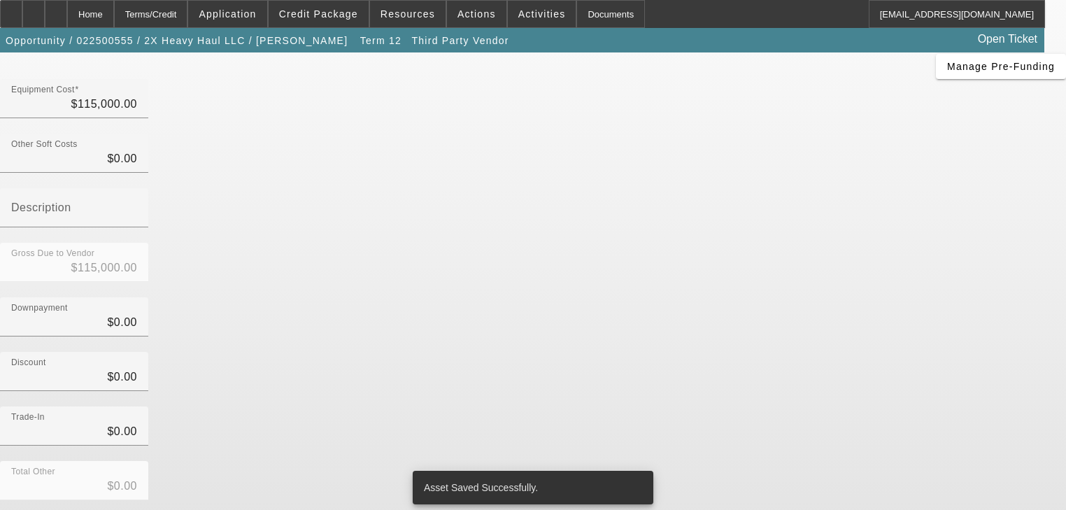
scroll to position [183, 0]
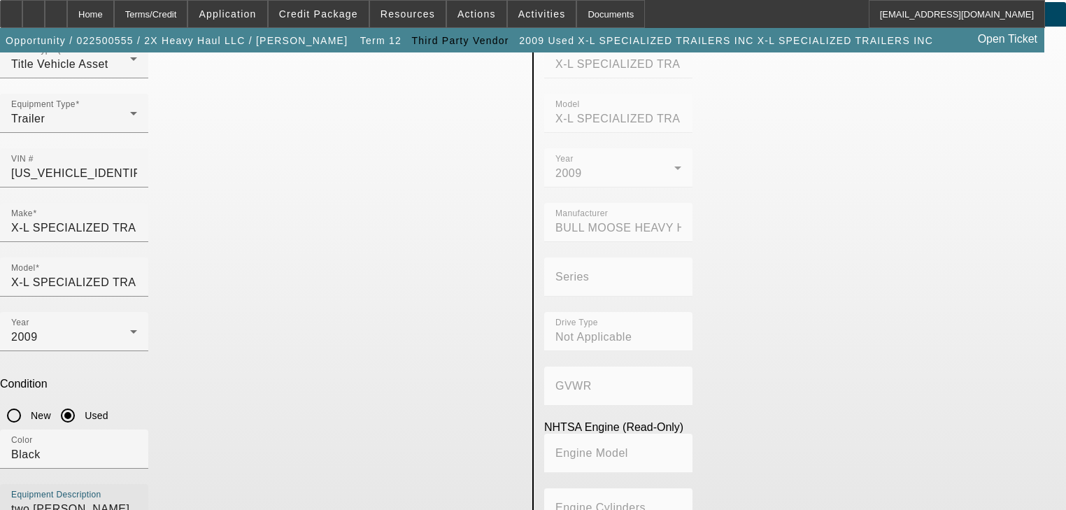
scroll to position [100, 0]
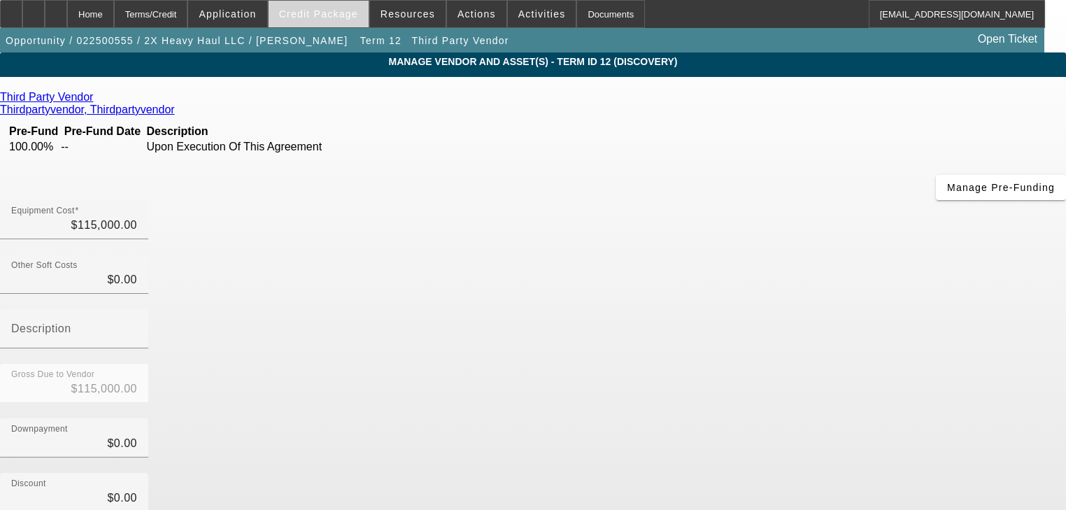
click at [333, 17] on span "Credit Package" at bounding box center [318, 13] width 79 height 11
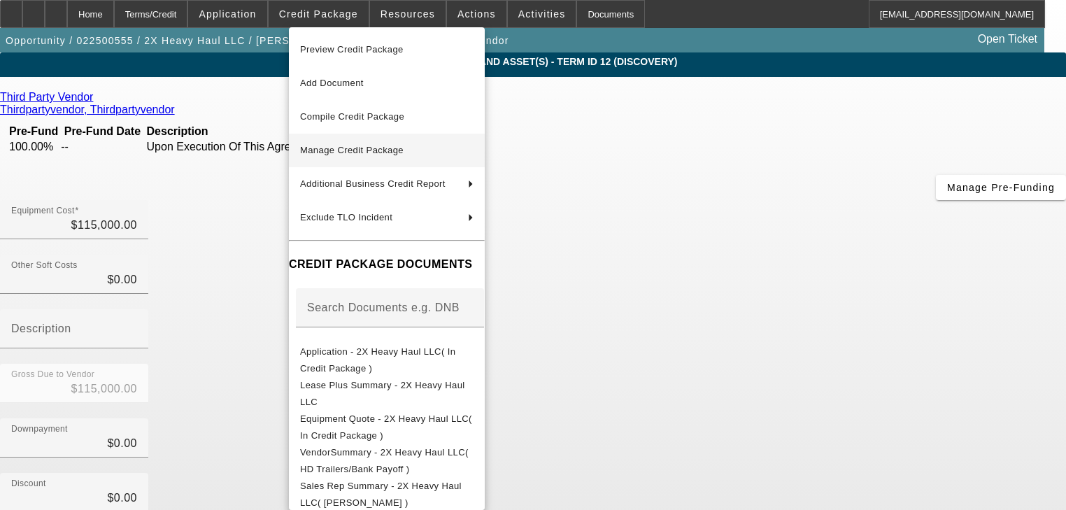
click at [371, 150] on span "Manage Credit Package" at bounding box center [352, 150] width 104 height 10
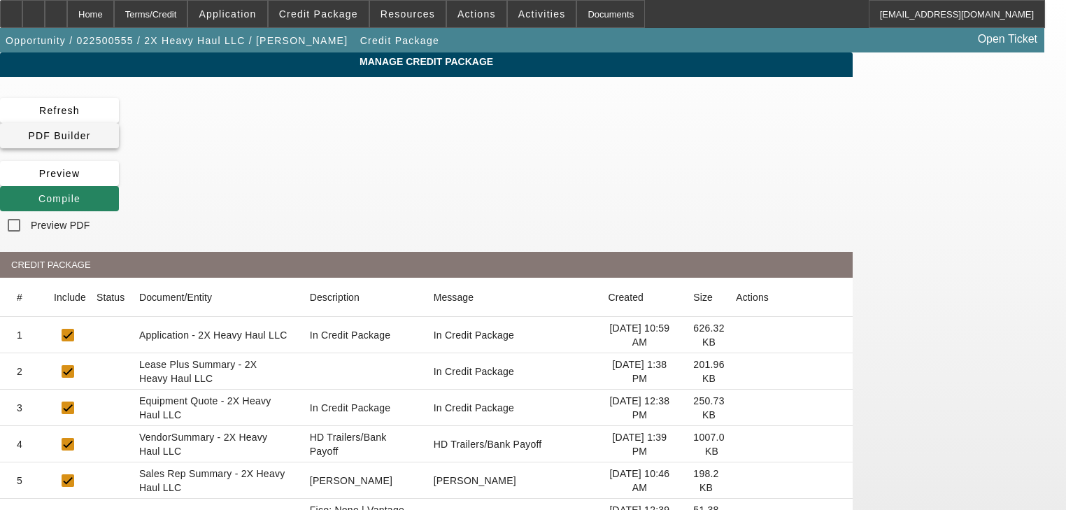
click at [119, 122] on span at bounding box center [59, 136] width 119 height 34
click at [80, 193] on span "Compile" at bounding box center [59, 198] width 42 height 11
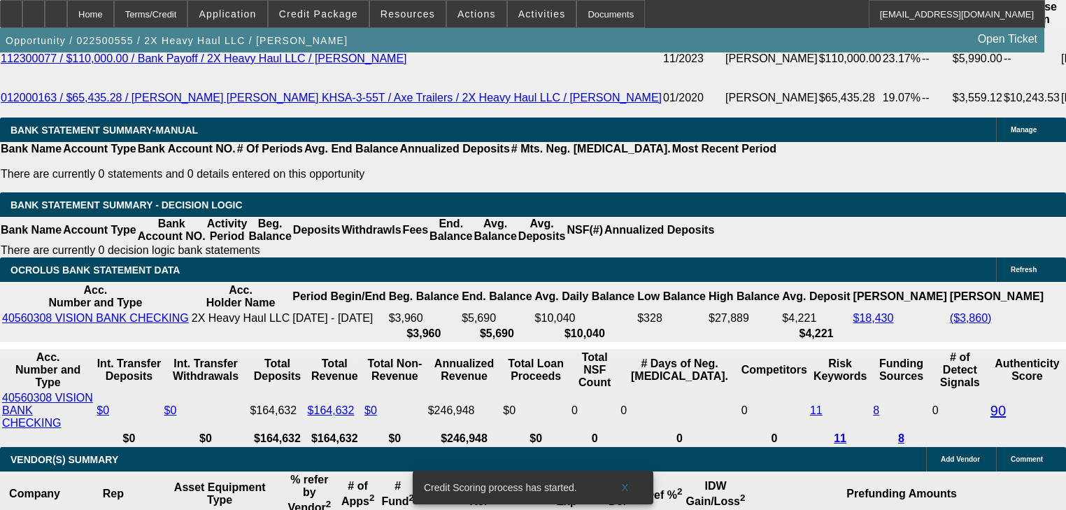
scroll to position [2546, 0]
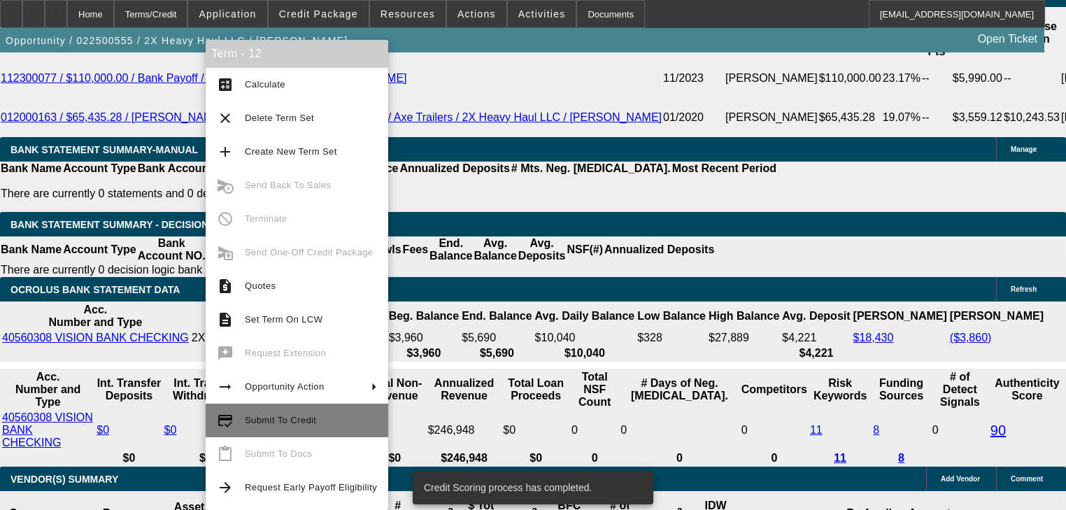
click at [274, 410] on button "credit_score Submit To Credit" at bounding box center [297, 421] width 183 height 34
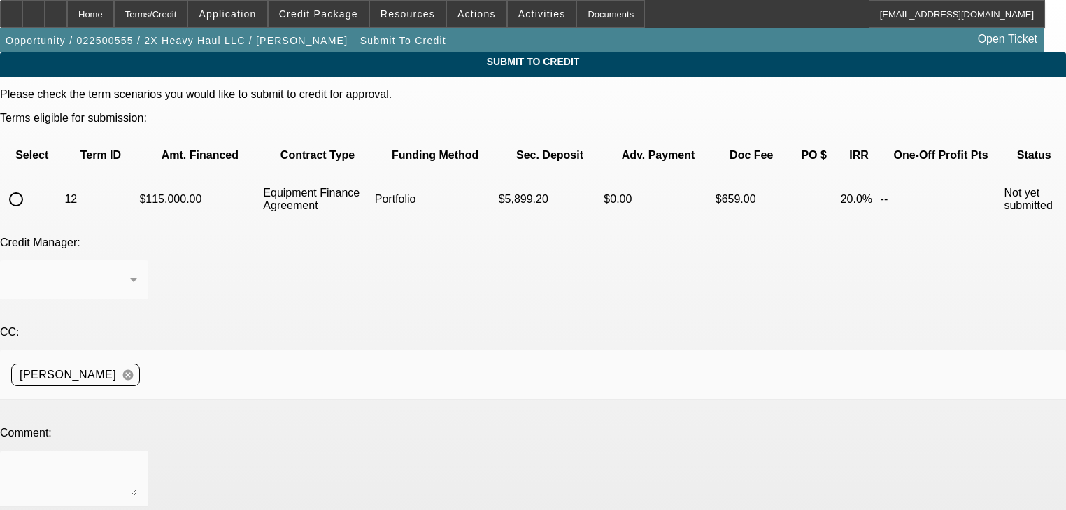
click at [30, 185] on input "radio" at bounding box center [16, 199] width 28 height 28
click at [130, 271] on div at bounding box center [70, 279] width 119 height 17
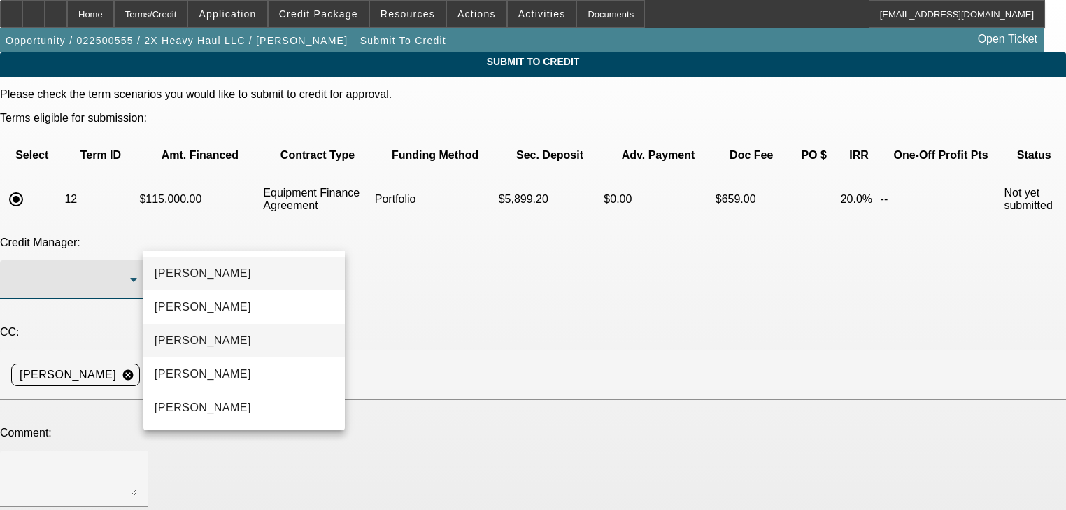
click at [246, 332] on mat-option "[PERSON_NAME]" at bounding box center [243, 341] width 201 height 34
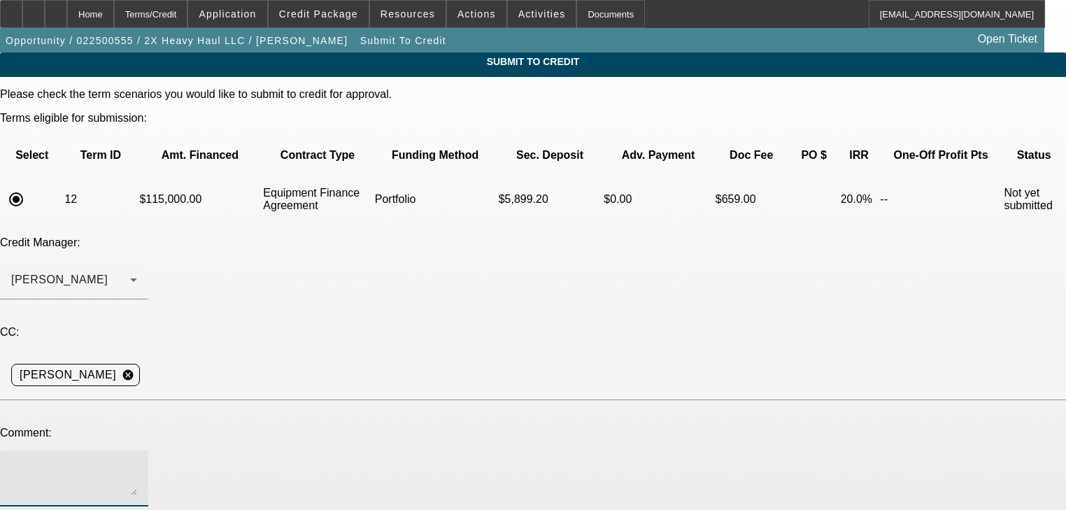
click at [137, 462] on textarea at bounding box center [74, 479] width 126 height 34
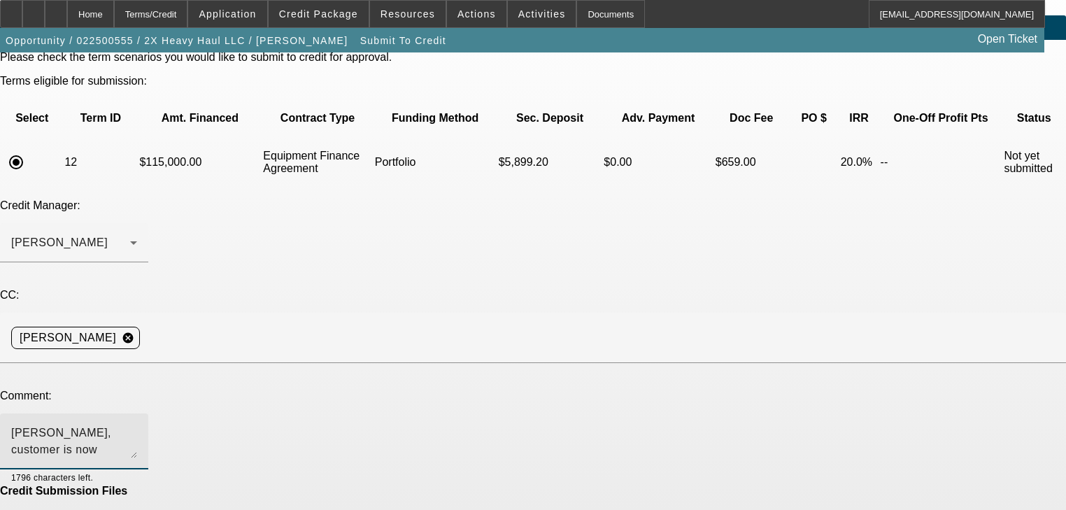
scroll to position [84, 0]
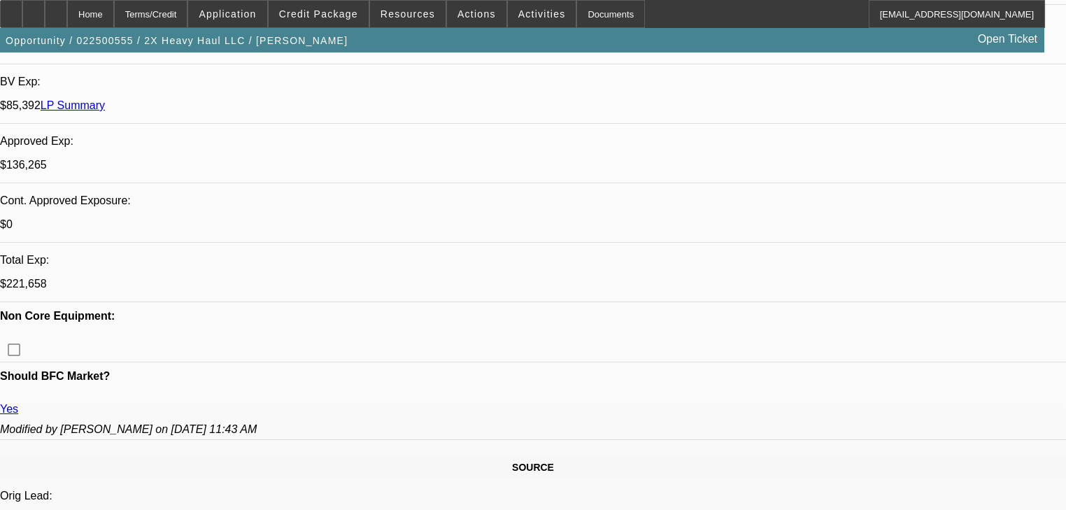
scroll to position [616, 0]
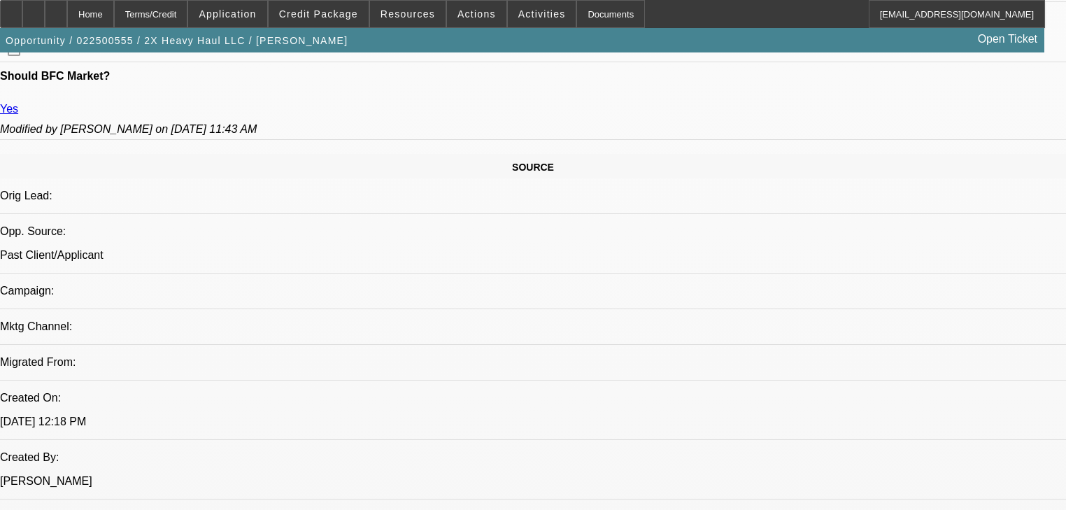
scroll to position [783, 0]
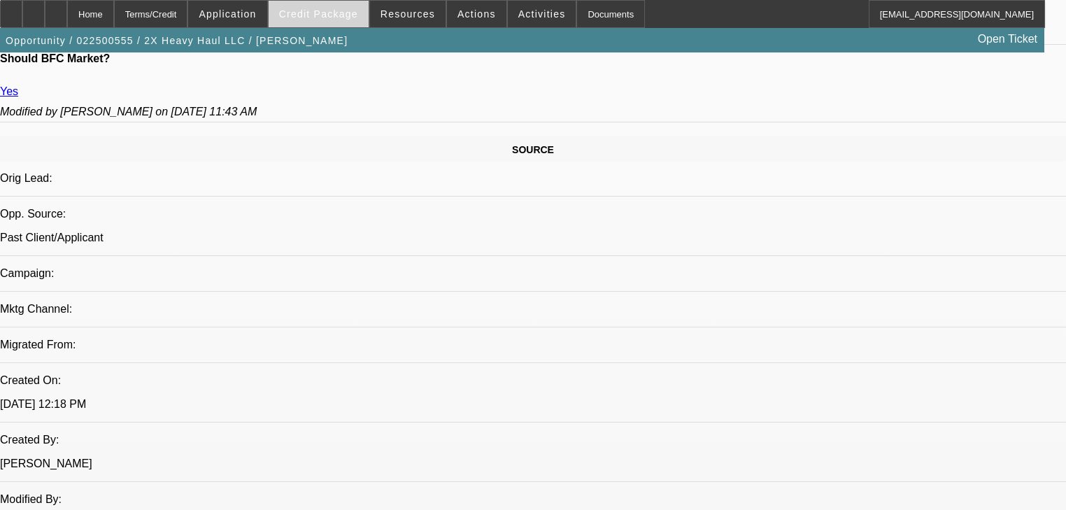
click at [348, 18] on span "Credit Package" at bounding box center [318, 13] width 79 height 11
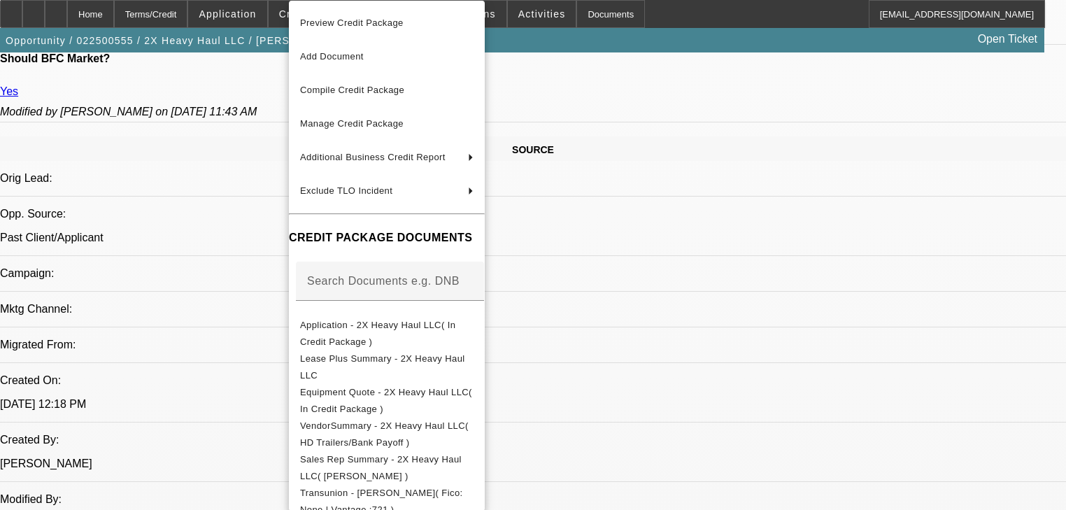
click at [141, 383] on div at bounding box center [533, 255] width 1066 height 510
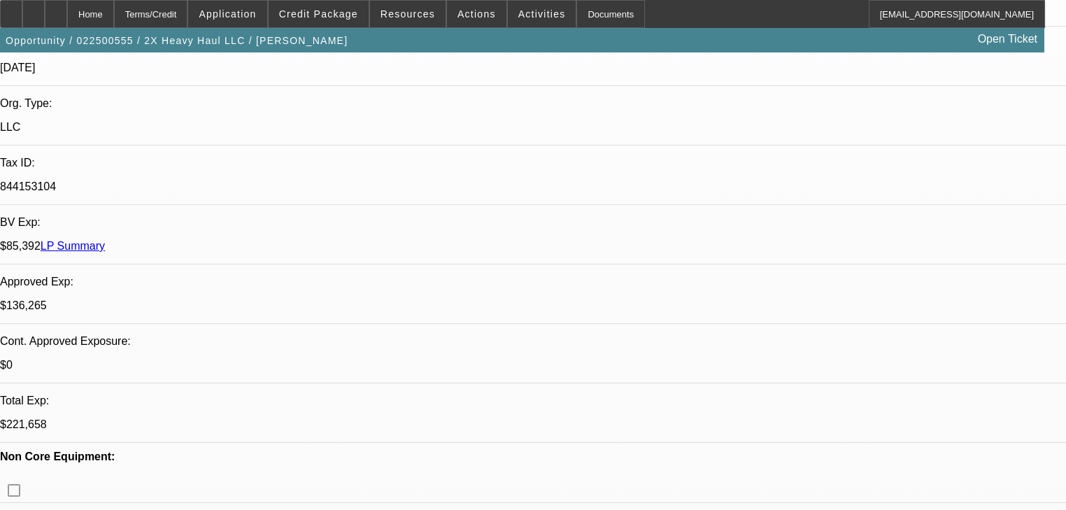
scroll to position [336, 0]
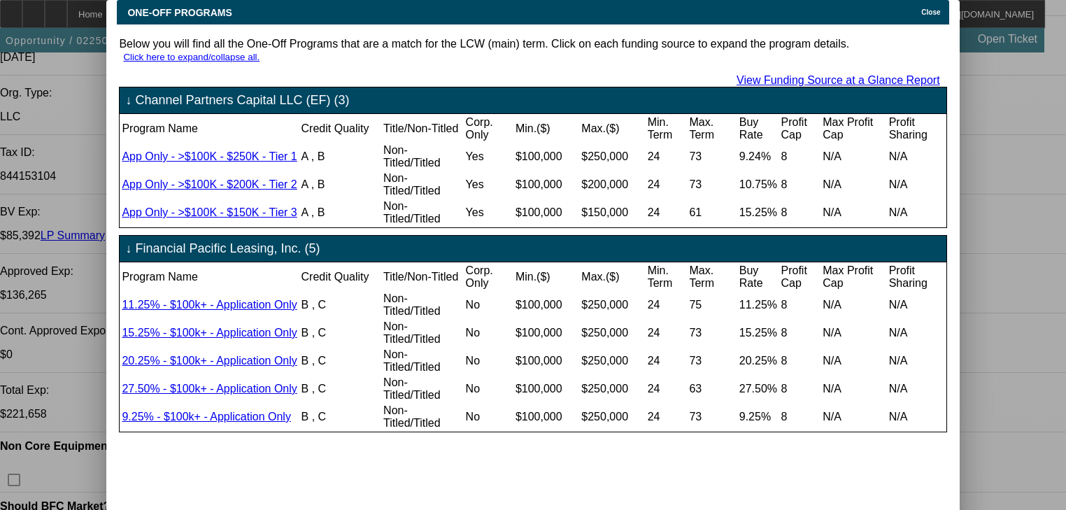
scroll to position [0, 0]
click at [935, 16] on span "Close" at bounding box center [930, 12] width 19 height 8
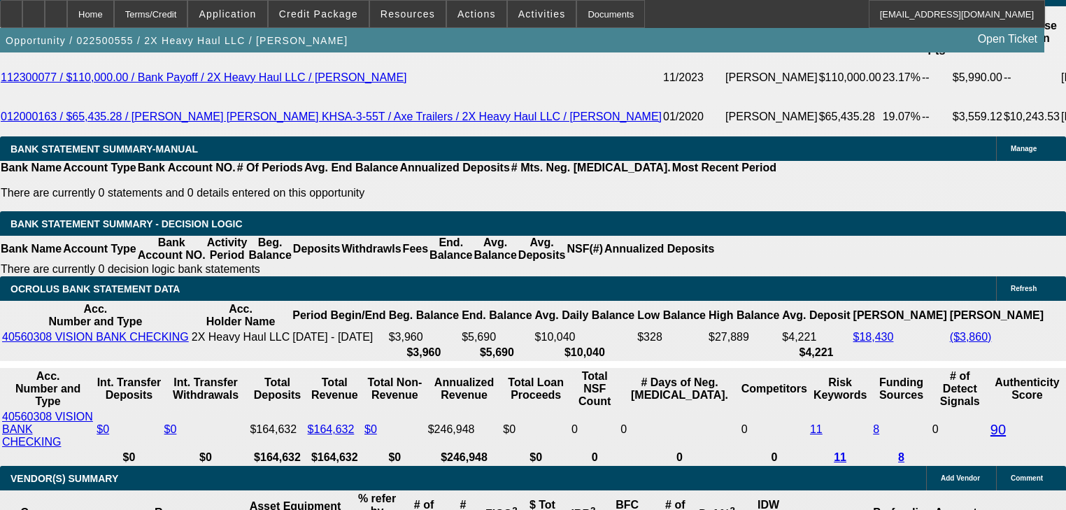
scroll to position [2462, 0]
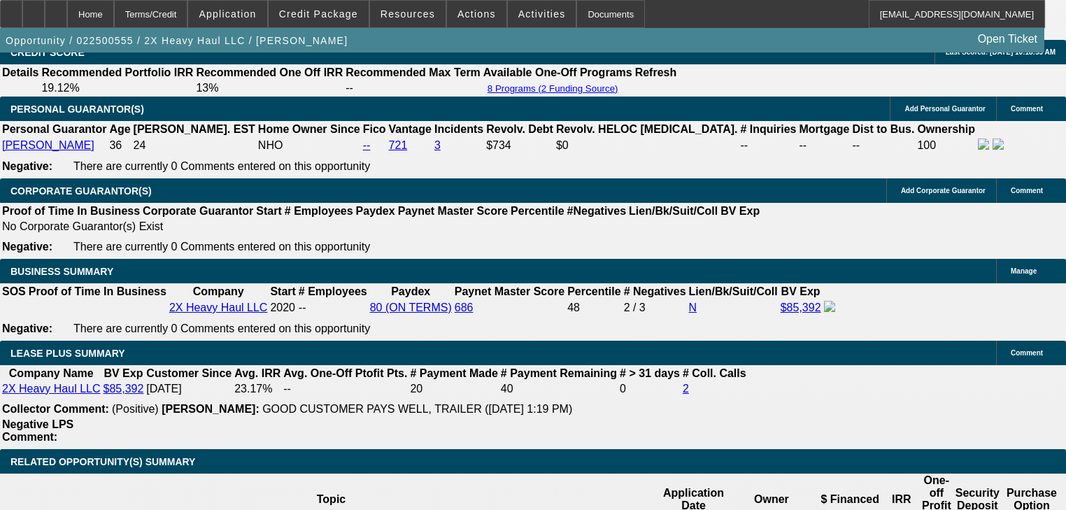
scroll to position [2071, 0]
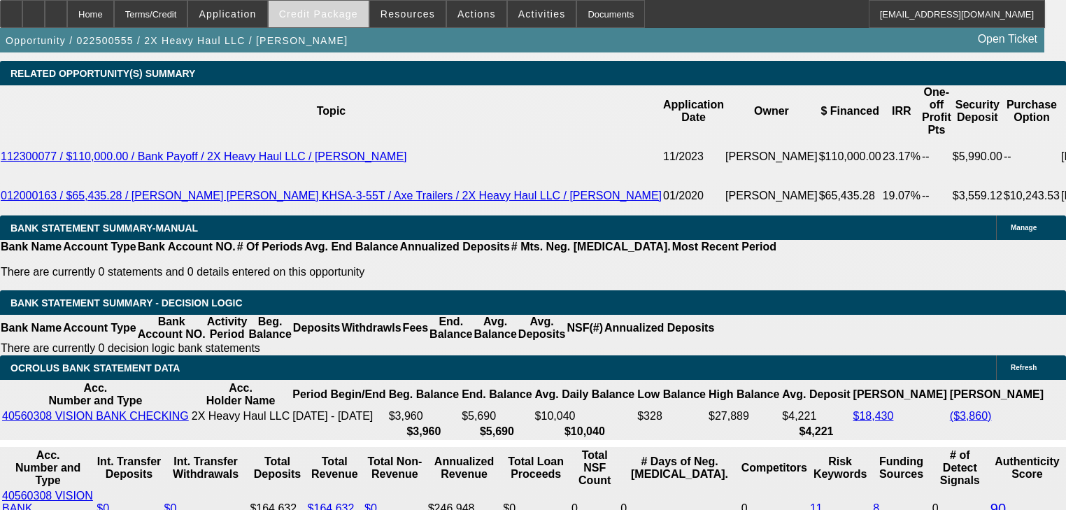
scroll to position [2462, 0]
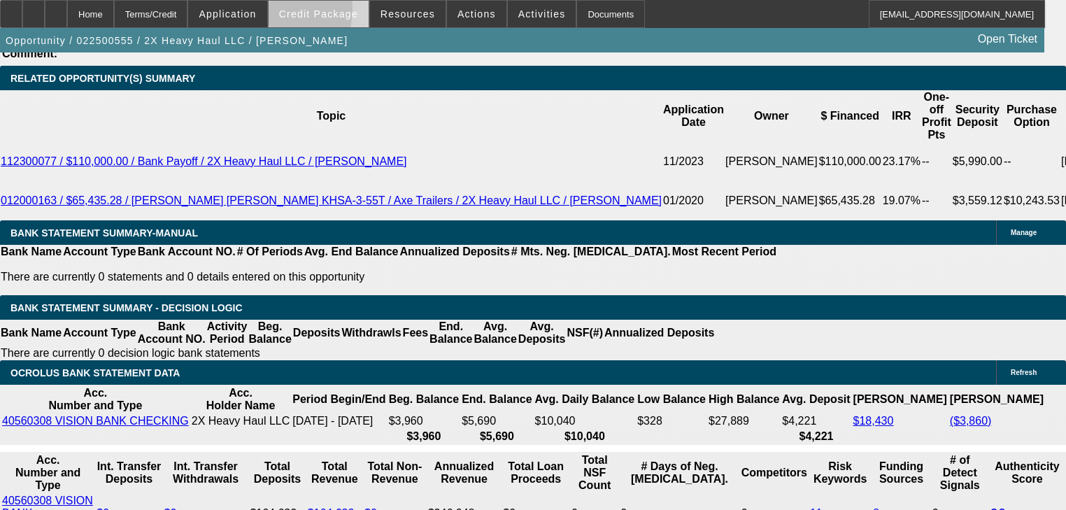
click at [288, 13] on span at bounding box center [319, 14] width 100 height 34
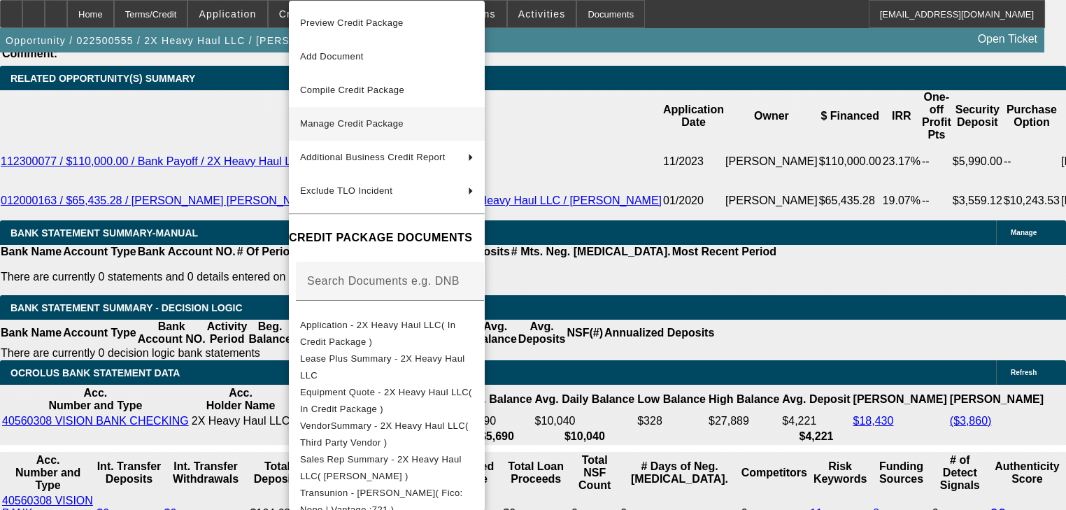
click at [332, 116] on button "Manage Credit Package" at bounding box center [387, 124] width 196 height 34
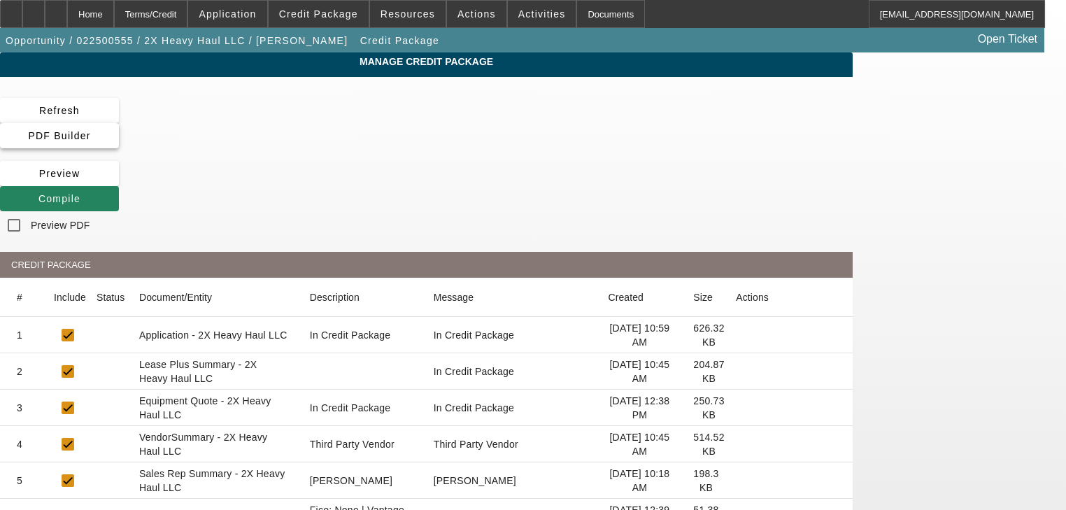
click at [90, 130] on span "PDF Builder" at bounding box center [59, 135] width 62 height 11
click at [1058, 236] on app-manage-credit-package "Manage Credit Package Refresh PDF Builder [GEOGRAPHIC_DATA] Compile Preview PDF…" at bounding box center [533, 516] width 1066 height 929
click at [90, 130] on span "PDF Builder" at bounding box center [59, 135] width 62 height 11
click at [80, 193] on span "Compile" at bounding box center [59, 198] width 42 height 11
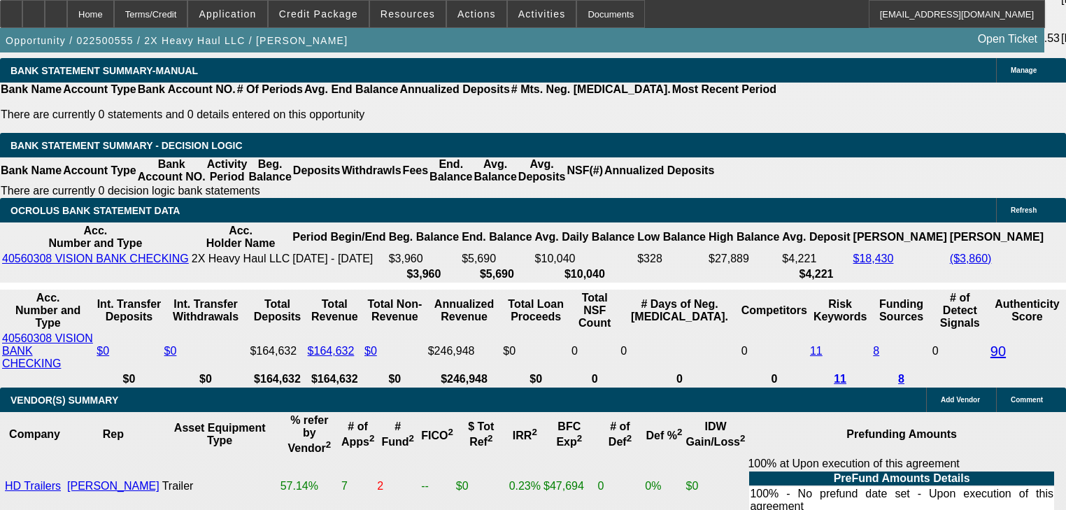
scroll to position [2625, 0]
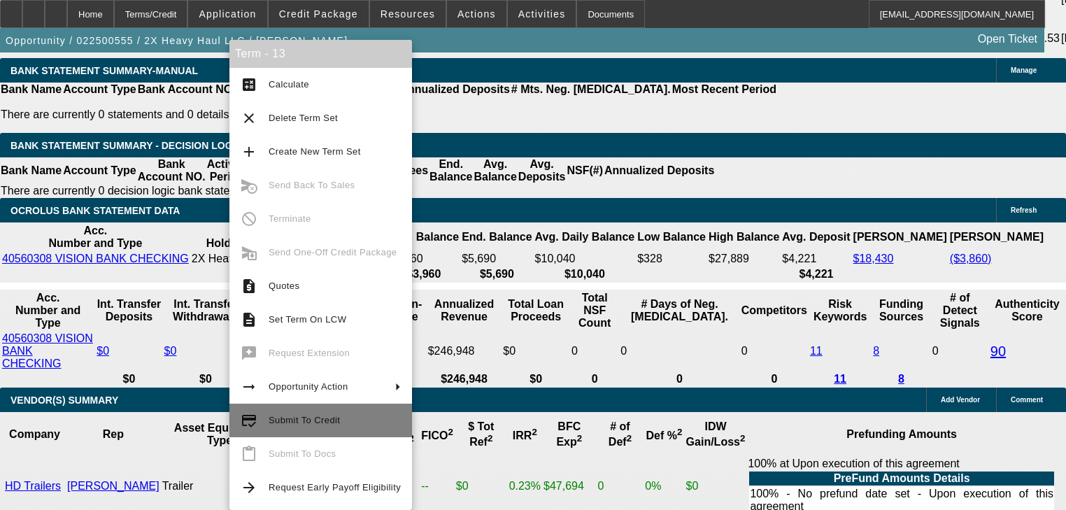
click at [304, 415] on span "Submit To Credit" at bounding box center [304, 420] width 71 height 10
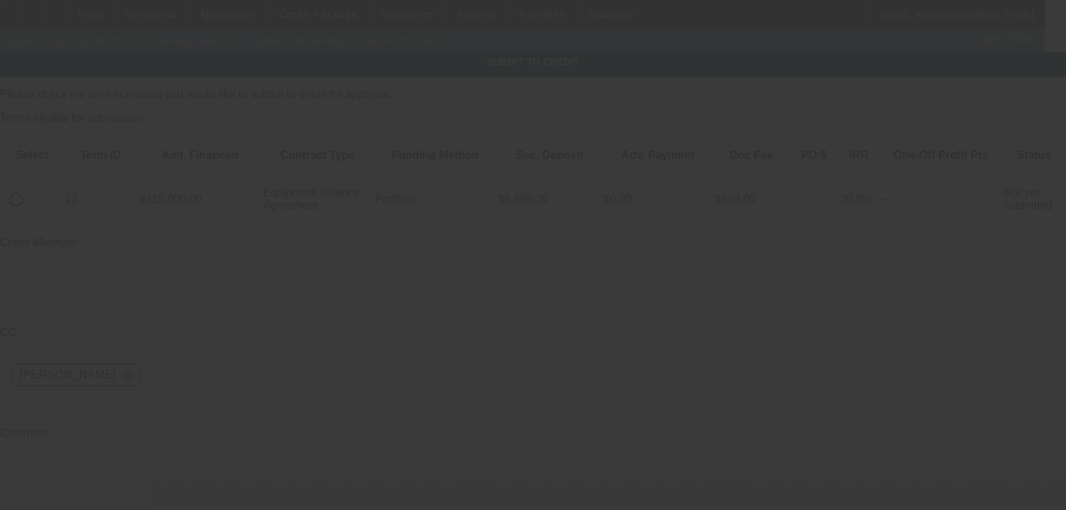
click at [30, 185] on input "radio" at bounding box center [16, 199] width 28 height 28
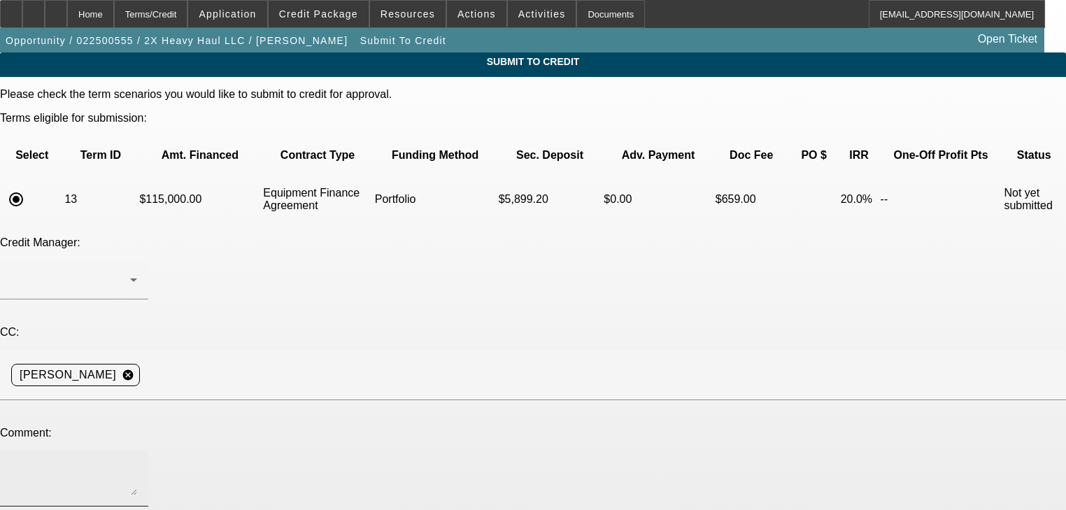
click at [137, 462] on textarea at bounding box center [74, 479] width 126 height 34
click at [137, 260] on div at bounding box center [74, 279] width 126 height 39
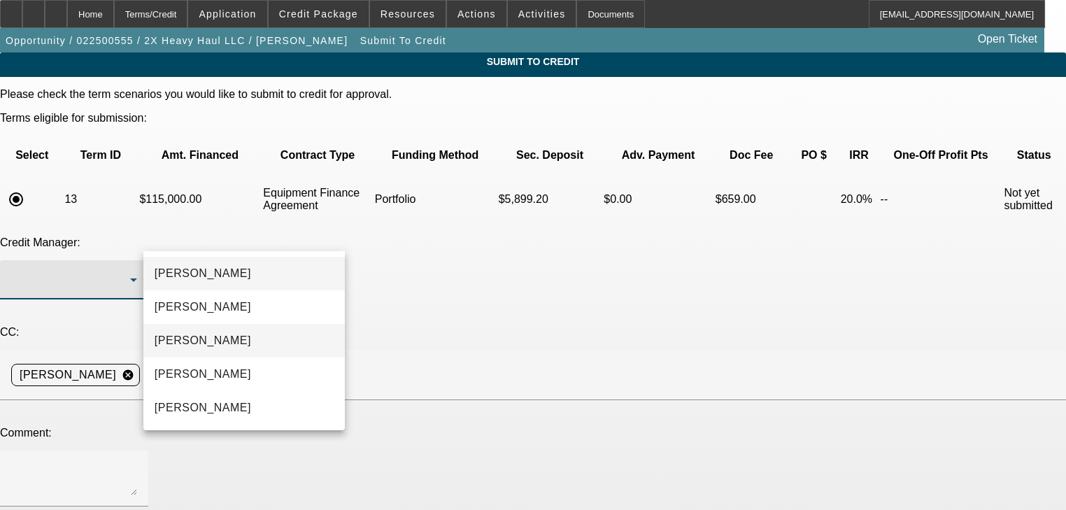
click at [260, 343] on mat-option "[PERSON_NAME]" at bounding box center [243, 341] width 201 height 34
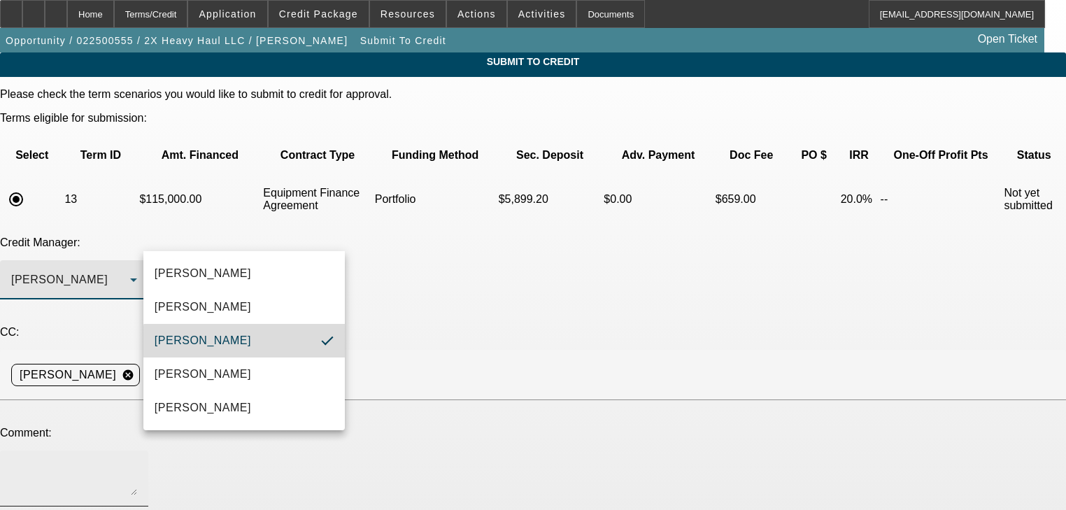
click at [137, 462] on textarea at bounding box center [74, 479] width 126 height 34
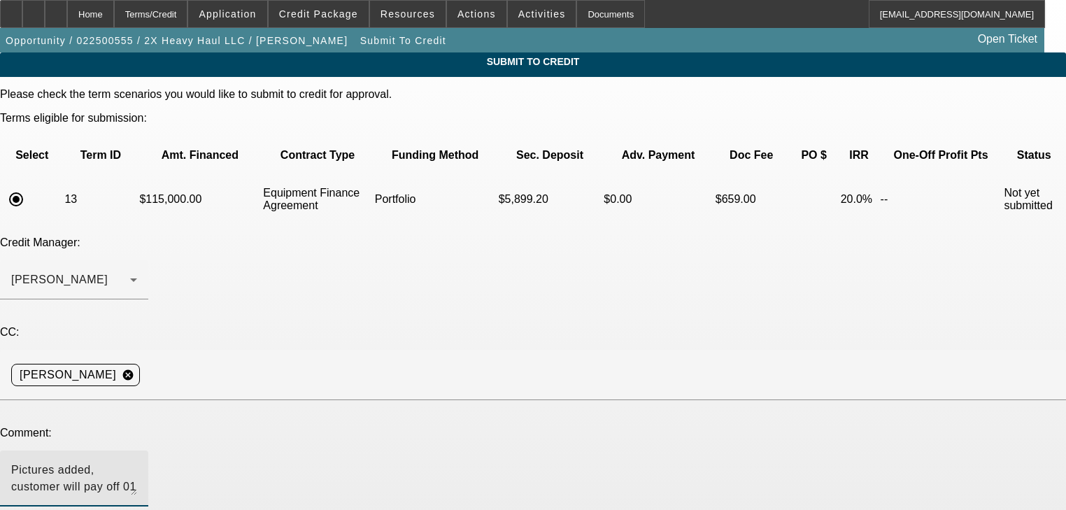
scroll to position [84, 0]
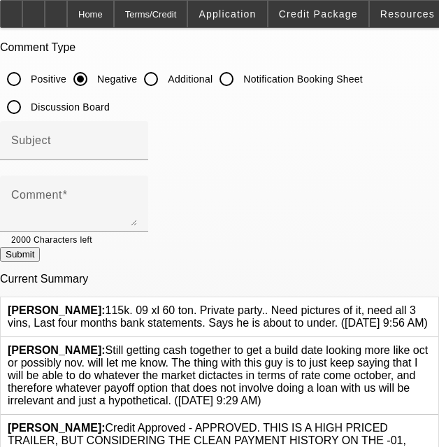
scroll to position [112, 0]
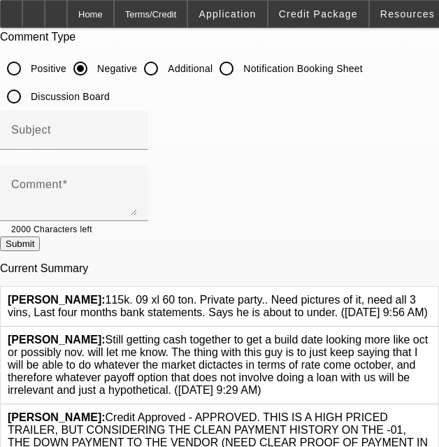
click at [432, 294] on icon at bounding box center [432, 294] width 0 height 0
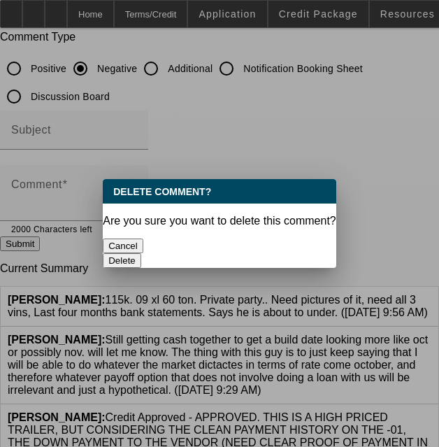
click at [141, 253] on button "Delete" at bounding box center [122, 260] width 38 height 15
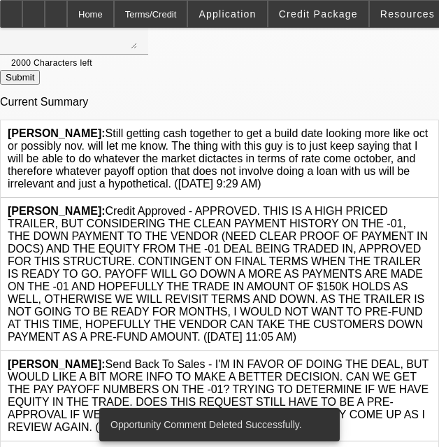
scroll to position [448, 0]
